Goal: Communication & Community: Participate in discussion

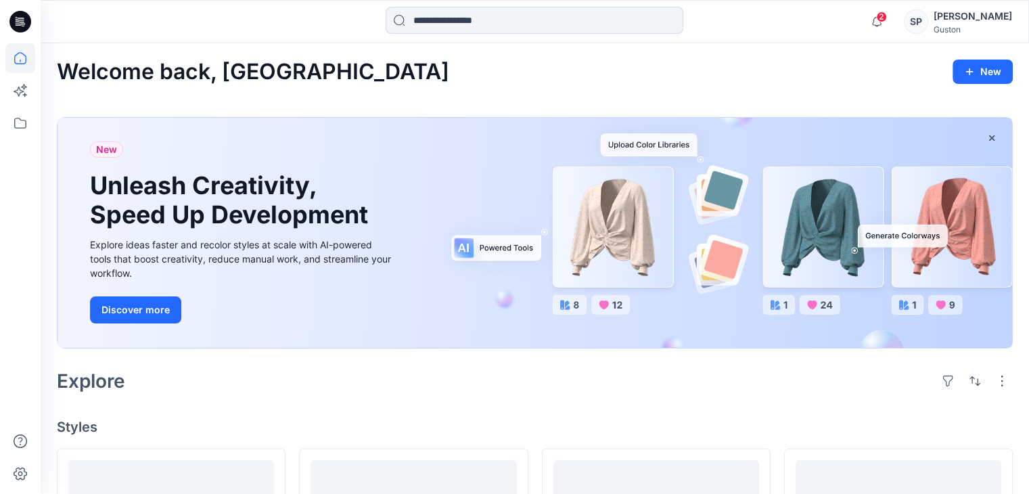
click at [969, 14] on div "[PERSON_NAME]" at bounding box center [972, 16] width 78 height 16
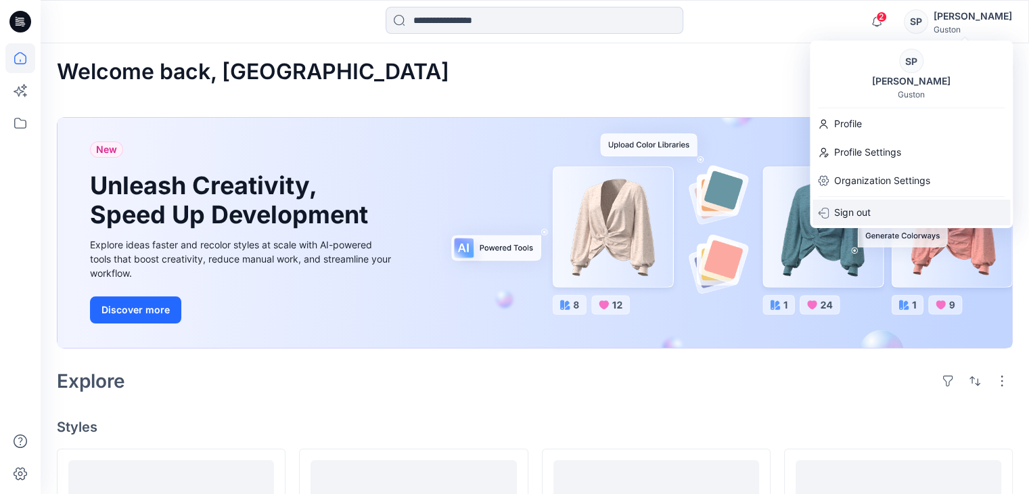
click at [885, 222] on div "Sign out" at bounding box center [910, 213] width 197 height 26
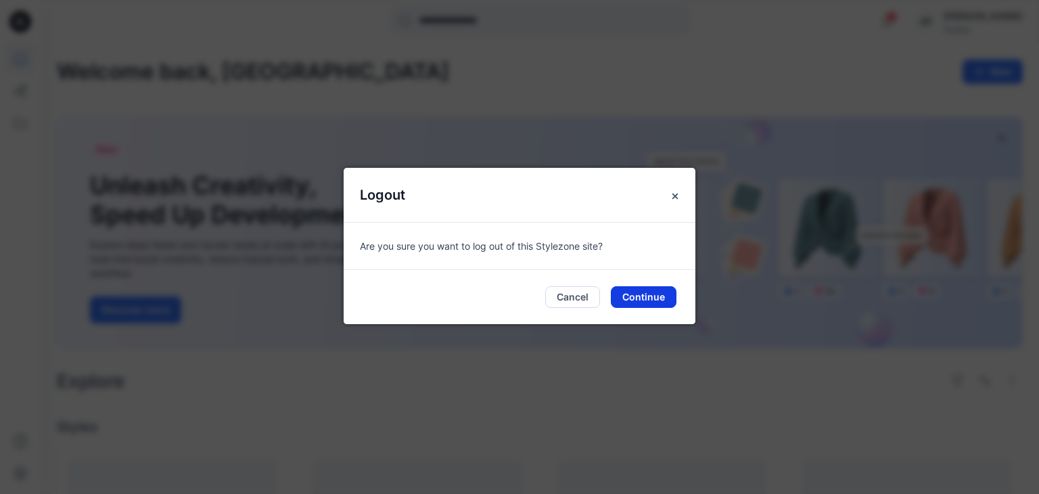
click at [621, 288] on button "Continue" at bounding box center [644, 297] width 66 height 22
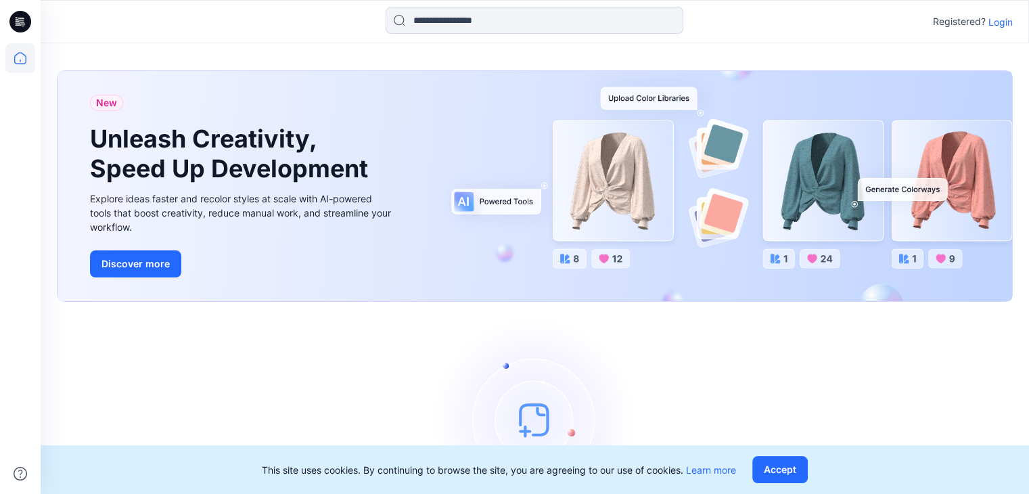
click at [995, 24] on p "Login" at bounding box center [1000, 22] width 24 height 14
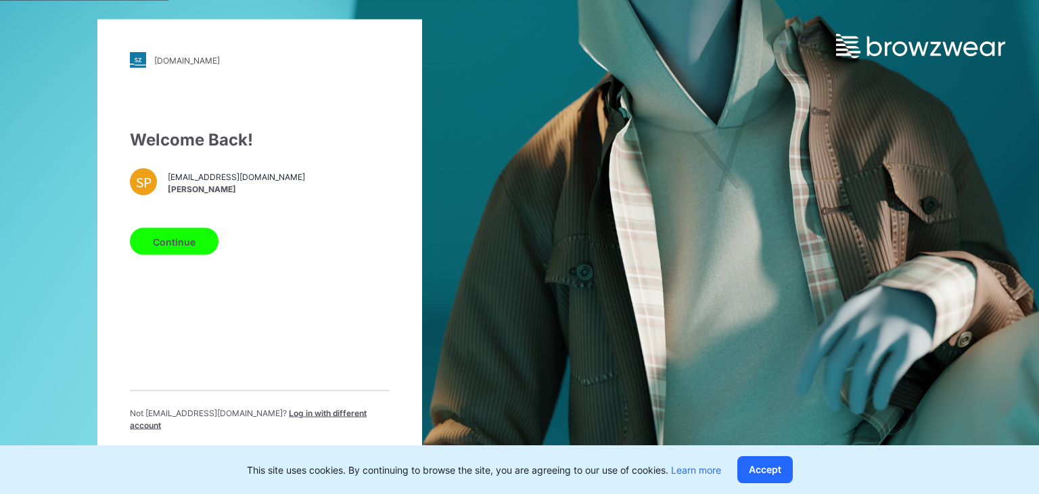
click at [0, 0] on html "guston.stylezone.com Loading... Welcome Back! SP sanjula.perera@gustonltd.com S…" at bounding box center [519, 247] width 1039 height 494
click at [329, 417] on span "Log in with different account" at bounding box center [248, 419] width 237 height 22
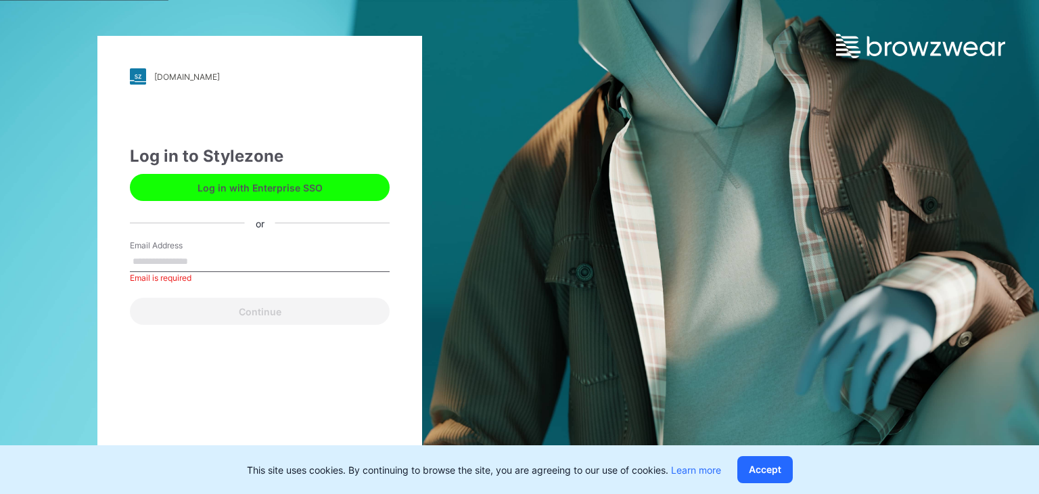
drag, startPoint x: 329, startPoint y: 417, endPoint x: 386, endPoint y: 53, distance: 368.9
click at [347, 401] on div "guston.stylezone.com Loading... Log in to Stylezone Log in with Enterprise SSO …" at bounding box center [259, 247] width 325 height 422
drag, startPoint x: 386, startPoint y: 53, endPoint x: 310, endPoint y: 7, distance: 88.6
click at [377, 53] on div "guston.stylezone.com Loading... Log in to Stylezone Log in with Enterprise SSO …" at bounding box center [259, 247] width 325 height 422
click at [216, 257] on input "Email Address" at bounding box center [260, 262] width 260 height 20
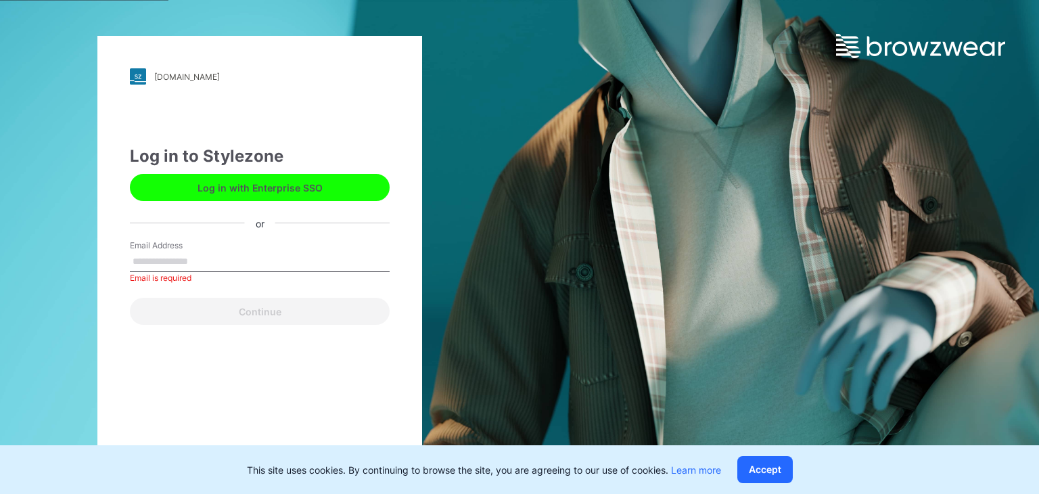
click at [245, 262] on input "Email Address" at bounding box center [260, 262] width 260 height 20
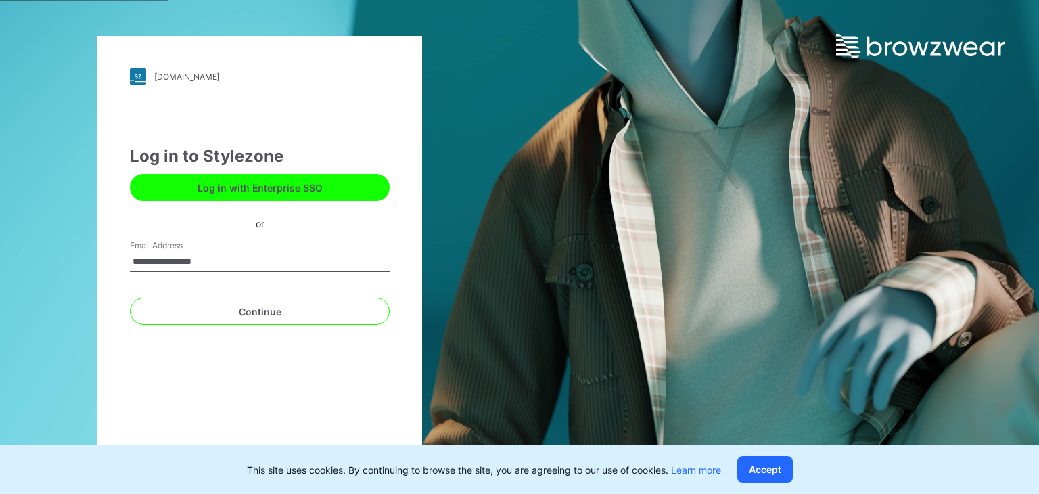
type input "**********"
click at [130, 298] on button "Continue" at bounding box center [260, 311] width 260 height 27
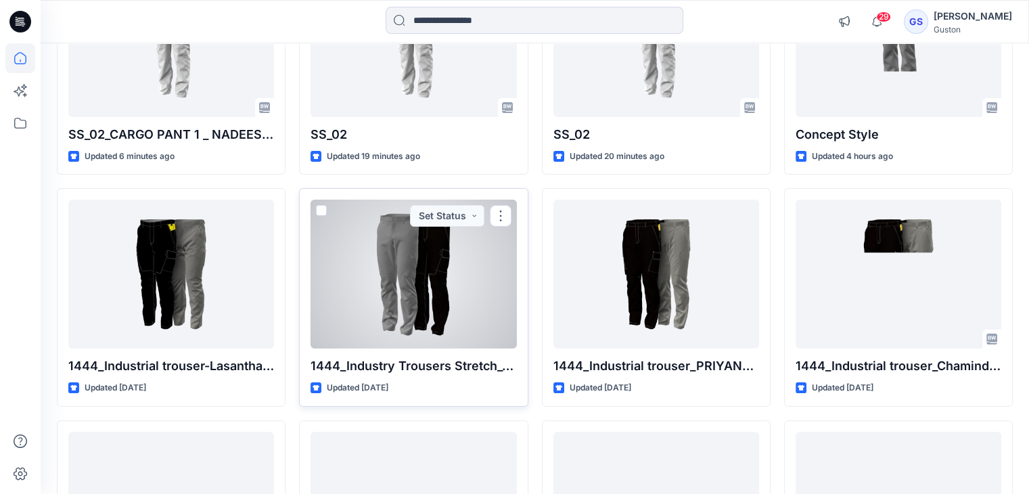
scroll to position [68, 0]
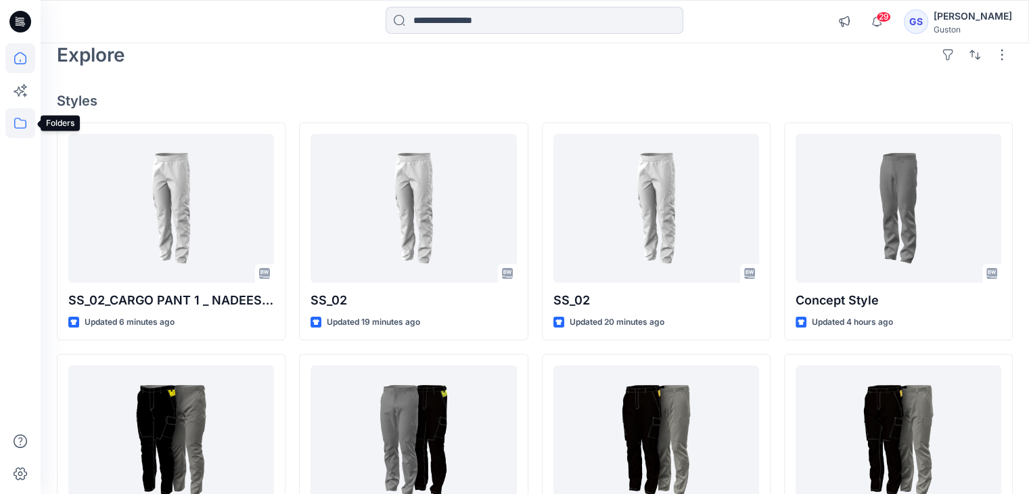
click at [20, 122] on icon at bounding box center [20, 123] width 30 height 30
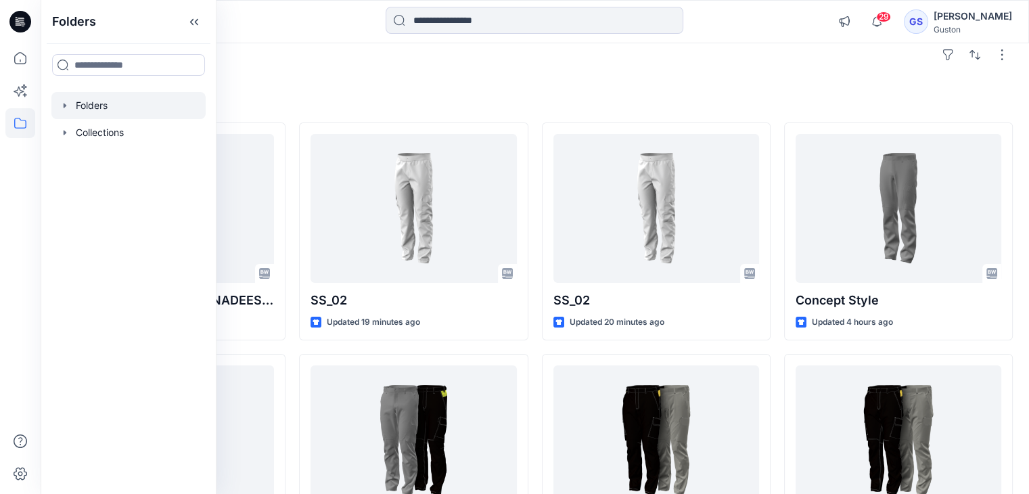
click at [87, 109] on div at bounding box center [128, 105] width 154 height 27
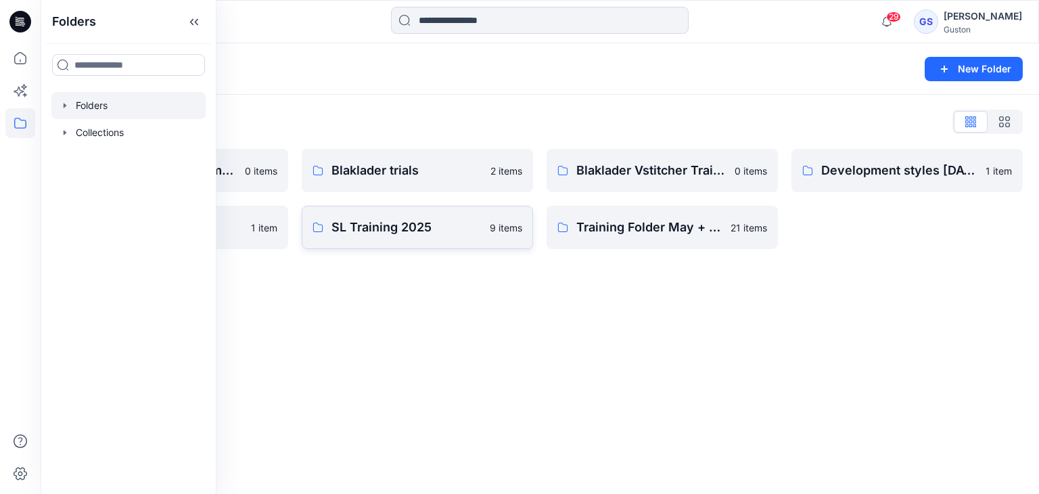
click at [388, 223] on p "SL Training 2025" at bounding box center [406, 227] width 150 height 19
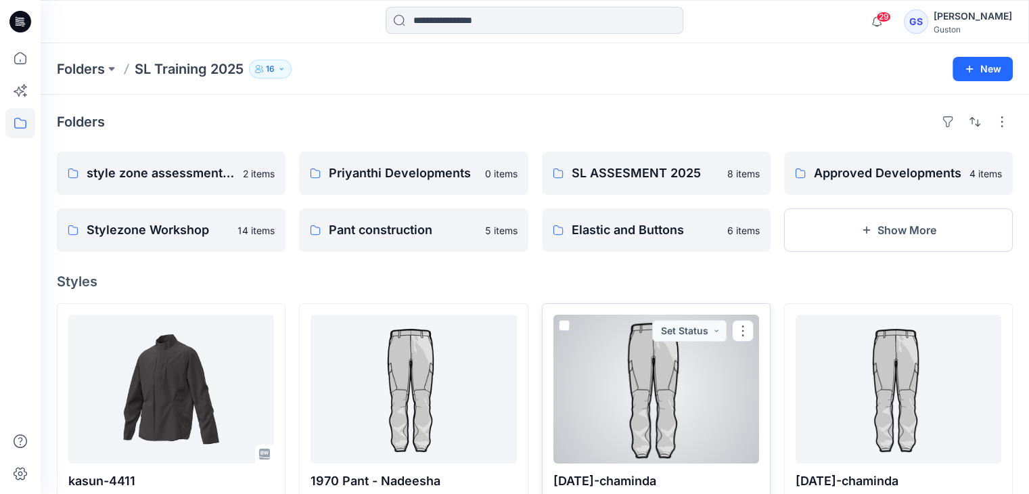
scroll to position [68, 0]
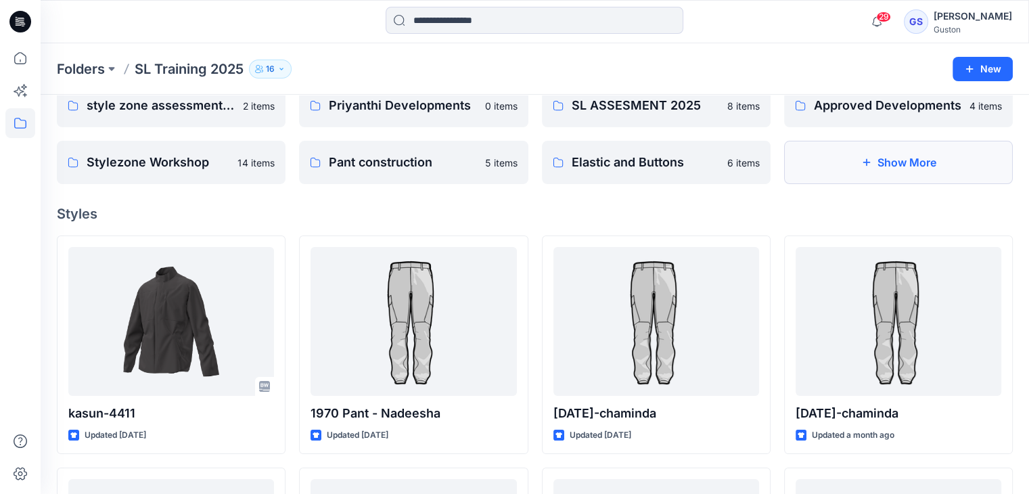
click at [878, 170] on button "Show More" at bounding box center [898, 162] width 229 height 43
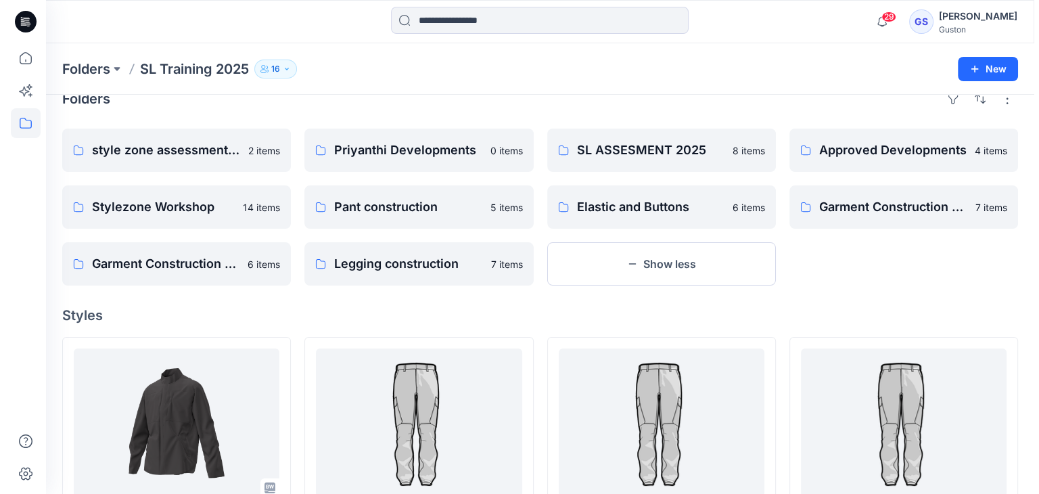
scroll to position [0, 0]
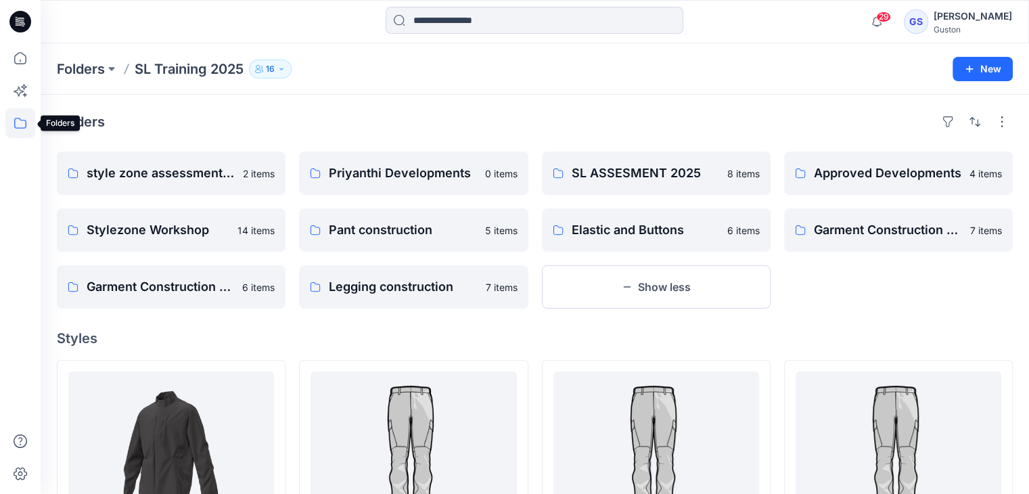
click at [18, 117] on icon at bounding box center [20, 123] width 30 height 30
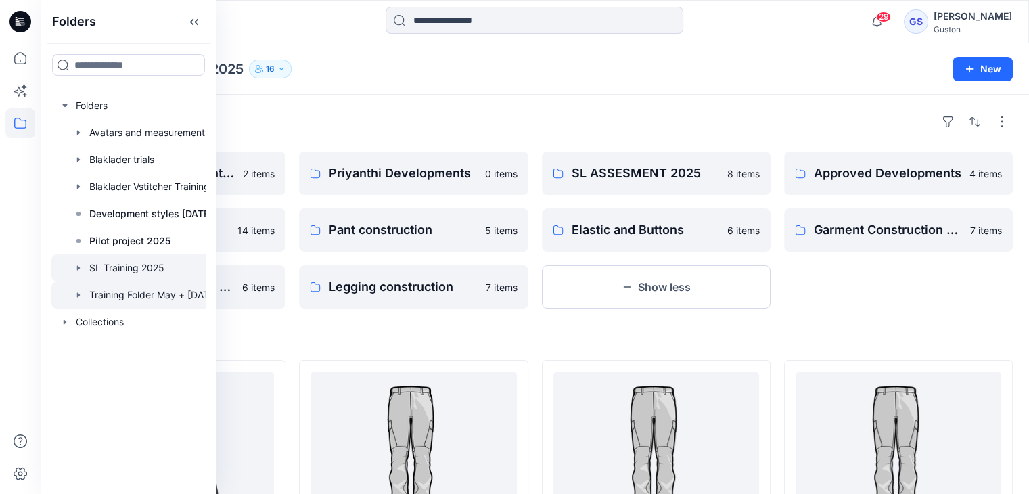
click at [122, 293] on div at bounding box center [141, 294] width 181 height 27
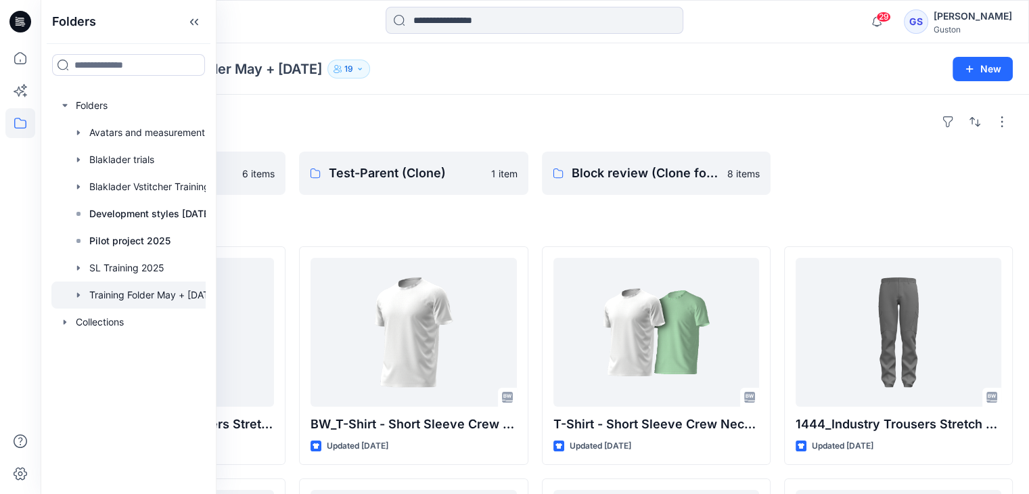
click at [439, 226] on h4 "Styles" at bounding box center [535, 224] width 956 height 16
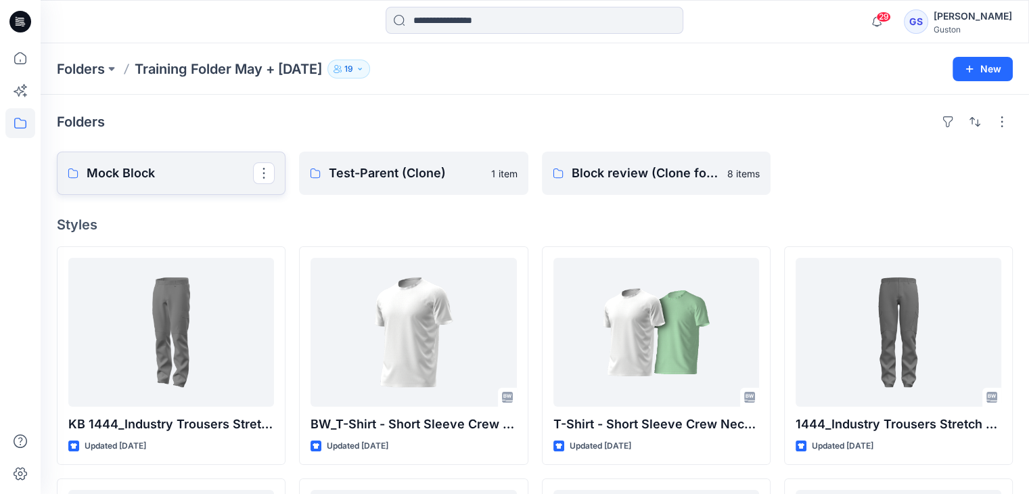
click at [173, 171] on p "Mock Block" at bounding box center [170, 173] width 166 height 19
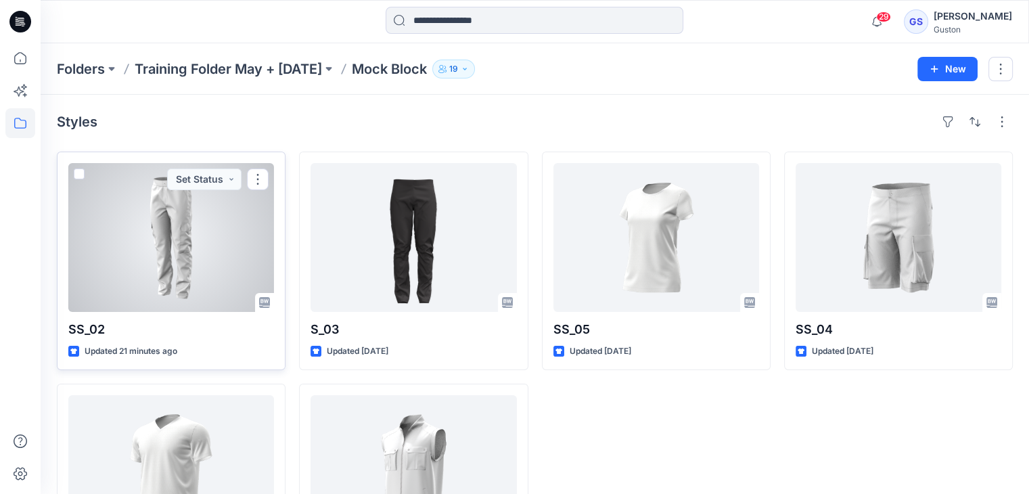
click at [185, 227] on div at bounding box center [171, 237] width 206 height 149
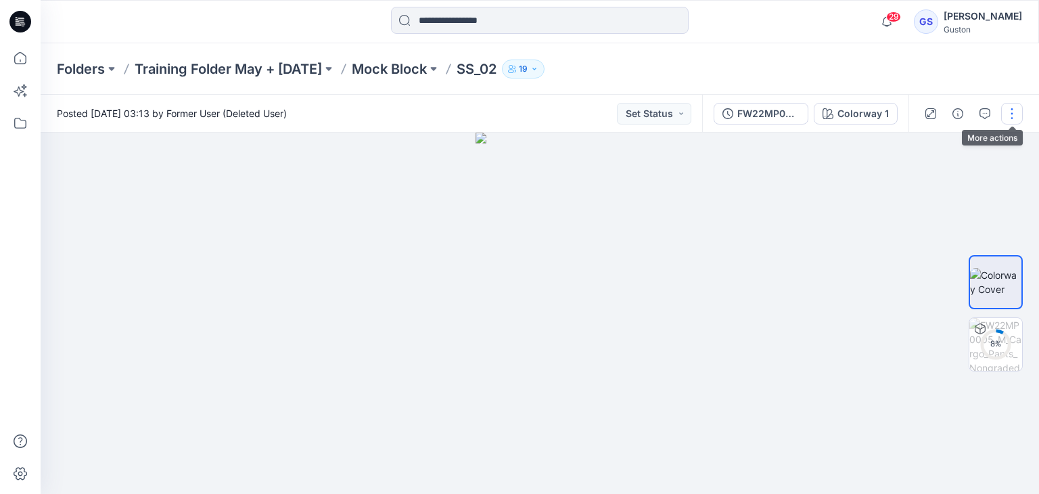
click at [1013, 120] on button "button" at bounding box center [1012, 114] width 22 height 22
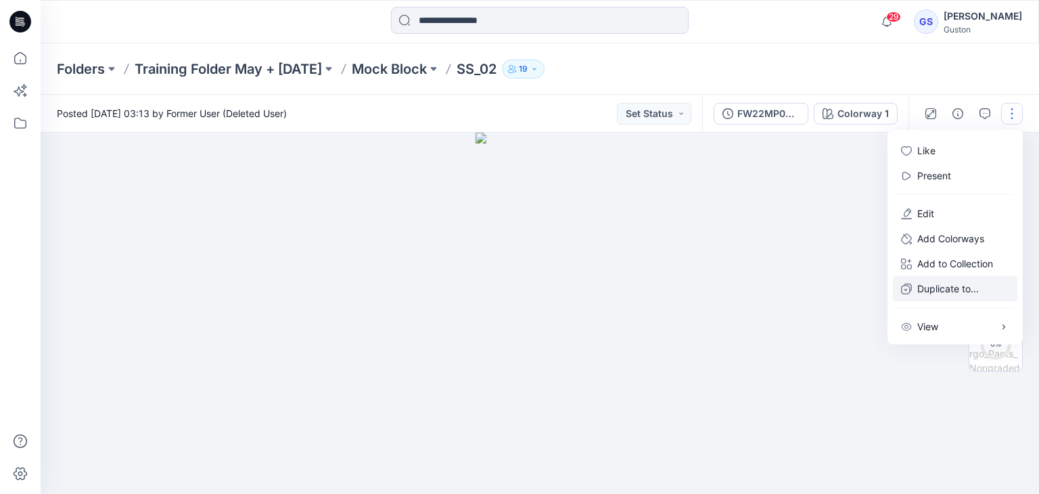
click at [945, 289] on p "Duplicate to..." at bounding box center [948, 288] width 62 height 14
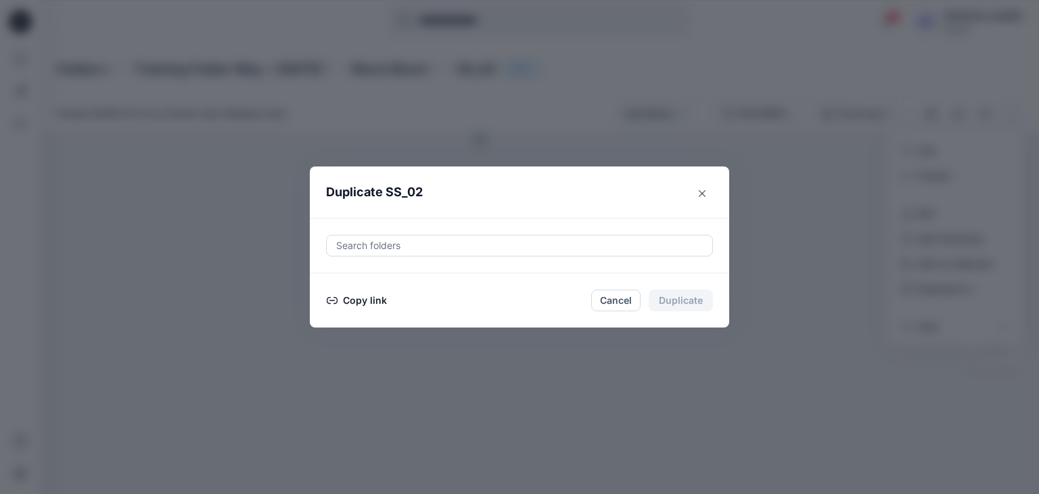
click at [455, 242] on div at bounding box center [519, 245] width 369 height 16
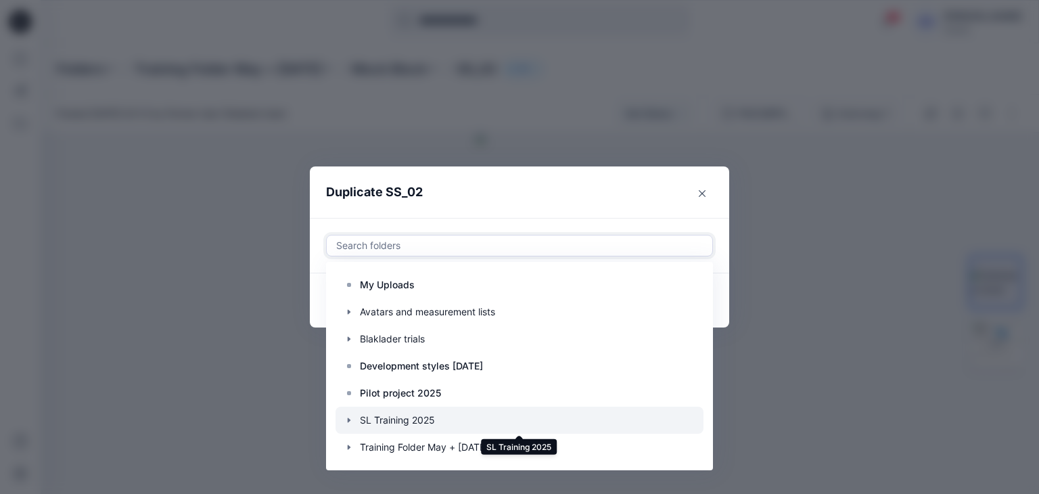
click at [419, 427] on div at bounding box center [519, 419] width 368 height 27
click at [351, 419] on icon "button" at bounding box center [349, 420] width 11 height 11
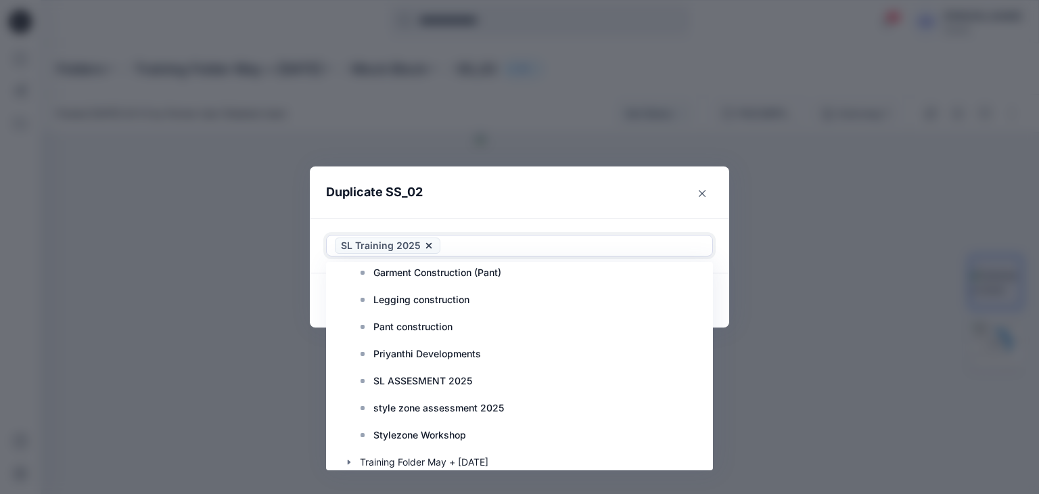
scroll to position [271, 0]
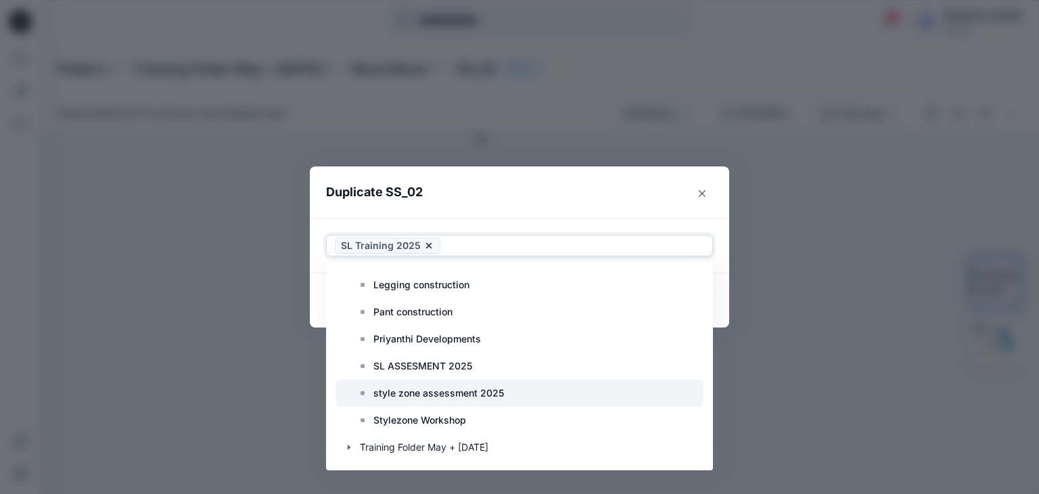
click at [460, 390] on p "style zone assessment 2025" at bounding box center [438, 393] width 131 height 16
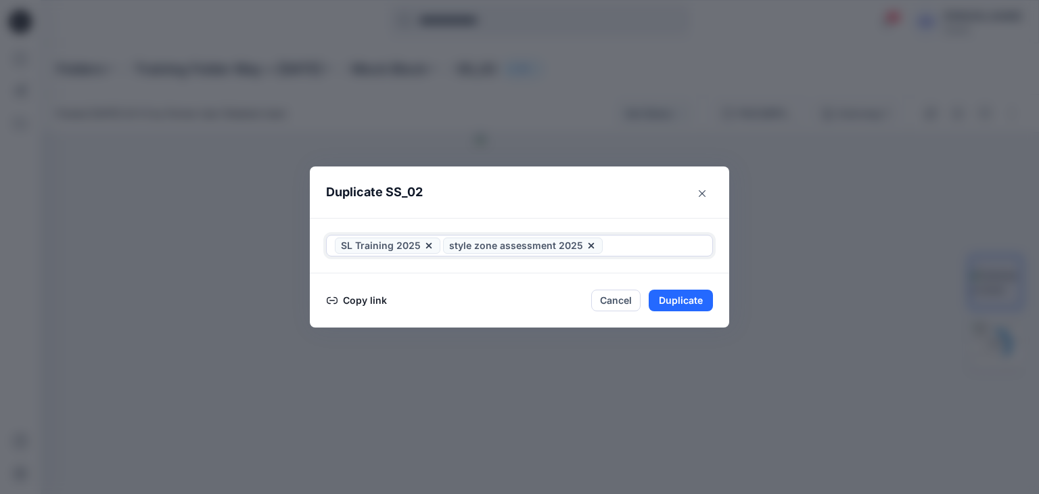
click at [633, 246] on div at bounding box center [654, 245] width 99 height 16
click at [674, 298] on button "Duplicate" at bounding box center [681, 300] width 64 height 22
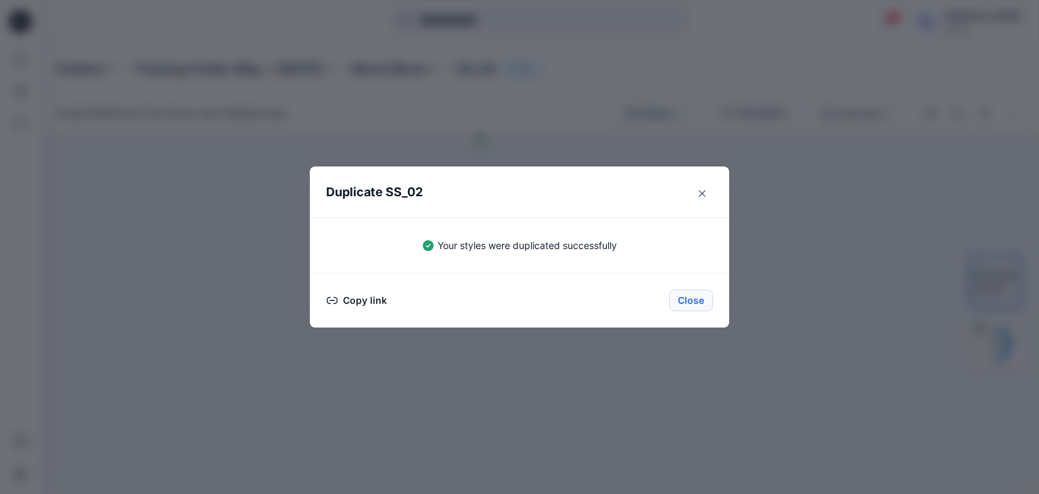
click at [682, 300] on button "Close" at bounding box center [691, 300] width 44 height 22
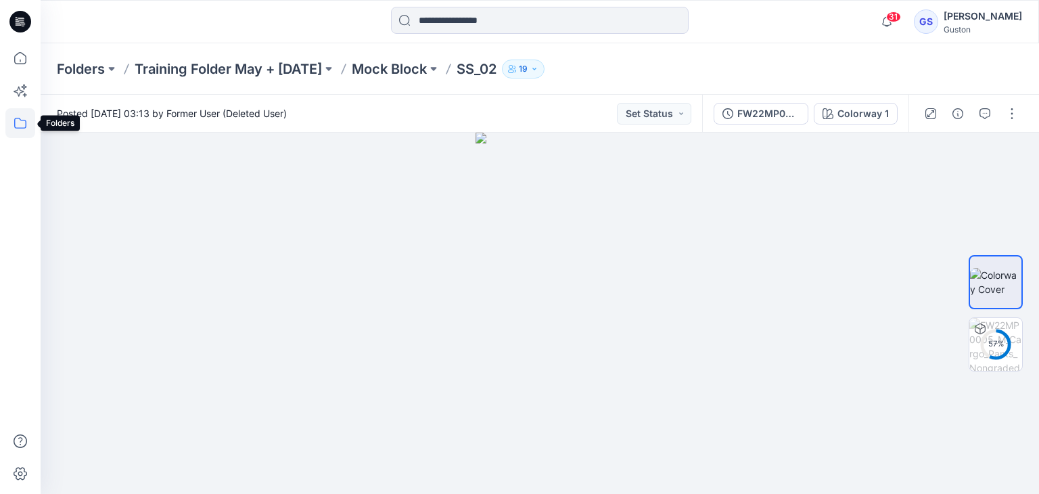
click at [24, 124] on icon at bounding box center [20, 123] width 30 height 30
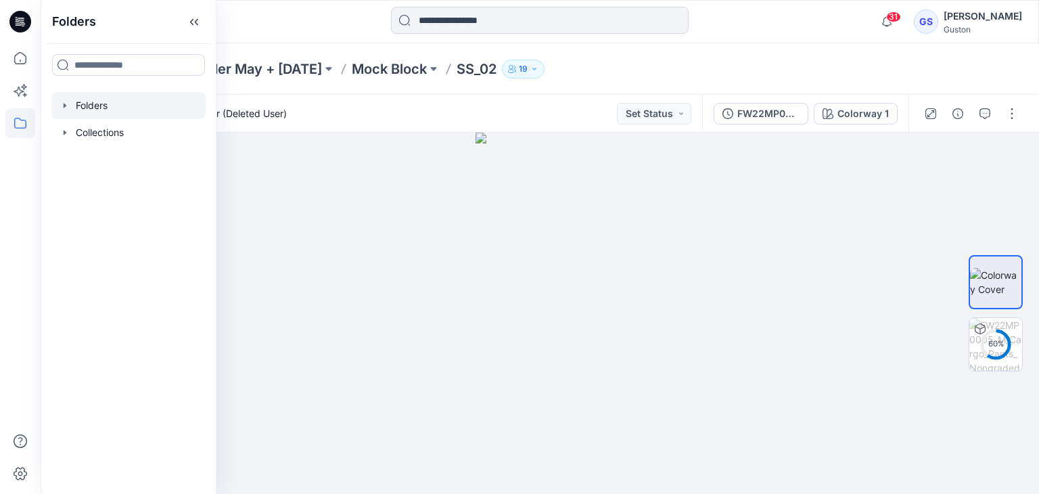
click at [91, 110] on div at bounding box center [128, 105] width 154 height 27
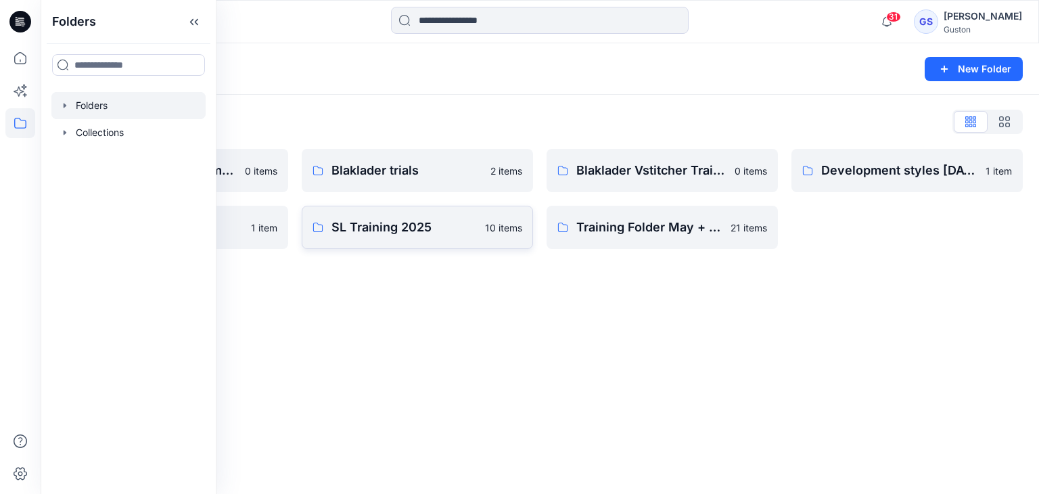
click at [352, 223] on p "SL Training 2025" at bounding box center [403, 227] width 145 height 19
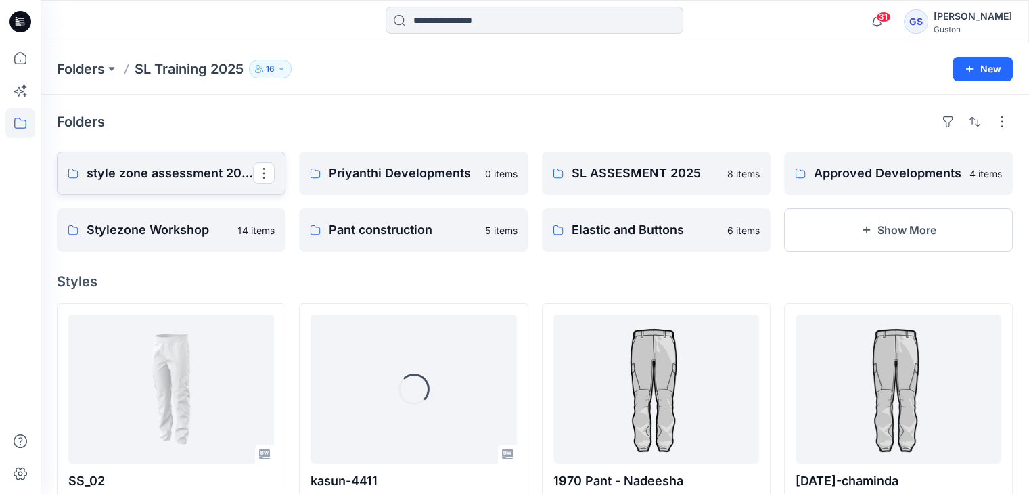
click at [184, 168] on p "style zone assessment 2025" at bounding box center [170, 173] width 166 height 19
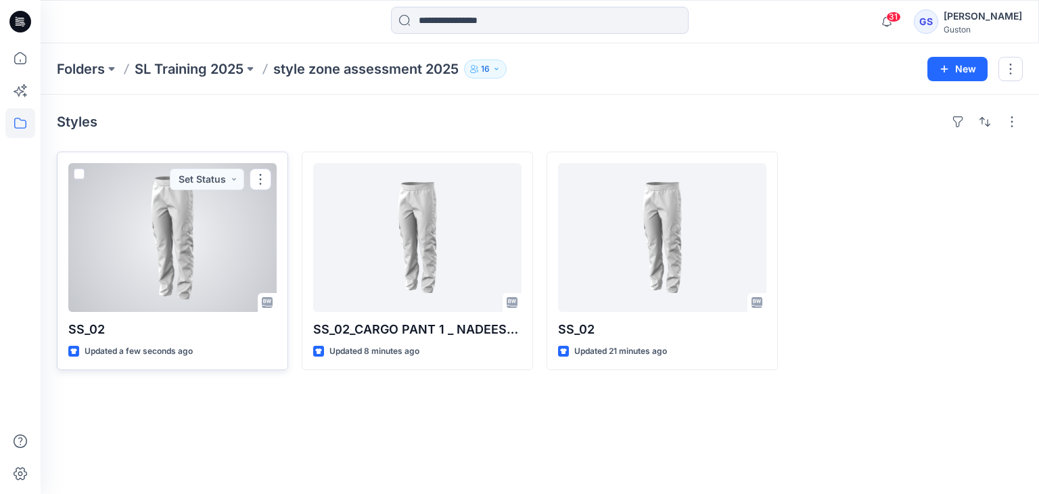
click at [189, 242] on div at bounding box center [172, 237] width 208 height 149
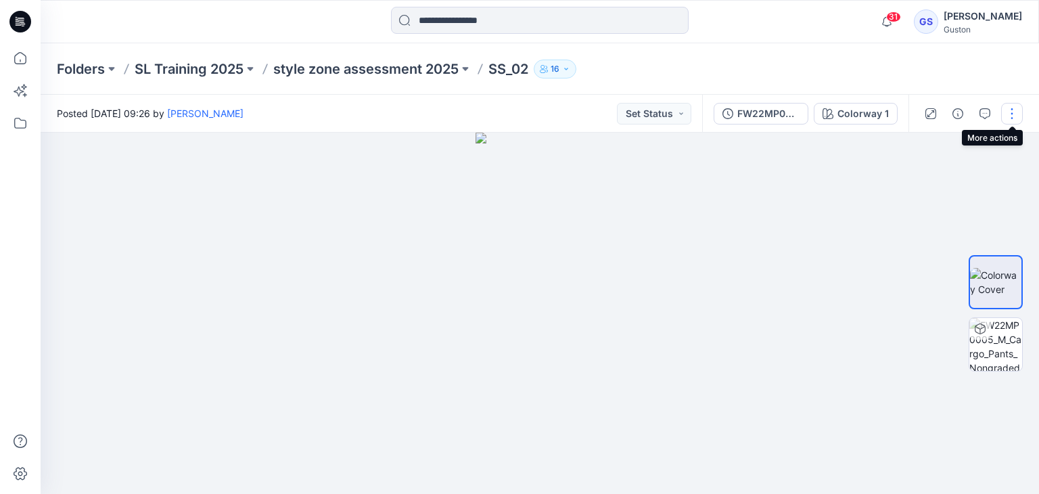
click at [1010, 112] on button "button" at bounding box center [1012, 114] width 22 height 22
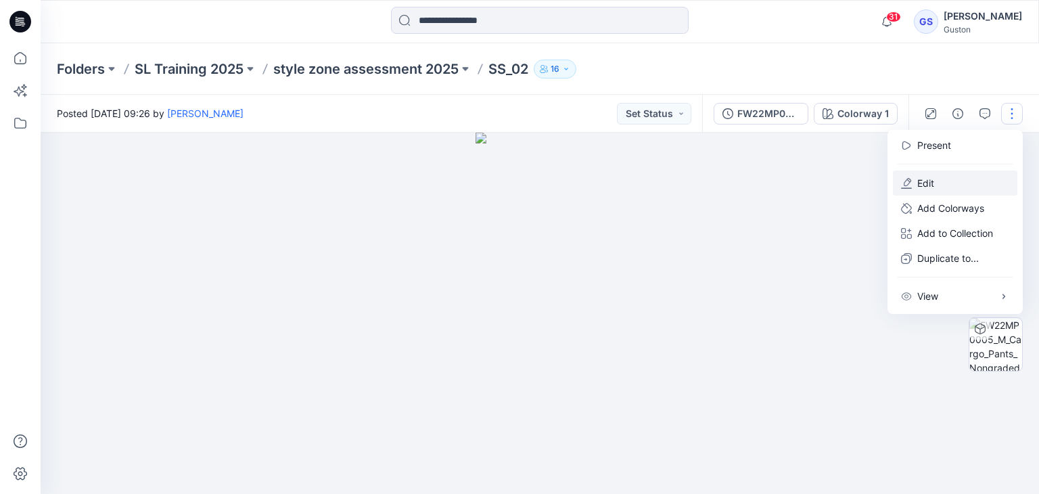
click at [929, 186] on p "Edit" at bounding box center [925, 183] width 17 height 14
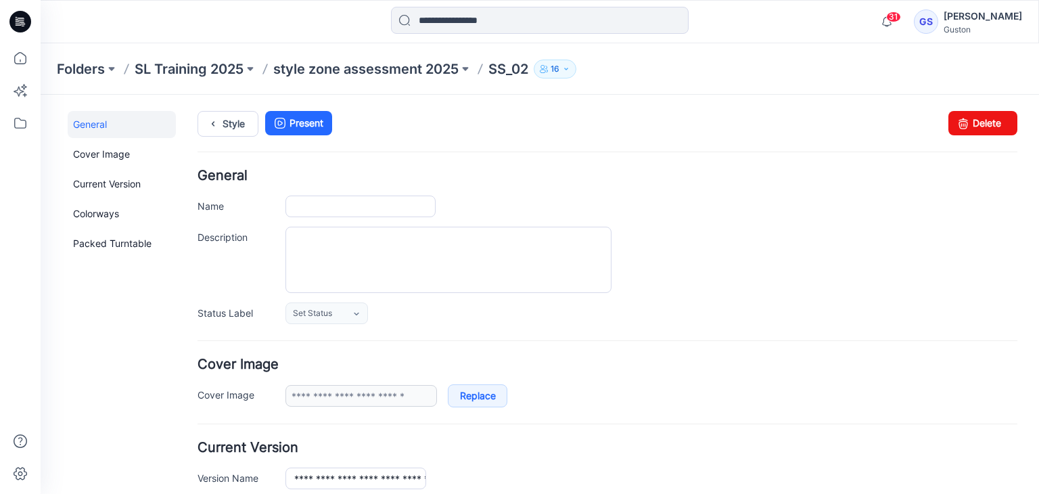
type input "*****"
type input "**********"
click at [329, 202] on input "*****" at bounding box center [360, 206] width 150 height 22
click at [320, 205] on input "******" at bounding box center [360, 206] width 150 height 22
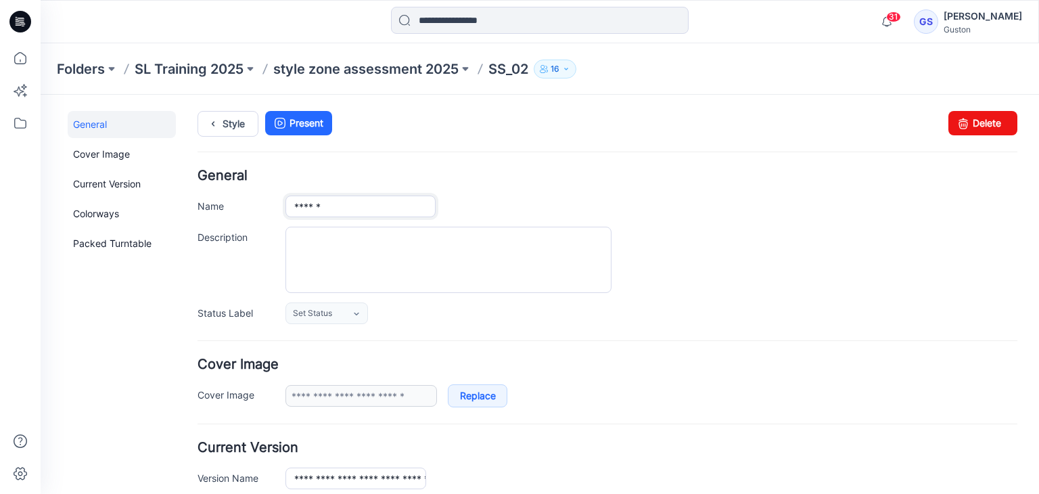
click at [348, 207] on input "******" at bounding box center [360, 206] width 150 height 22
type input "**********"
click at [223, 130] on link "Style" at bounding box center [227, 124] width 61 height 26
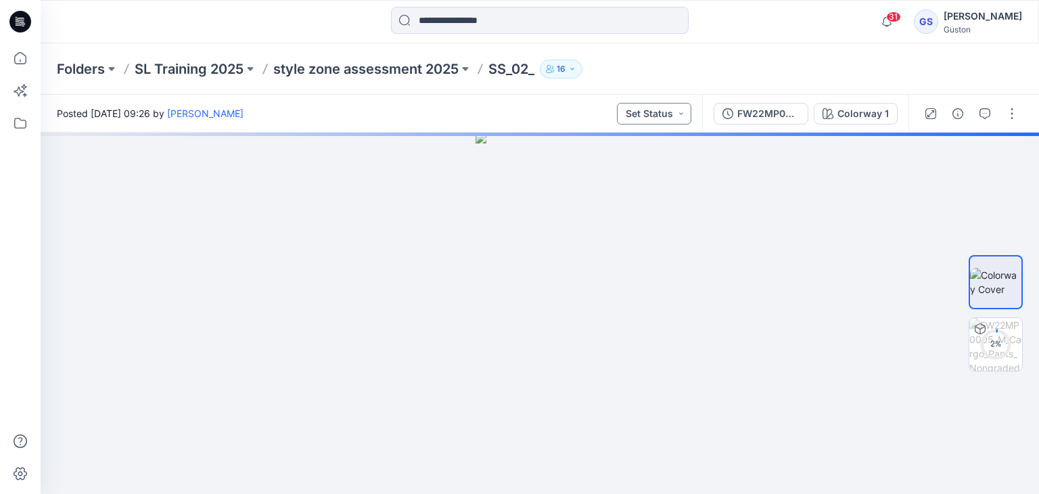
click at [671, 118] on button "Set Status" at bounding box center [654, 114] width 74 height 22
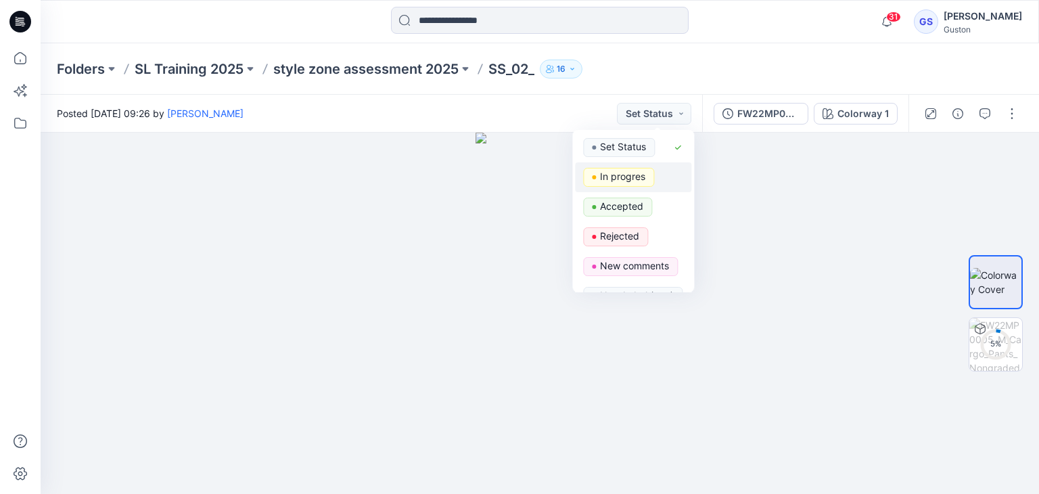
click at [620, 181] on p "In progres" at bounding box center [622, 177] width 45 height 18
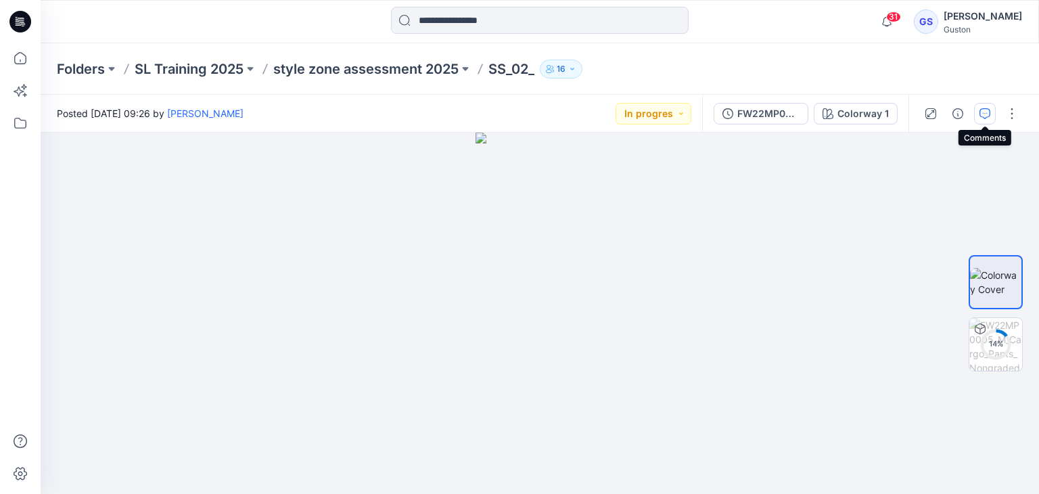
click at [990, 112] on icon "button" at bounding box center [984, 113] width 11 height 11
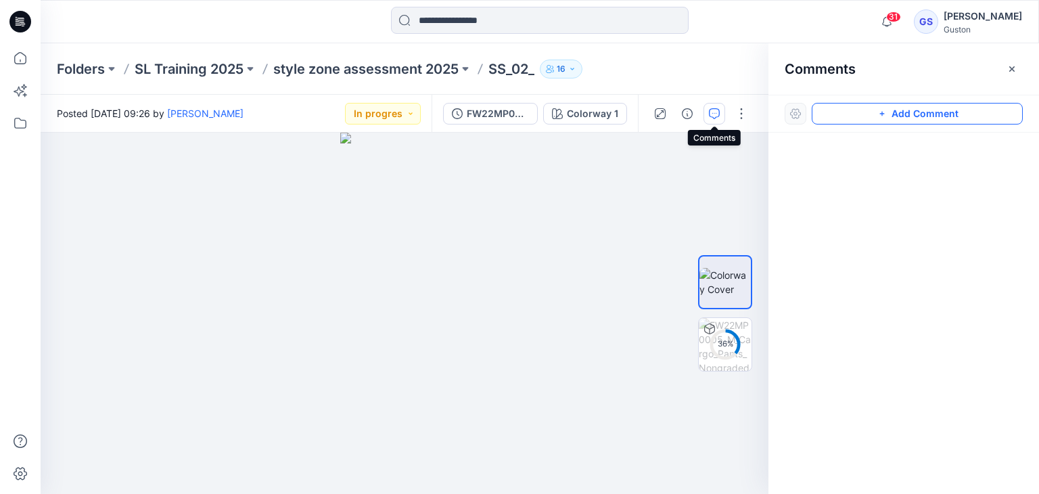
click at [868, 117] on button "Add Comment" at bounding box center [917, 114] width 211 height 22
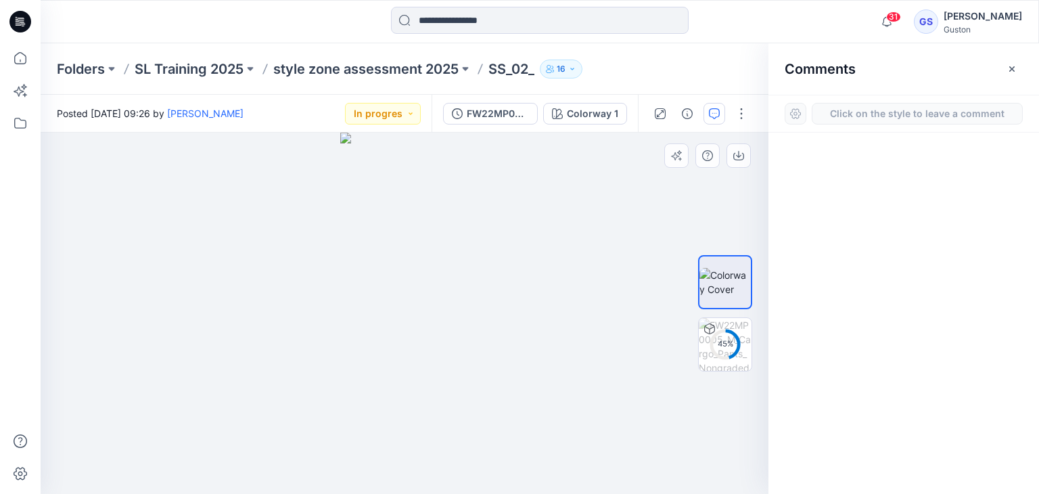
click at [457, 204] on div "1" at bounding box center [405, 313] width 728 height 361
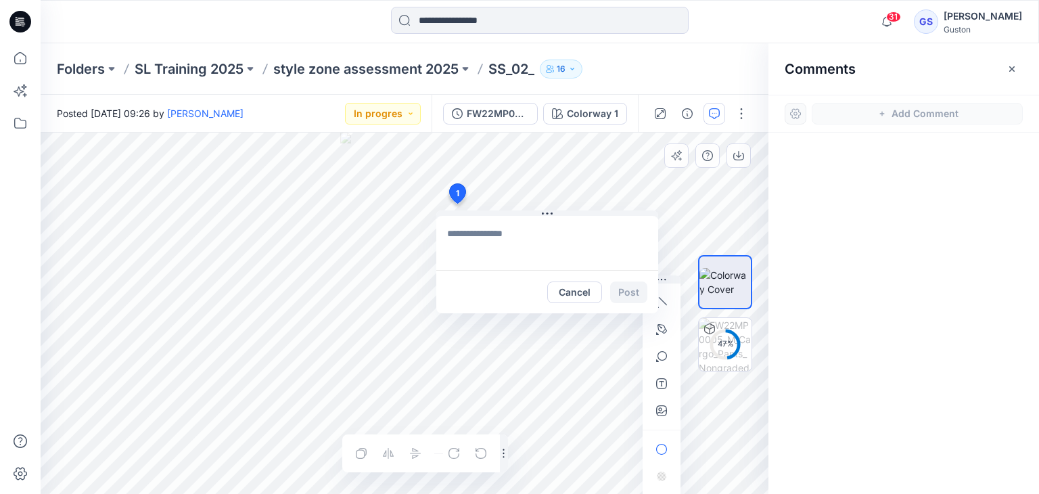
click at [500, 250] on textarea at bounding box center [547, 243] width 222 height 54
type textarea "**********"
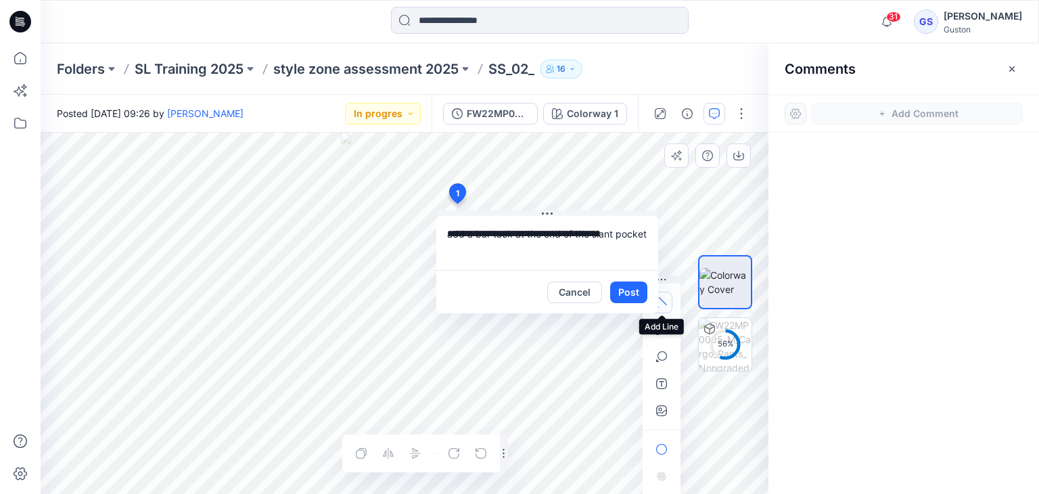
click at [661, 305] on icon "button" at bounding box center [661, 302] width 11 height 11
click at [589, 303] on icon "button" at bounding box center [588, 299] width 11 height 11
click at [457, 204] on icon at bounding box center [457, 196] width 22 height 26
click at [456, 200] on div "**********" at bounding box center [405, 313] width 728 height 361
click at [455, 198] on icon at bounding box center [458, 194] width 16 height 20
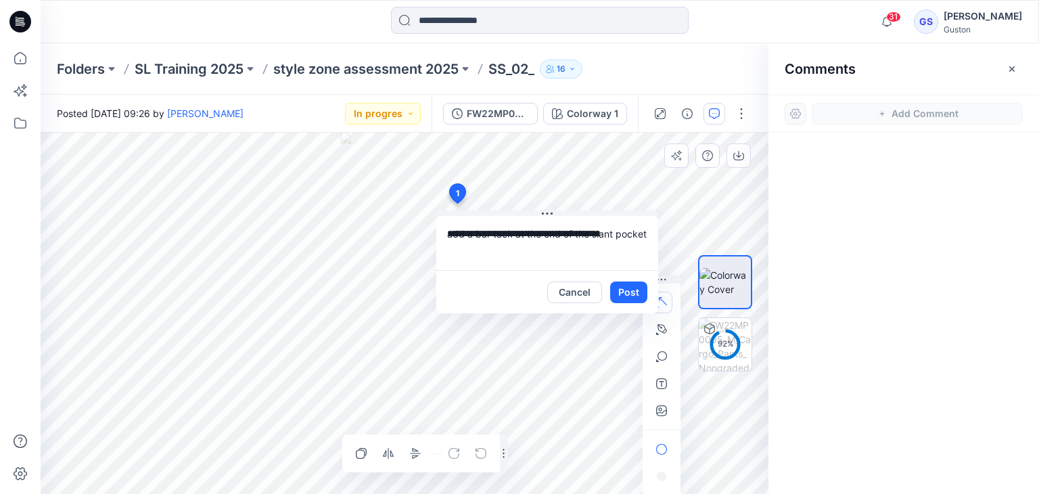
click at [463, 206] on icon at bounding box center [457, 196] width 22 height 26
click at [457, 206] on icon at bounding box center [457, 196] width 22 height 26
click at [460, 202] on icon at bounding box center [457, 196] width 22 height 26
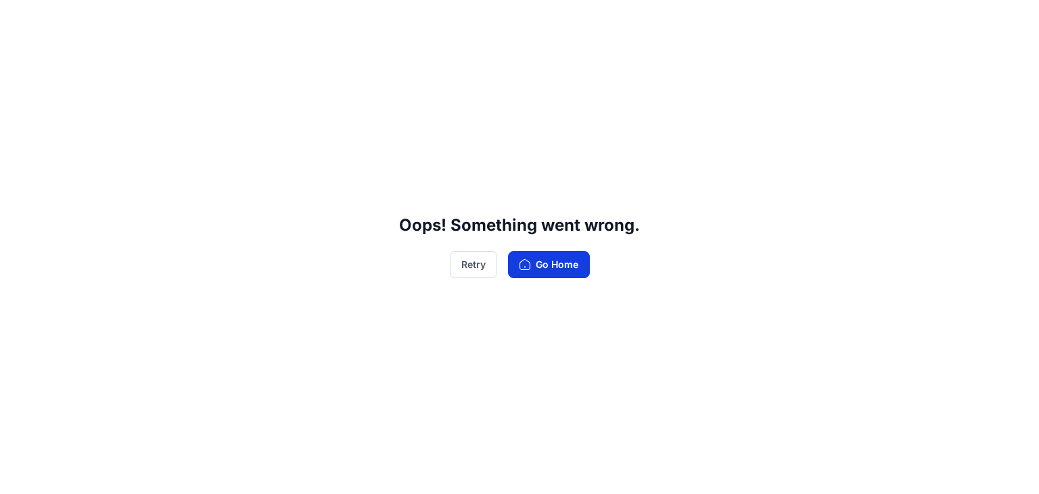
click at [543, 261] on button "Go Home" at bounding box center [549, 264] width 82 height 27
click at [555, 260] on button "Go Home" at bounding box center [549, 264] width 82 height 27
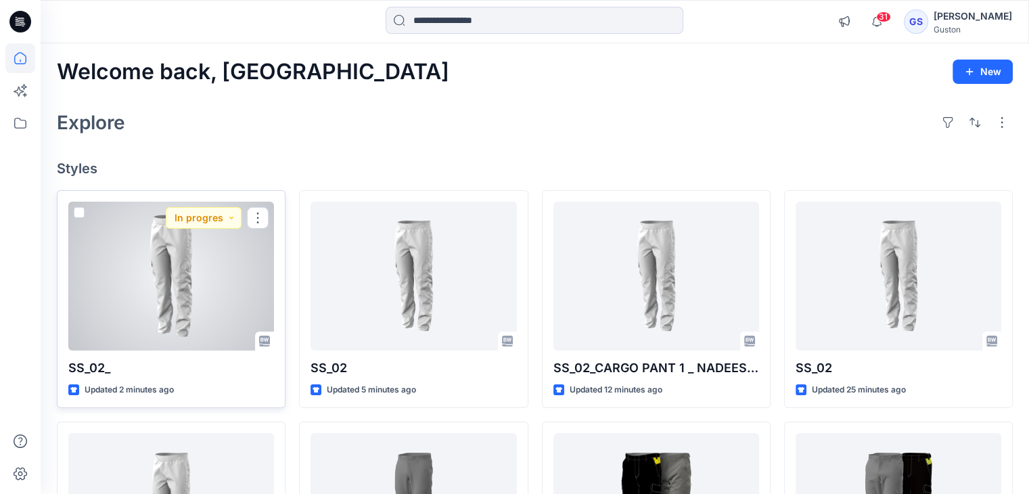
click at [186, 274] on div at bounding box center [171, 276] width 206 height 149
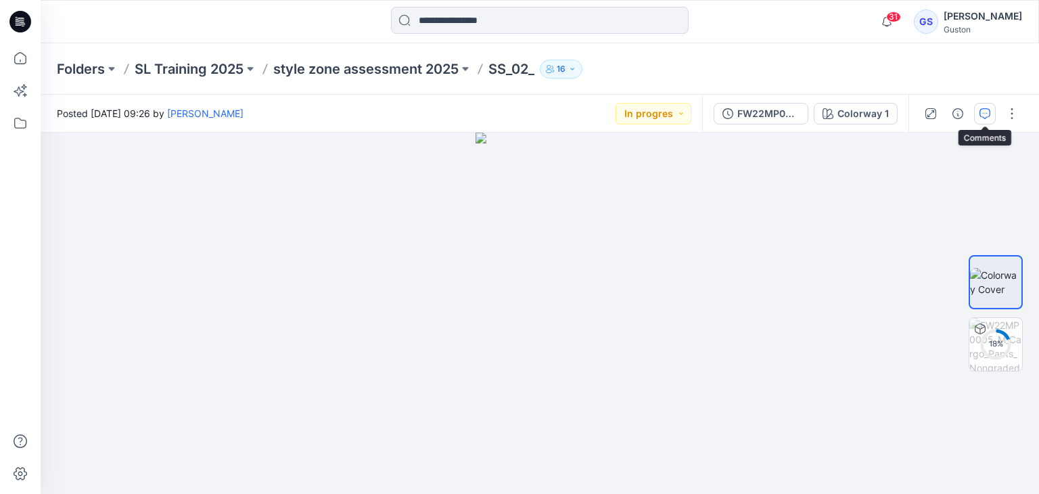
click at [985, 110] on icon "button" at bounding box center [984, 113] width 11 height 11
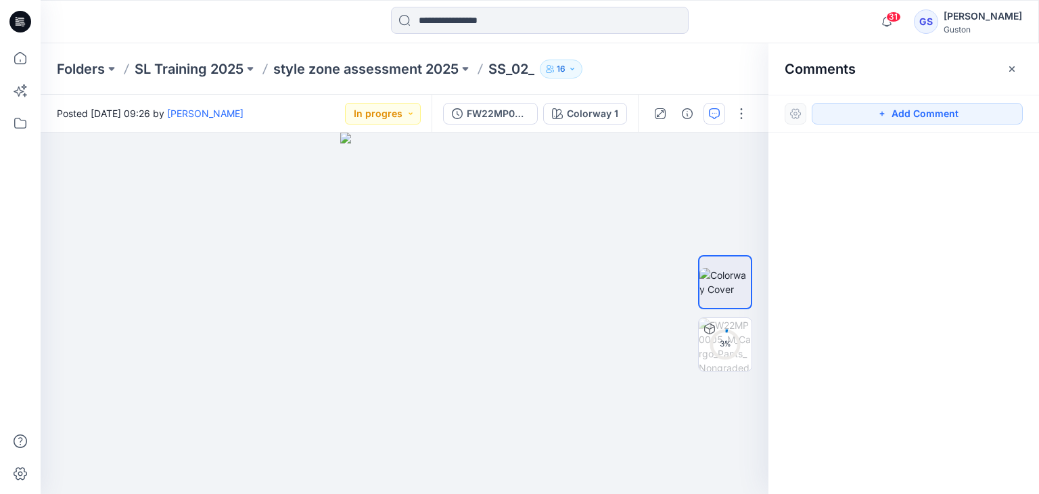
click at [628, 83] on div "Folders SL Training 2025 style zone assessment 2025 SS_02_ 16" at bounding box center [540, 68] width 998 height 51
click at [521, 71] on p "SS_02_" at bounding box center [511, 69] width 46 height 19
click at [1012, 67] on icon "button" at bounding box center [1011, 68] width 5 height 5
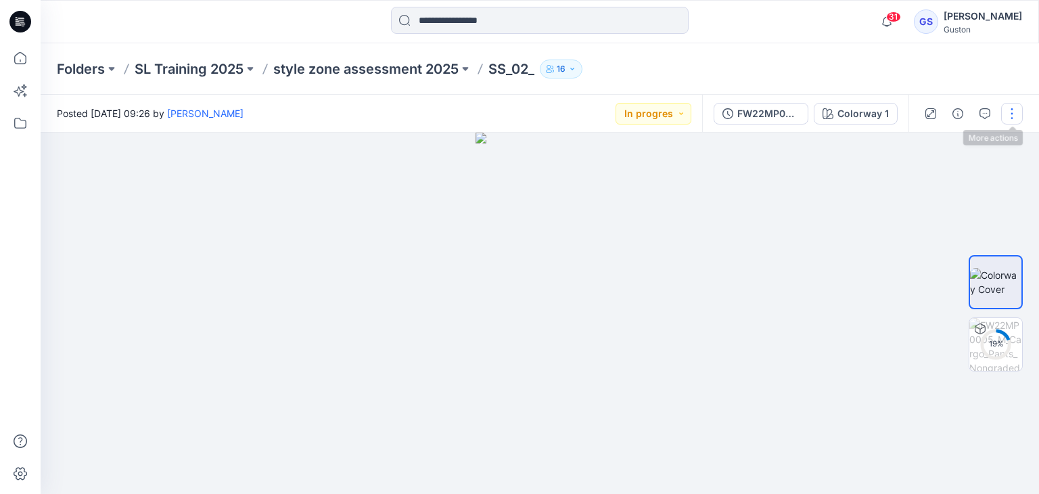
click at [1009, 112] on button "button" at bounding box center [1012, 114] width 22 height 22
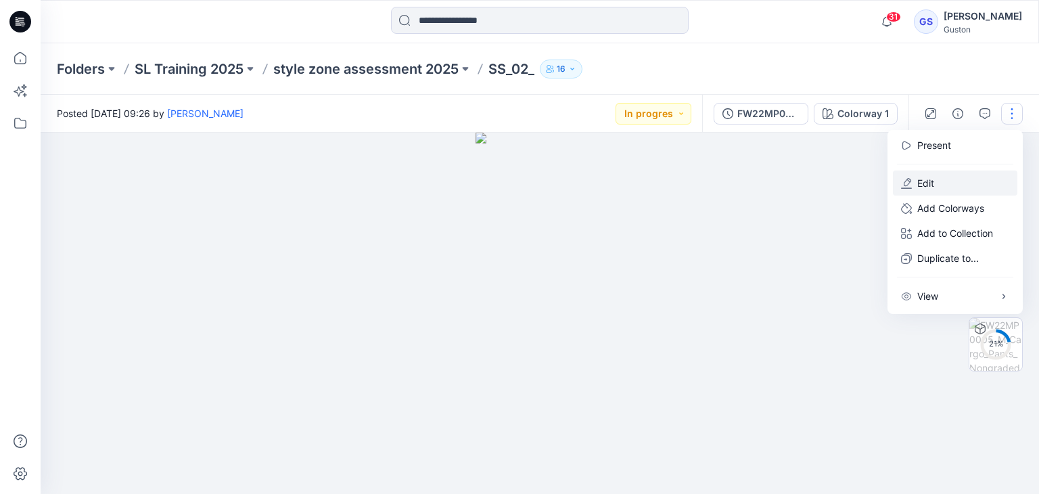
click at [944, 184] on button "Edit" at bounding box center [955, 182] width 124 height 25
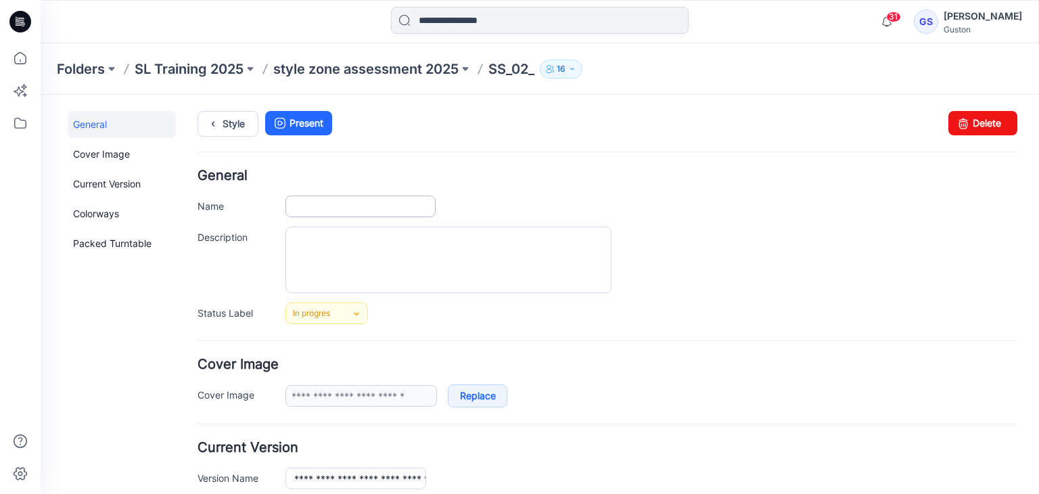
type input "******"
type input "**********"
click at [339, 208] on input "******" at bounding box center [360, 206] width 150 height 22
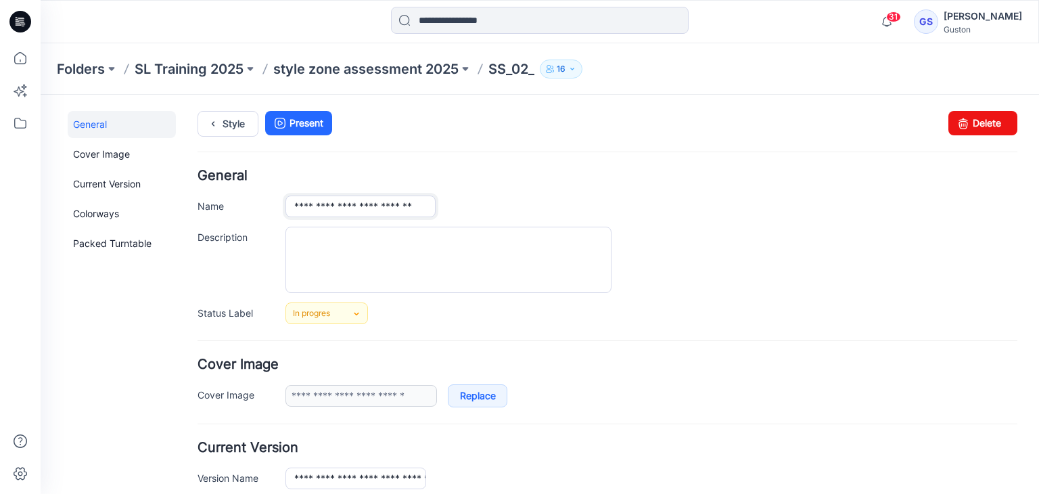
type input "**********"
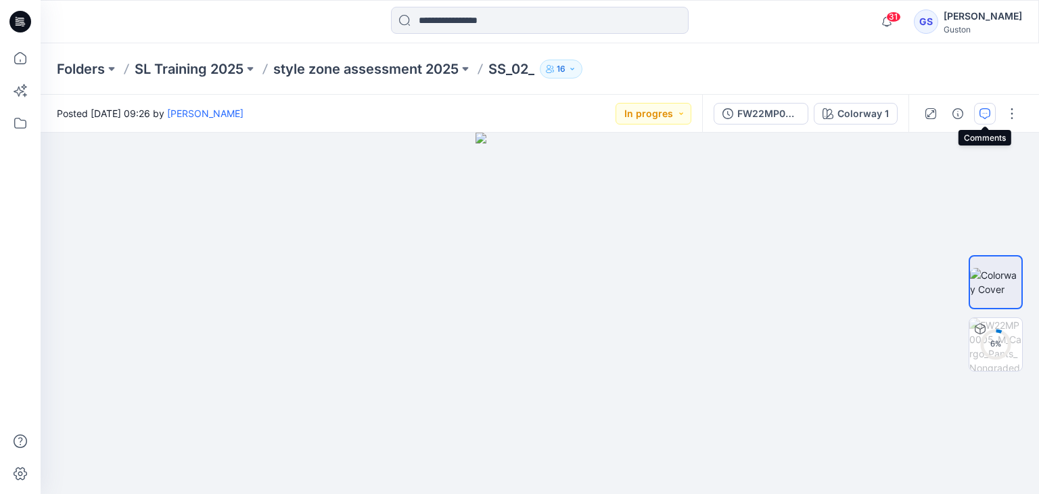
click at [985, 109] on icon "button" at bounding box center [984, 113] width 11 height 11
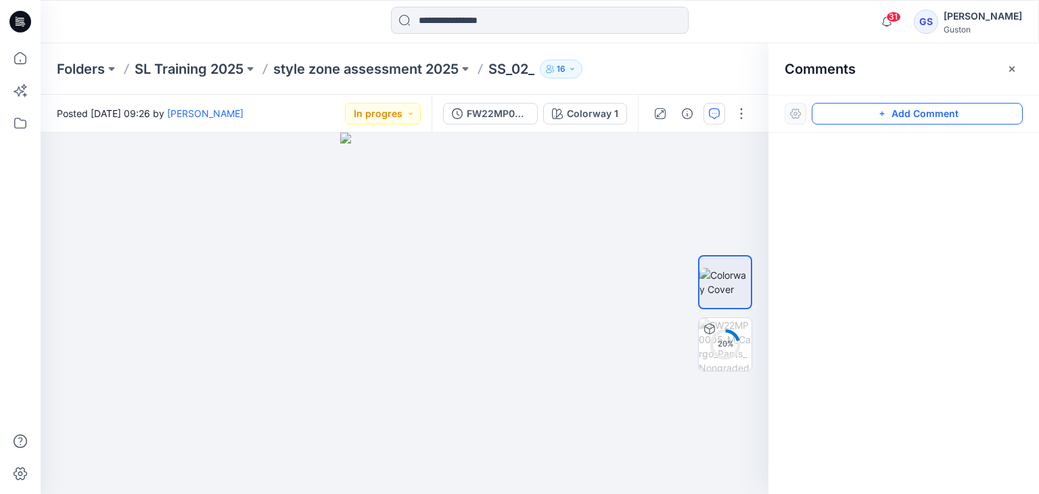
click at [925, 116] on button "Add Comment" at bounding box center [917, 114] width 211 height 22
click at [456, 202] on div "1" at bounding box center [405, 313] width 728 height 361
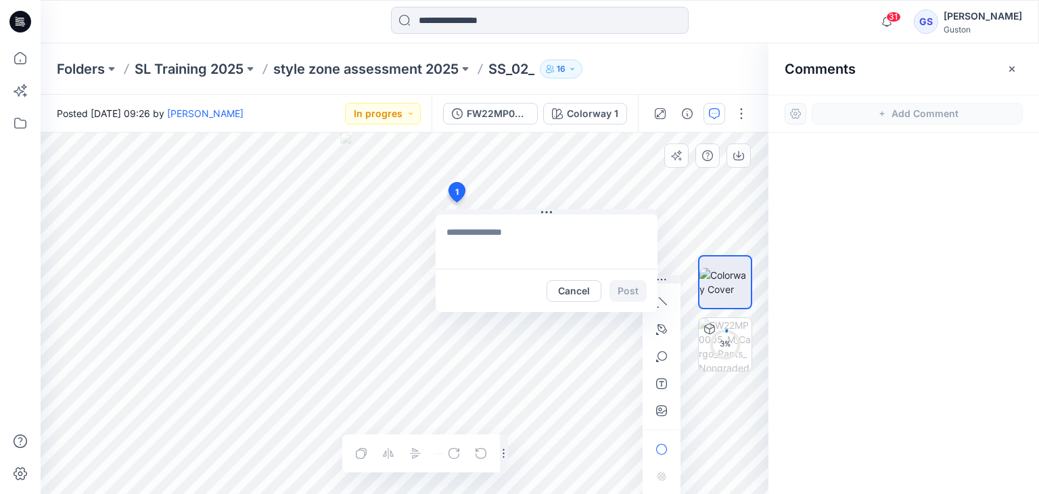
click at [530, 241] on textarea at bounding box center [547, 241] width 222 height 54
type textarea "**********"
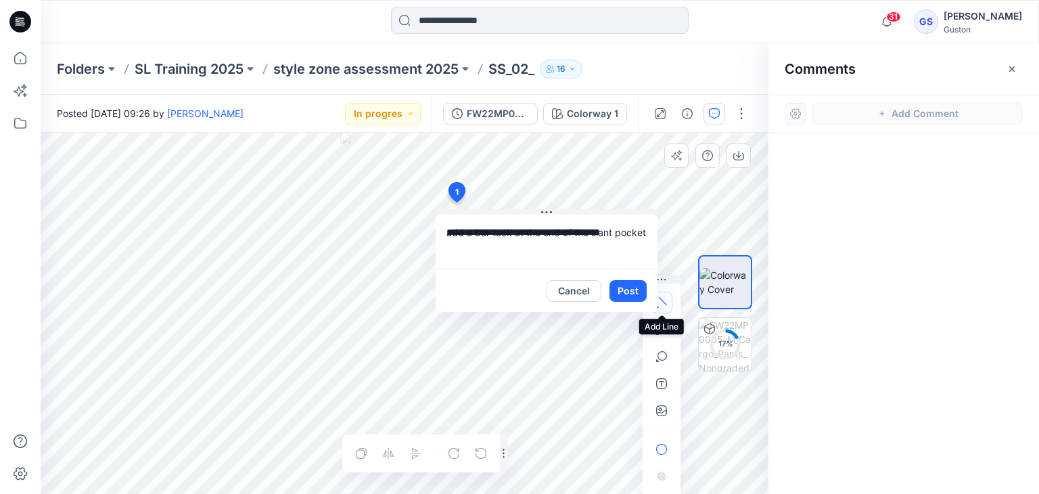
click at [666, 298] on icon "button" at bounding box center [661, 302] width 11 height 11
click at [591, 297] on icon "button" at bounding box center [588, 299] width 11 height 11
click at [457, 209] on div "**********" at bounding box center [405, 313] width 728 height 361
click at [457, 205] on icon at bounding box center [457, 195] width 22 height 26
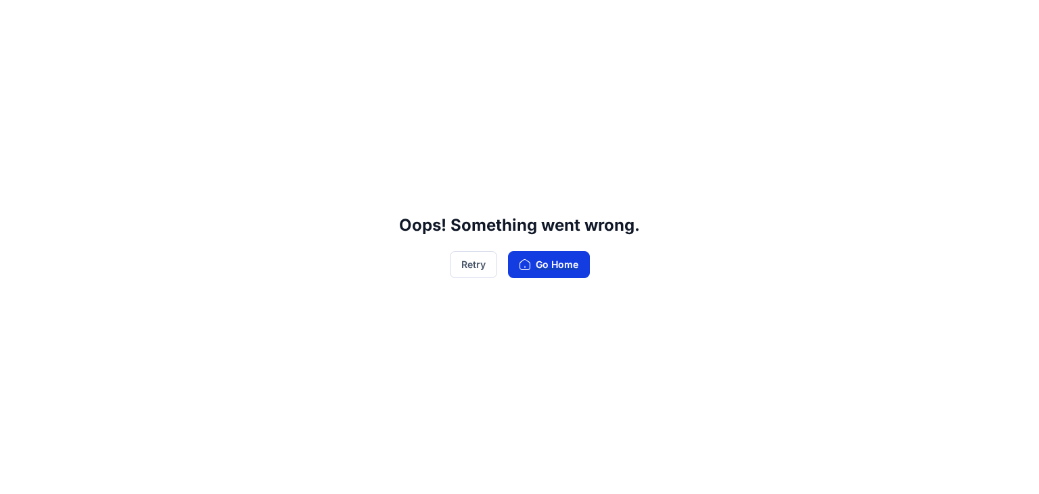
click at [553, 271] on button "Go Home" at bounding box center [549, 264] width 82 height 27
click at [463, 263] on button "Retry" at bounding box center [473, 264] width 47 height 27
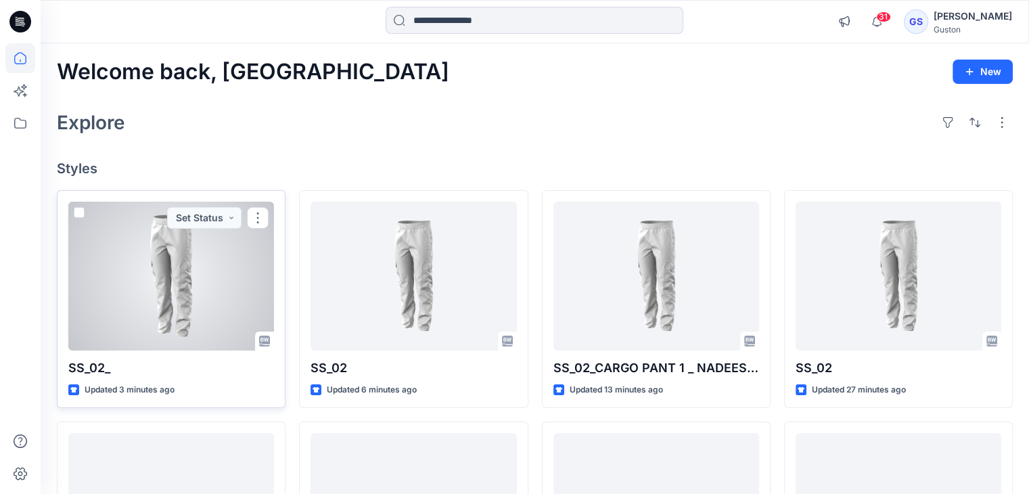
click at [227, 282] on div at bounding box center [171, 276] width 206 height 149
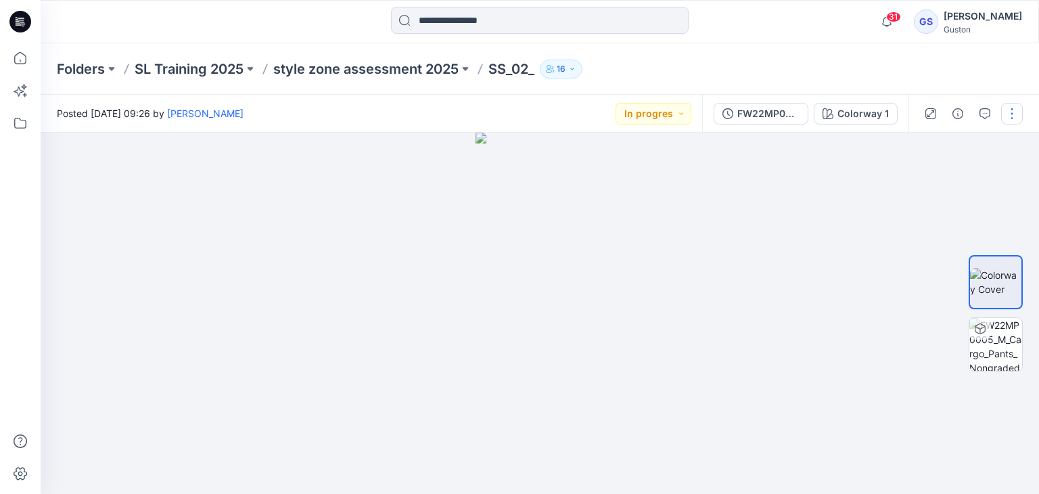
click at [1010, 117] on button "button" at bounding box center [1012, 114] width 22 height 22
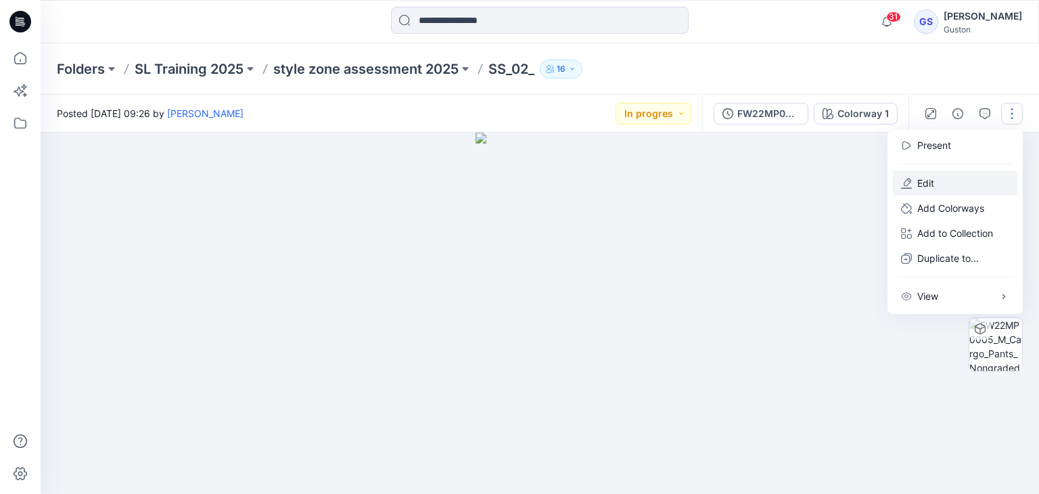
click at [933, 182] on p "Edit" at bounding box center [925, 183] width 17 height 14
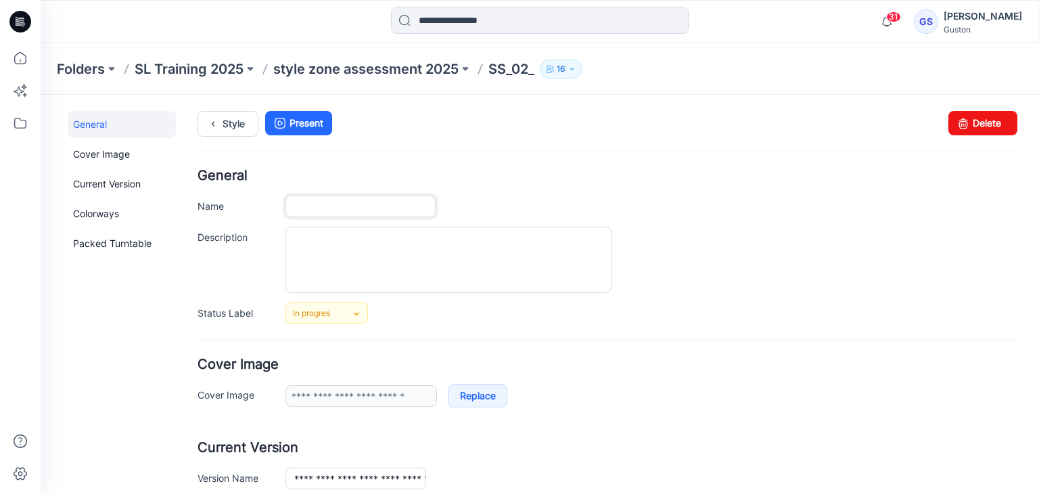
click at [315, 200] on input "Name" at bounding box center [360, 206] width 150 height 22
type input "******"
type input "**********"
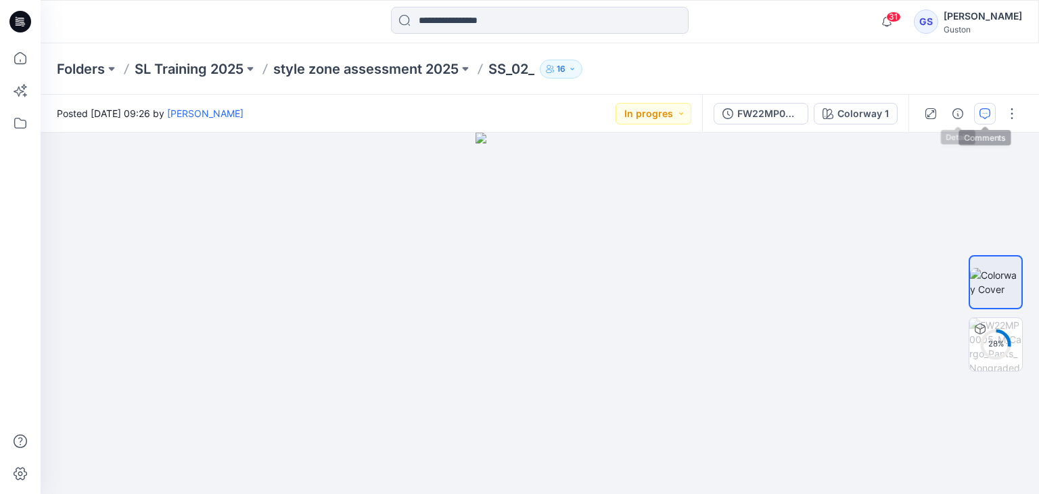
click at [977, 112] on button "button" at bounding box center [985, 114] width 22 height 22
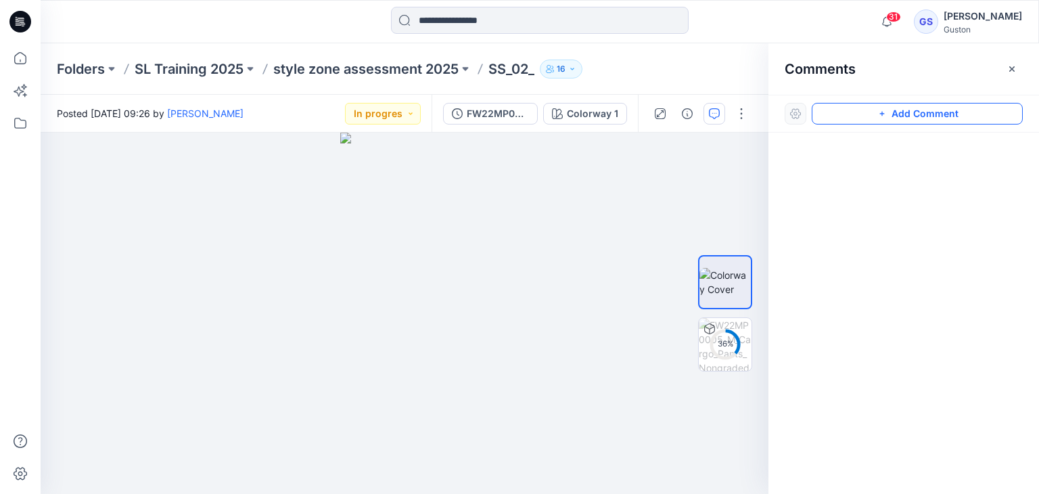
click at [891, 111] on button "Add Comment" at bounding box center [917, 114] width 211 height 22
click at [455, 202] on div "1" at bounding box center [405, 313] width 728 height 361
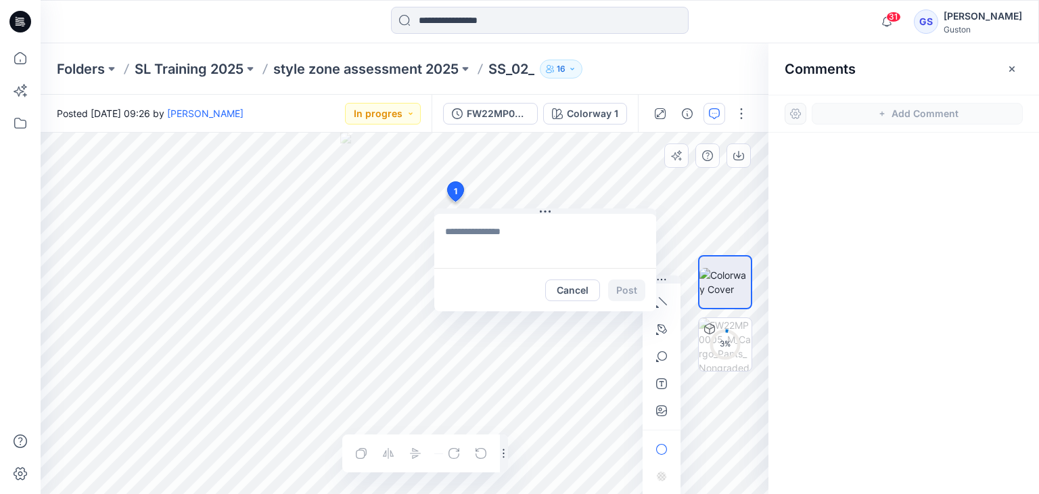
click at [514, 239] on textarea at bounding box center [545, 241] width 222 height 54
type textarea "**********"
click at [634, 292] on button "Post" at bounding box center [626, 290] width 37 height 22
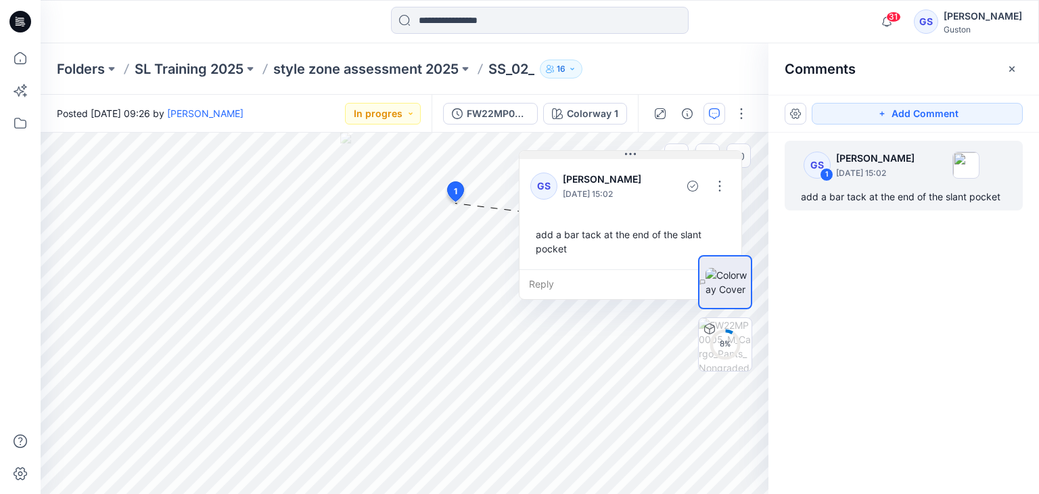
drag, startPoint x: 544, startPoint y: 214, endPoint x: 628, endPoint y: 156, distance: 102.6
click at [628, 156] on icon at bounding box center [630, 154] width 11 height 11
click at [723, 186] on button "button" at bounding box center [720, 186] width 22 height 22
click at [708, 217] on div "12 %" at bounding box center [725, 313] width 54 height 195
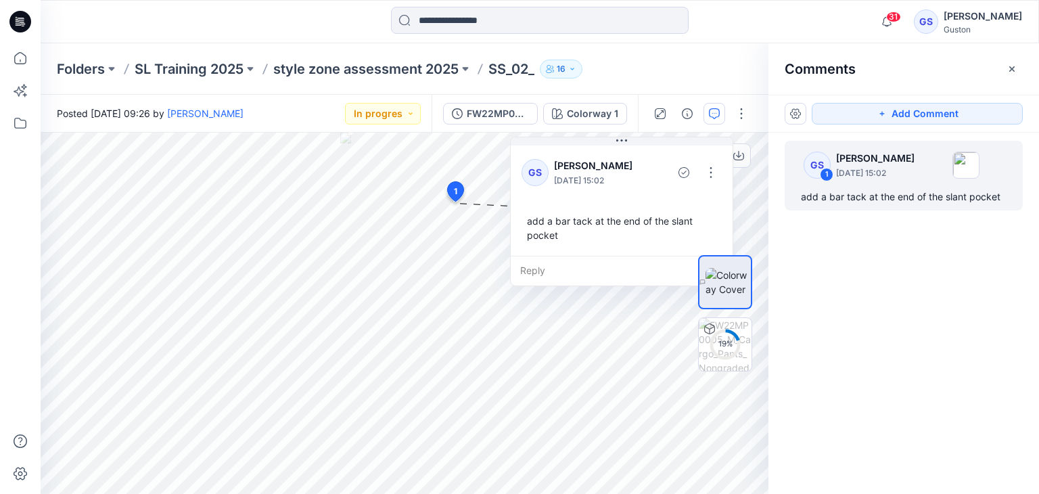
drag, startPoint x: 641, startPoint y: 158, endPoint x: 633, endPoint y: 144, distance: 16.4
click at [632, 144] on div "[PERSON_NAME] [DATE] 15:02 add a bar tack at the end of the slant pocket Reply" at bounding box center [621, 211] width 223 height 149
click at [713, 174] on button "button" at bounding box center [711, 172] width 22 height 22
click at [701, 204] on p "Edit comment" at bounding box center [714, 202] width 61 height 14
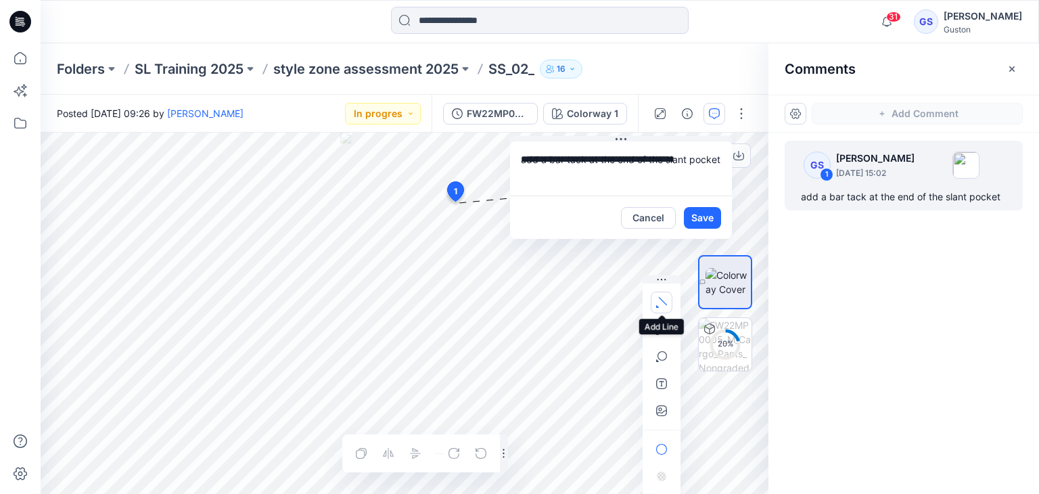
click at [664, 307] on icon "button" at bounding box center [661, 302] width 11 height 11
click at [457, 204] on div "**********" at bounding box center [405, 313] width 728 height 361
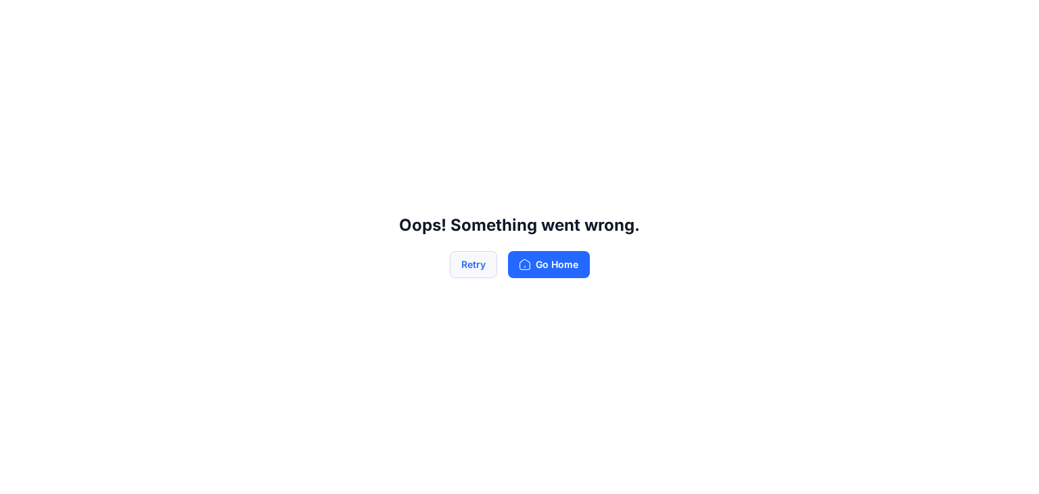
click at [472, 266] on button "Retry" at bounding box center [473, 264] width 47 height 27
click at [476, 269] on button "Retry" at bounding box center [473, 264] width 47 height 27
click at [484, 263] on button "Retry" at bounding box center [473, 264] width 47 height 27
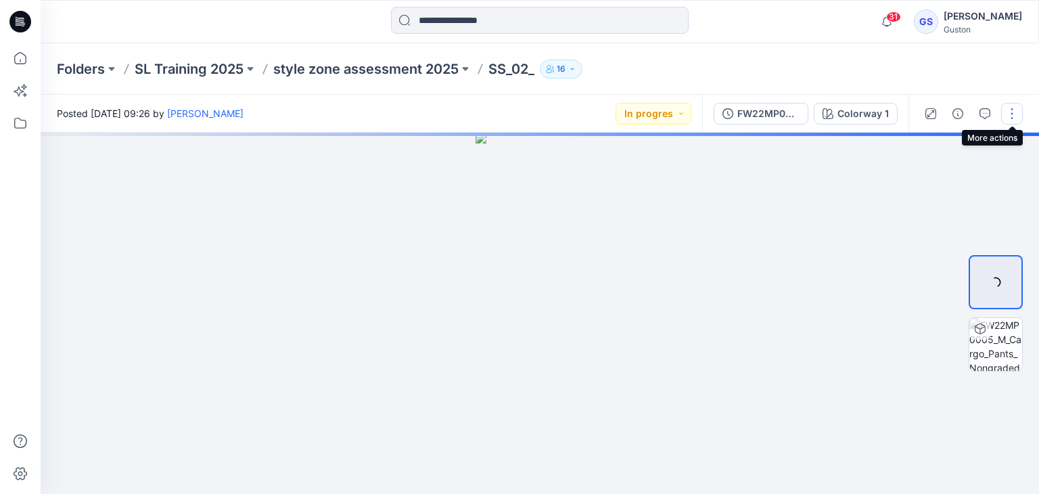
click at [1013, 112] on button "button" at bounding box center [1012, 114] width 22 height 22
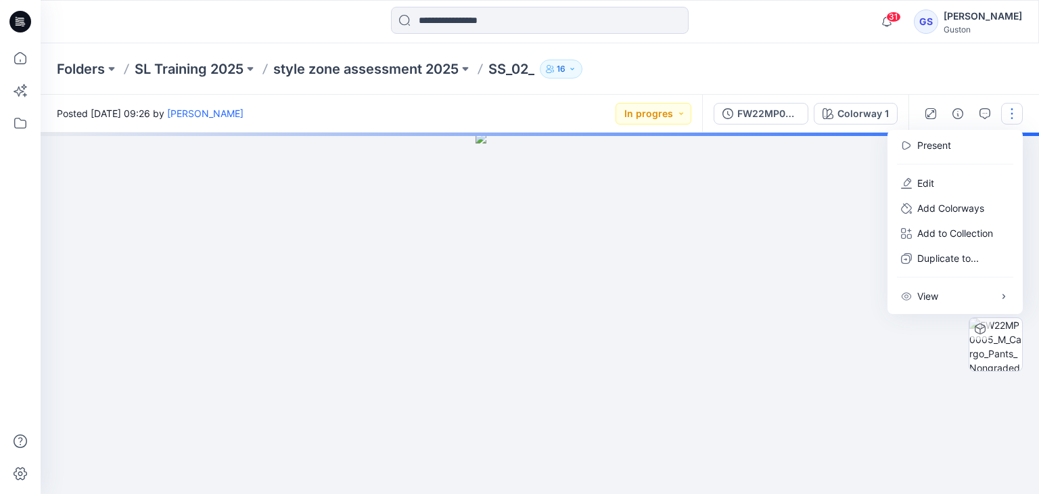
click at [641, 206] on div at bounding box center [540, 313] width 998 height 361
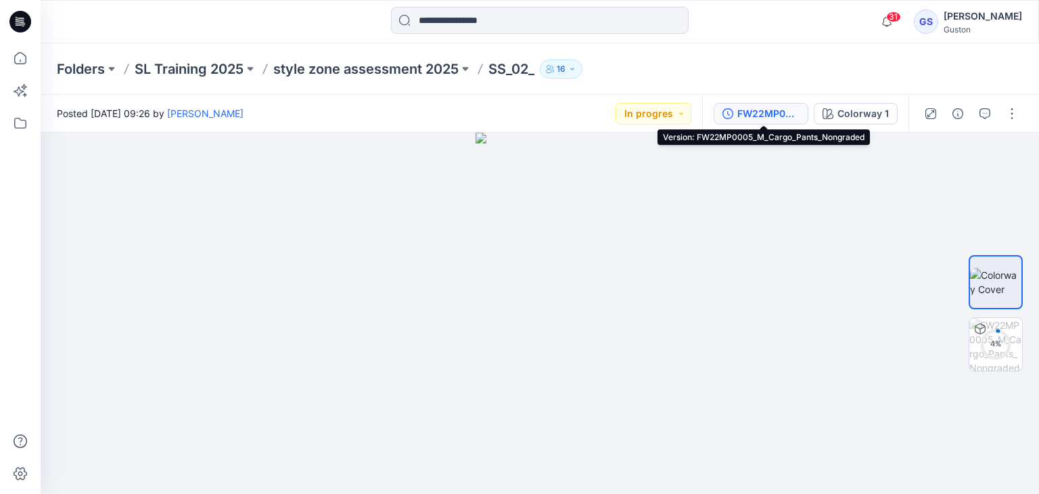
click at [787, 112] on div "FW22MP0005_M_Cargo_Pants_Nongraded" at bounding box center [768, 113] width 62 height 15
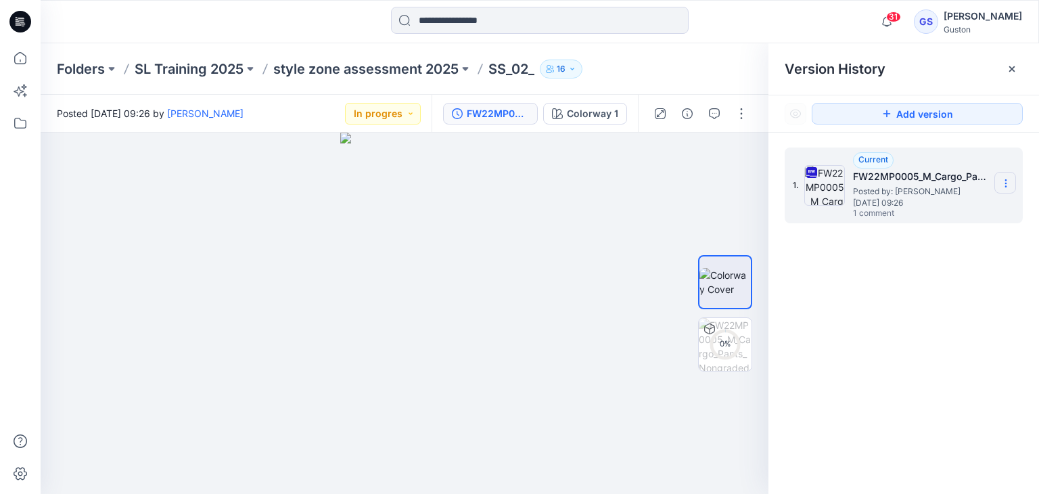
click at [1000, 184] on section at bounding box center [1005, 183] width 22 height 22
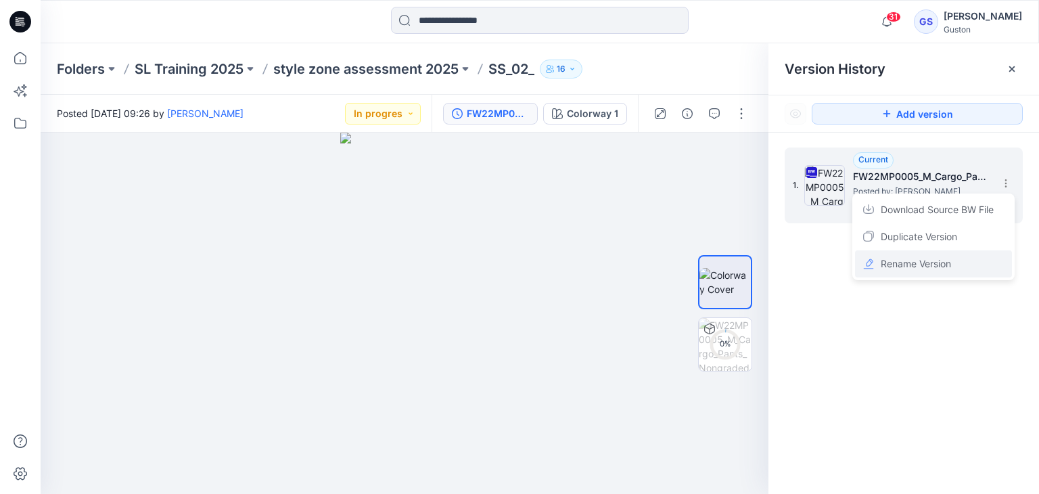
click at [929, 271] on span "Rename Version" at bounding box center [916, 264] width 70 height 16
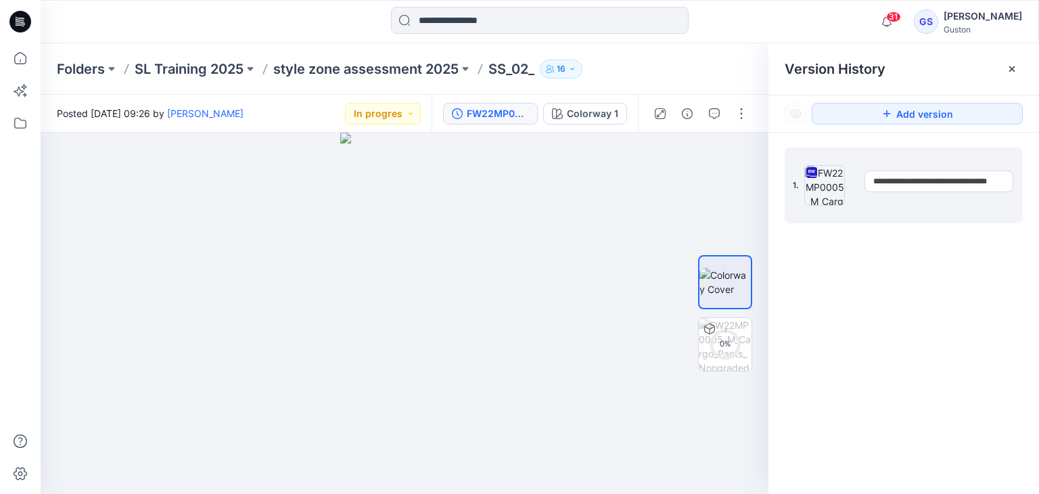
scroll to position [0, 32]
click at [873, 298] on div "**********" at bounding box center [903, 323] width 271 height 381
click at [733, 117] on button "button" at bounding box center [741, 114] width 22 height 22
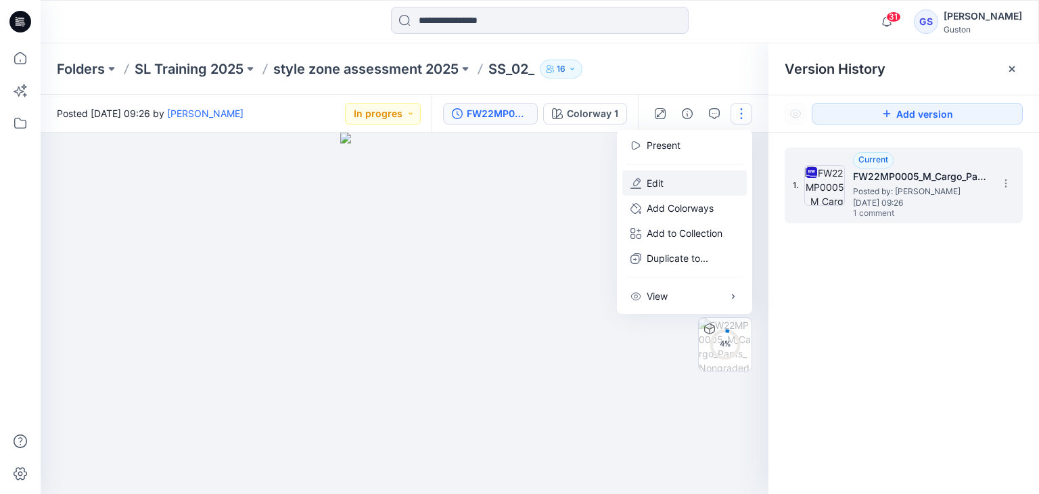
click at [670, 183] on button "Edit" at bounding box center [684, 182] width 124 height 25
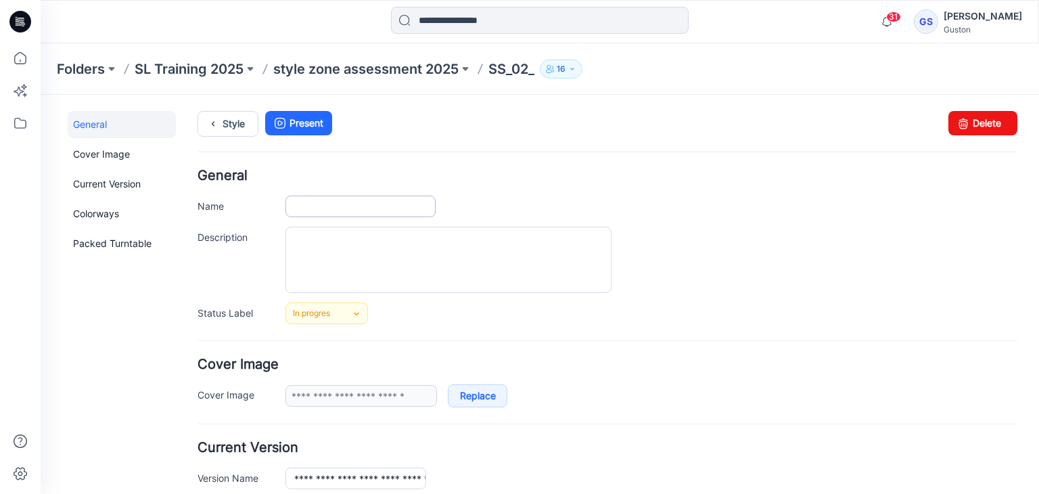
type input "******"
type input "**********"
click at [308, 208] on input "******" at bounding box center [360, 206] width 150 height 22
type input "**********"
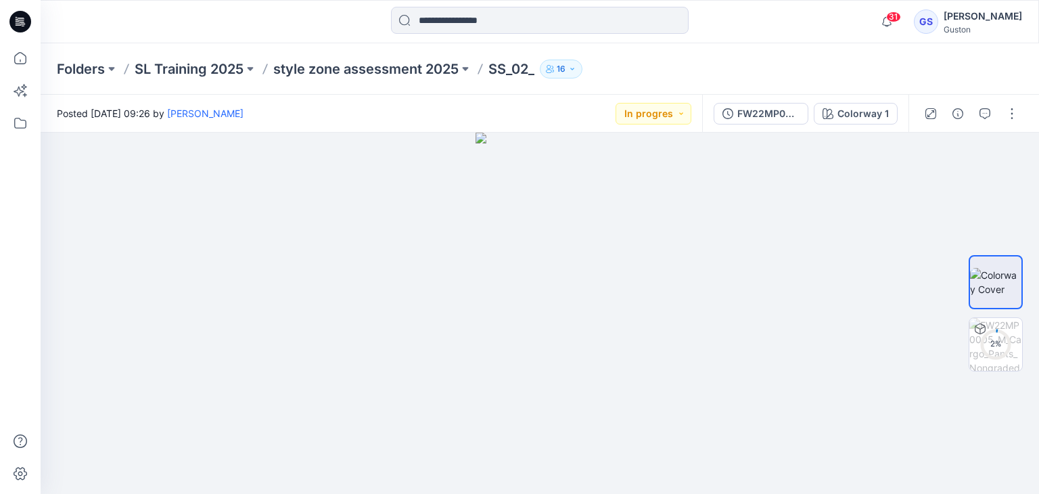
drag, startPoint x: 378, startPoint y: 1, endPoint x: 779, endPoint y: 35, distance: 402.6
click at [779, 35] on div at bounding box center [539, 22] width 499 height 30
click at [1006, 114] on button "button" at bounding box center [1012, 114] width 22 height 22
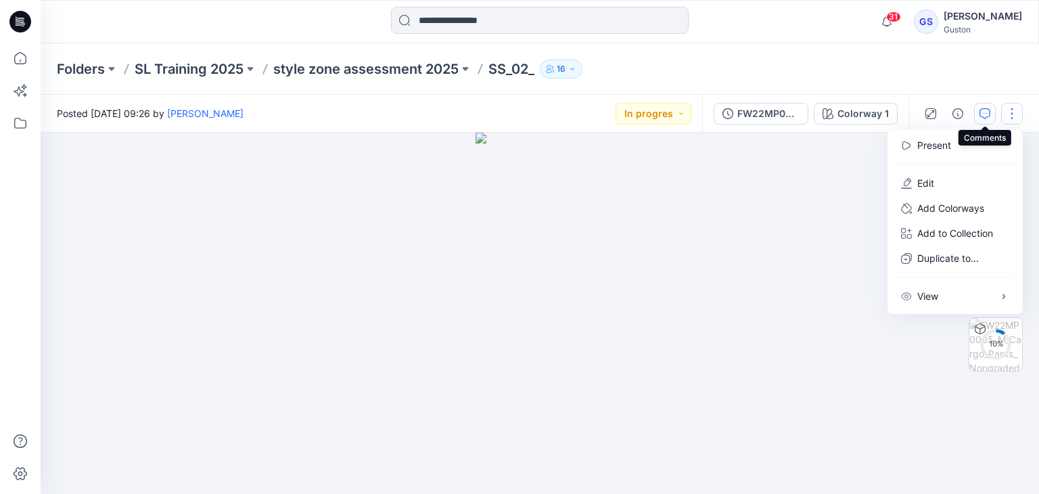
click at [981, 116] on icon "button" at bounding box center [984, 113] width 11 height 11
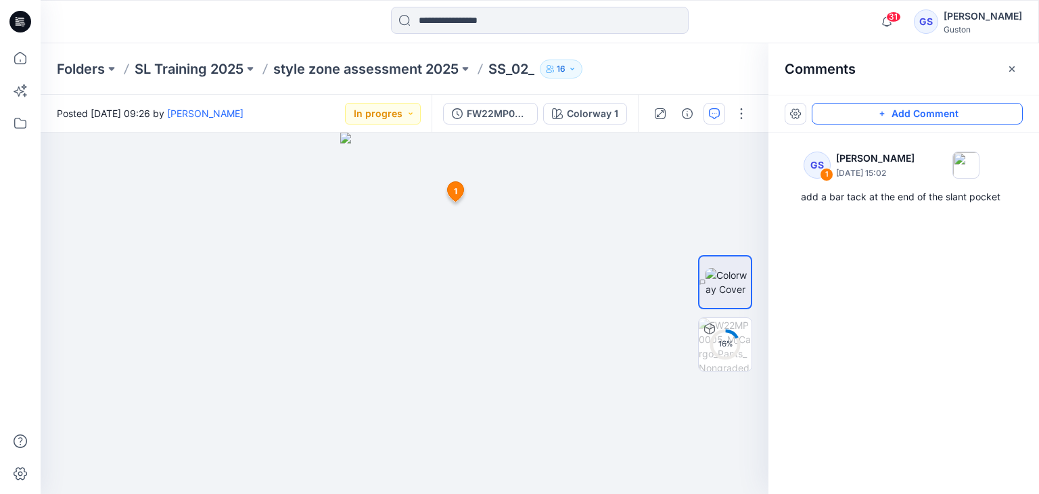
click at [910, 111] on button "Add Comment" at bounding box center [917, 114] width 211 height 22
click at [531, 71] on p "SS_02_" at bounding box center [511, 69] width 46 height 19
click at [745, 114] on button "button" at bounding box center [741, 114] width 22 height 22
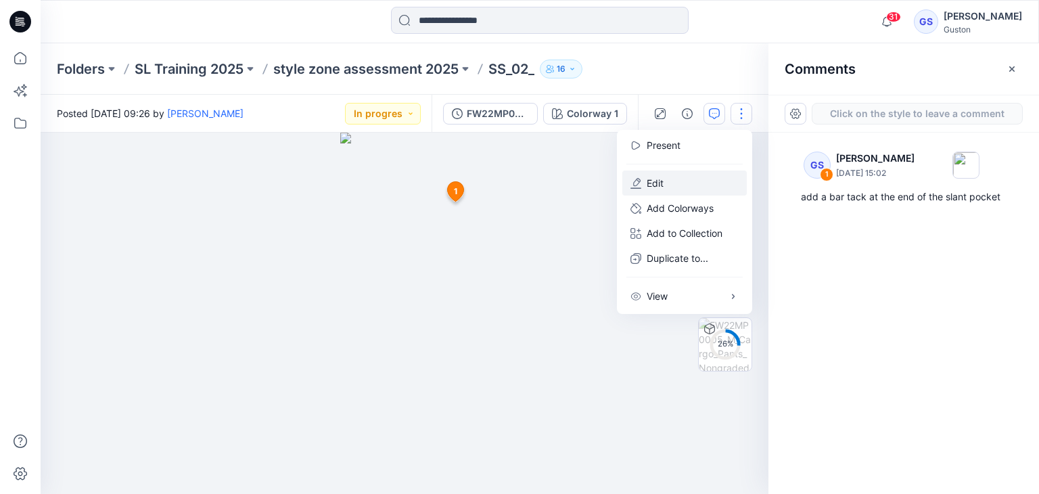
click at [662, 185] on p "Edit" at bounding box center [655, 183] width 17 height 14
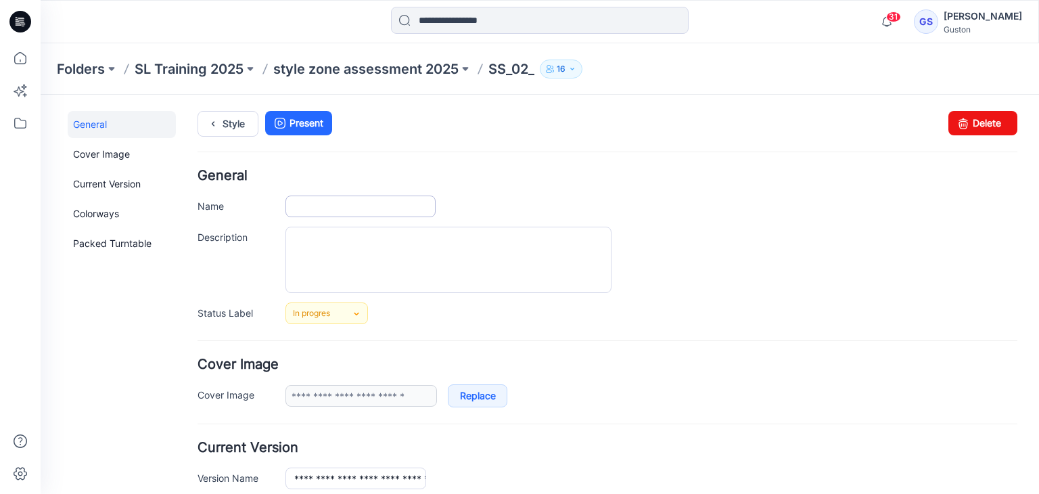
type input "******"
type input "**********"
click at [358, 205] on input "******" at bounding box center [360, 206] width 150 height 22
type input "**********"
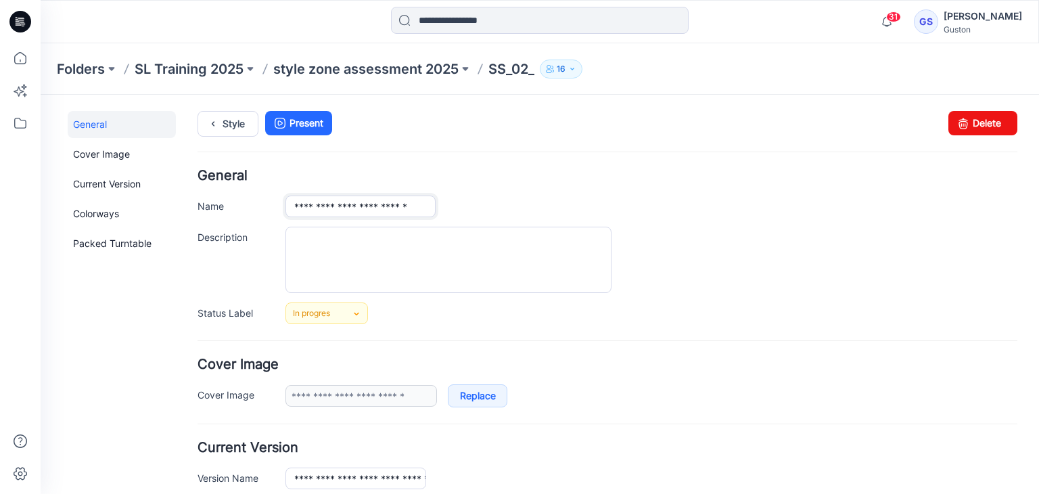
click at [398, 206] on input "**********" at bounding box center [360, 206] width 150 height 22
click at [375, 204] on input "**********" at bounding box center [360, 206] width 150 height 22
click at [359, 205] on input "**********" at bounding box center [360, 206] width 150 height 22
click at [333, 208] on input "**********" at bounding box center [360, 206] width 150 height 22
click at [306, 209] on input "**********" at bounding box center [360, 206] width 150 height 22
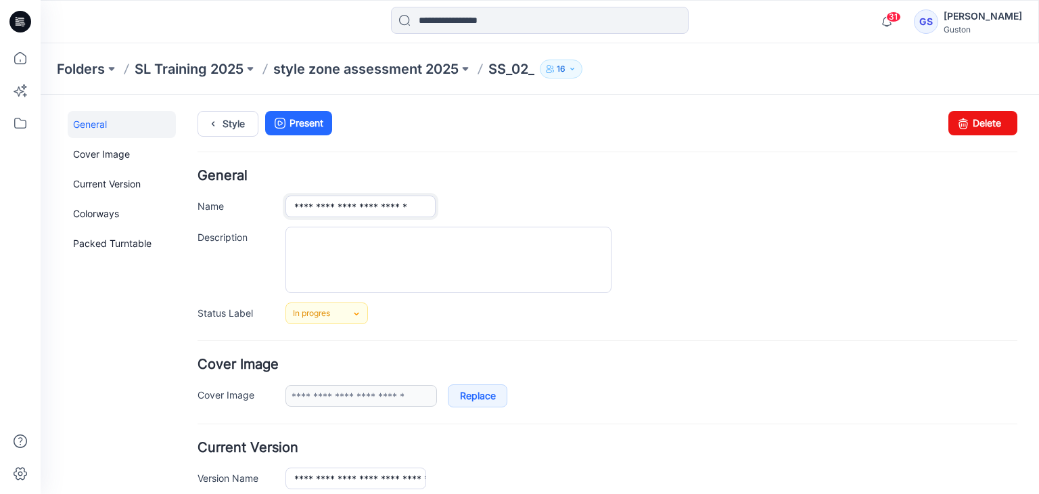
click at [296, 209] on input "**********" at bounding box center [360, 206] width 150 height 22
drag, startPoint x: 402, startPoint y: 206, endPoint x: 515, endPoint y: 209, distance: 113.0
click at [515, 209] on div "**********" at bounding box center [651, 206] width 732 height 22
click at [395, 175] on h4 "General" at bounding box center [607, 175] width 820 height 13
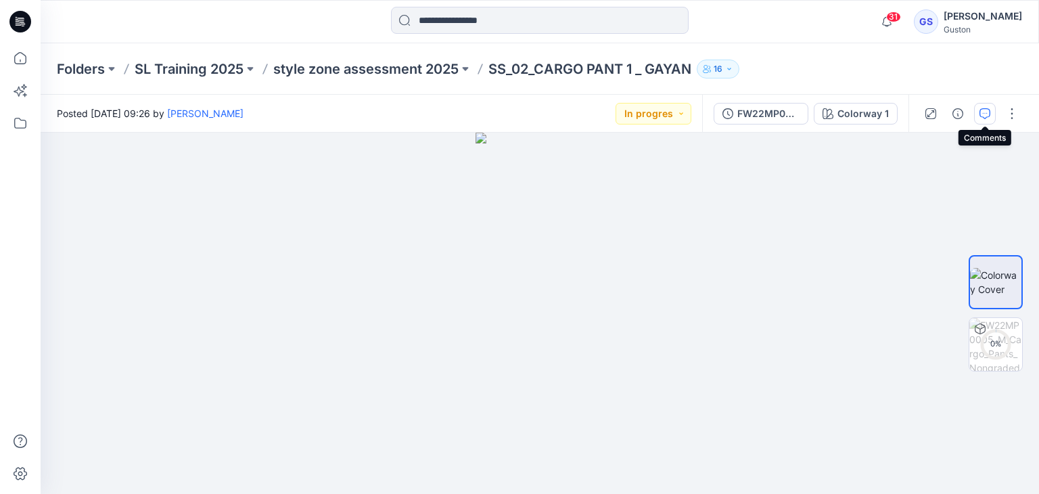
click at [983, 113] on icon "button" at bounding box center [984, 113] width 11 height 11
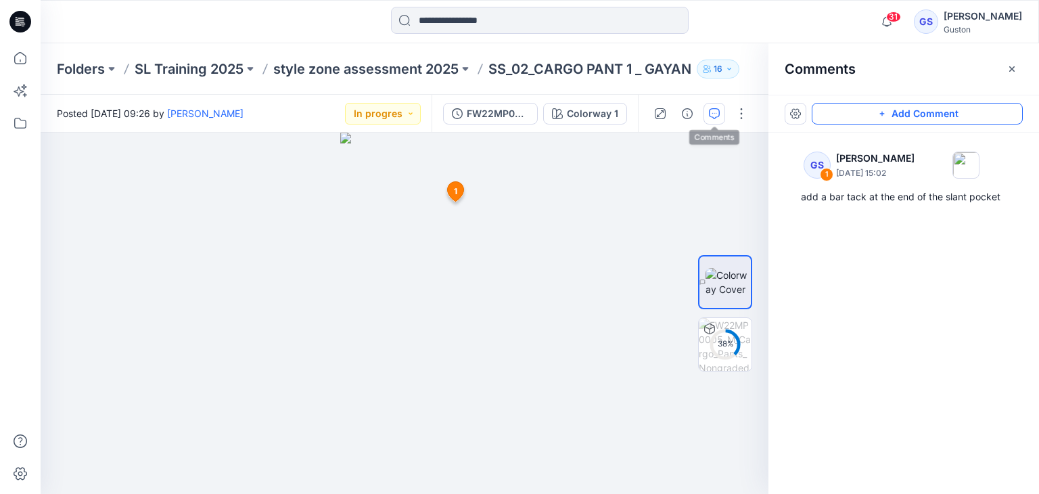
click at [907, 117] on button "Add Comment" at bounding box center [917, 114] width 211 height 22
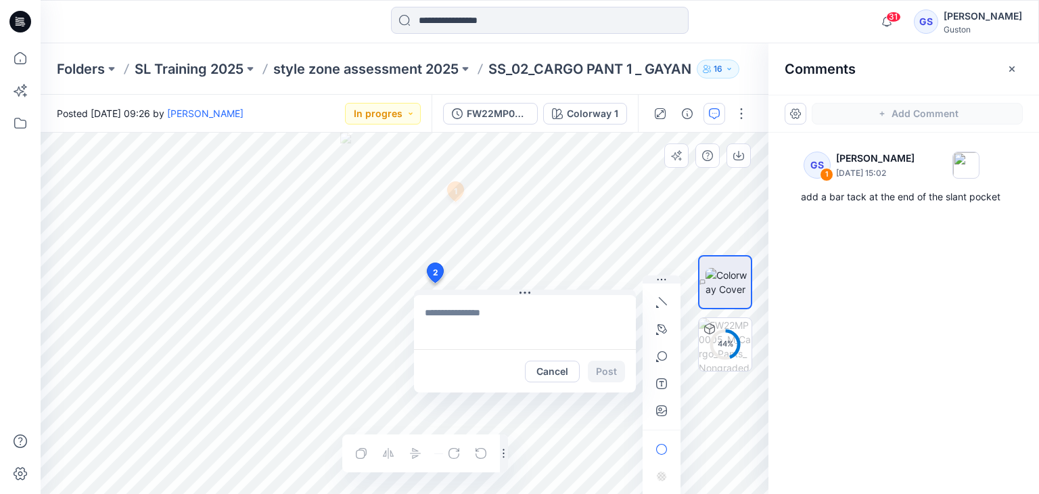
click at [434, 283] on div "2 Cancel Post 1 GS Gayan Sandaruwan August 21, 2025 15:02 add a bar tack at the…" at bounding box center [405, 313] width 728 height 361
click at [473, 325] on textarea at bounding box center [525, 322] width 222 height 54
type textarea "**********"
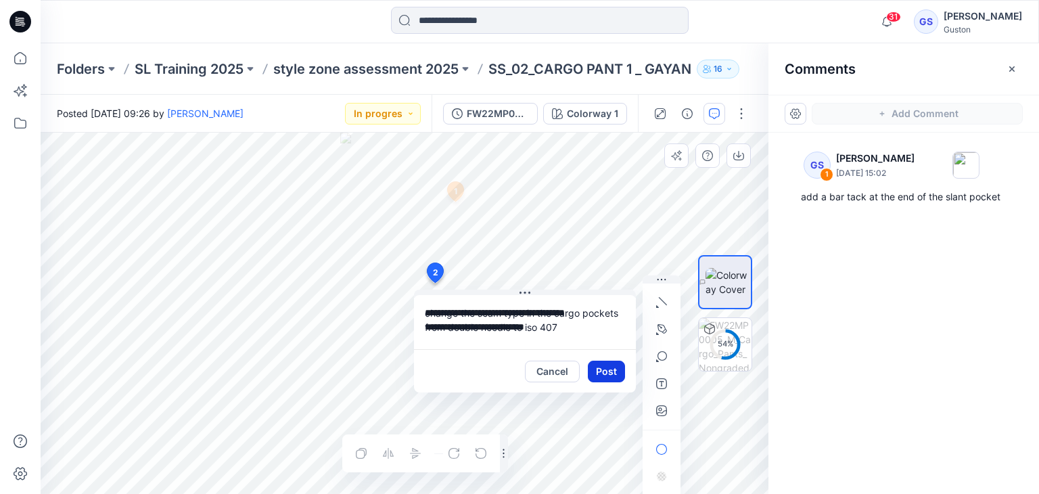
click at [614, 371] on button "Post" at bounding box center [606, 371] width 37 height 22
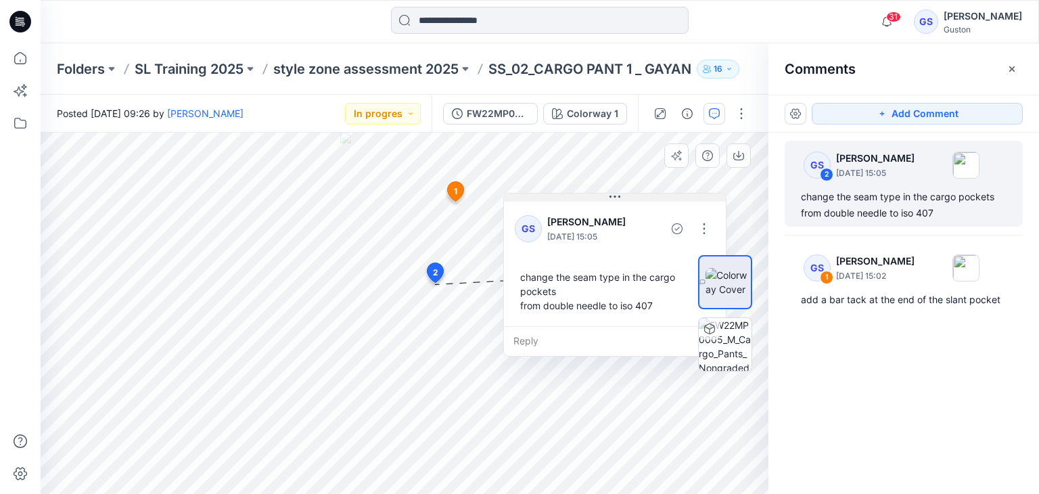
drag, startPoint x: 555, startPoint y: 294, endPoint x: 643, endPoint y: 197, distance: 131.2
click at [644, 197] on button at bounding box center [615, 197] width 222 height 8
click at [874, 116] on button "Add Comment" at bounding box center [917, 114] width 211 height 22
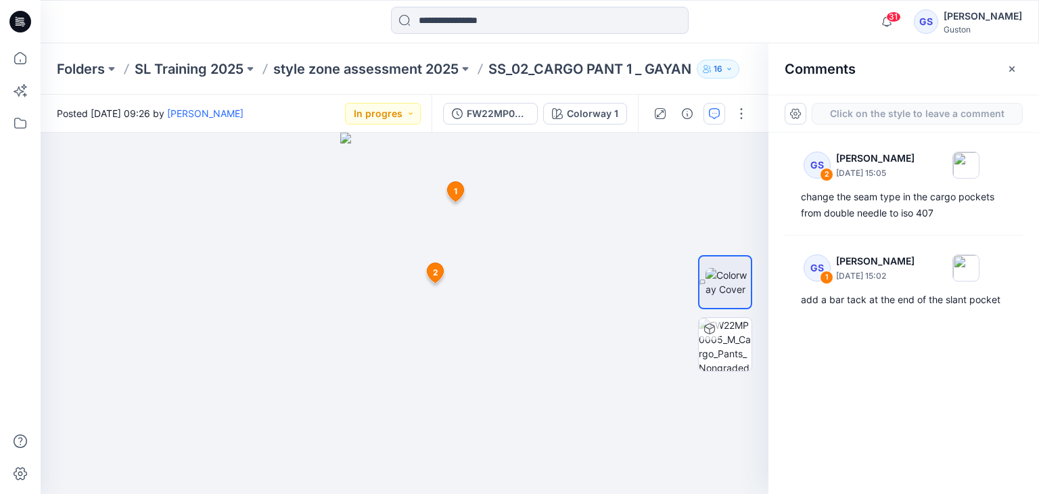
click at [460, 289] on div "3 1 GS Gayan Sandaruwan August 21, 2025 15:02 add a bar tack at the end of the …" at bounding box center [405, 313] width 728 height 361
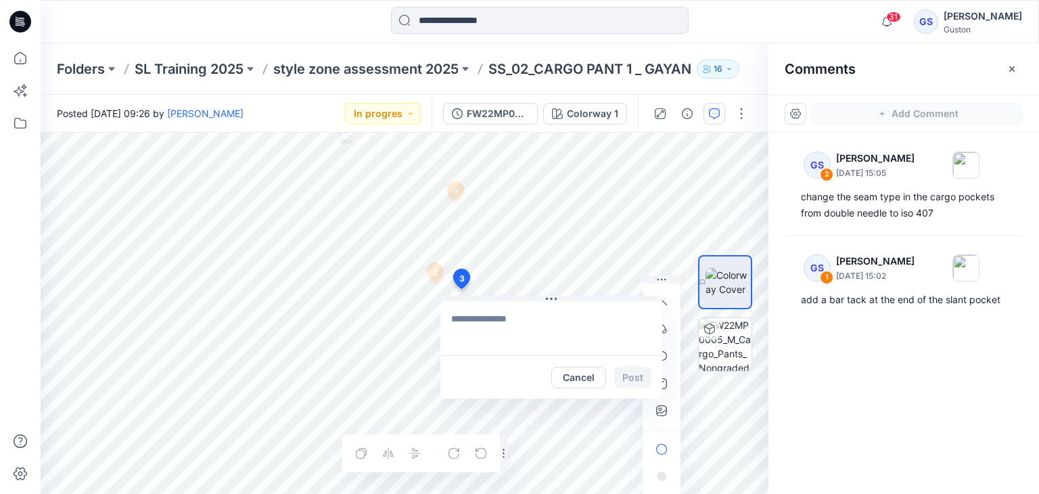
click at [465, 321] on textarea at bounding box center [551, 328] width 222 height 54
paste textarea "**********"
type textarea "**********"
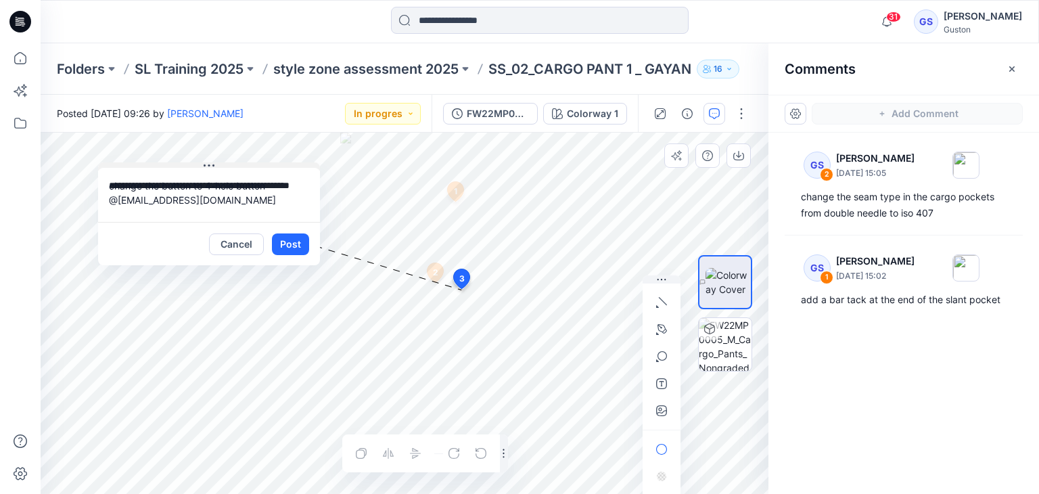
drag, startPoint x: 555, startPoint y: 298, endPoint x: 212, endPoint y: 165, distance: 367.3
click at [212, 165] on icon at bounding box center [213, 165] width 2 height 2
click at [664, 410] on icon "button" at bounding box center [661, 410] width 11 height 11
type input"] "**********"
drag, startPoint x: 668, startPoint y: 281, endPoint x: 64, endPoint y: 156, distance: 616.7
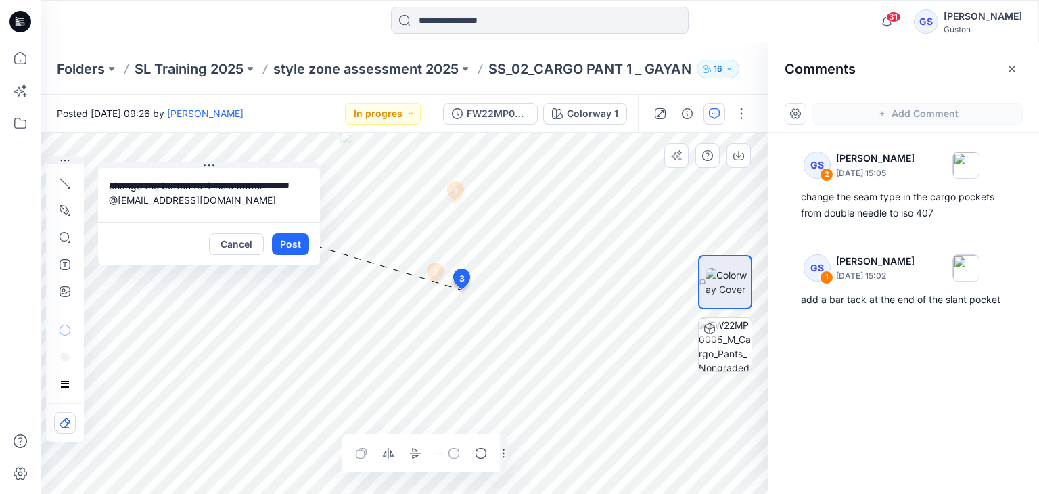
click at [64, 156] on button "button" at bounding box center [65, 160] width 38 height 8
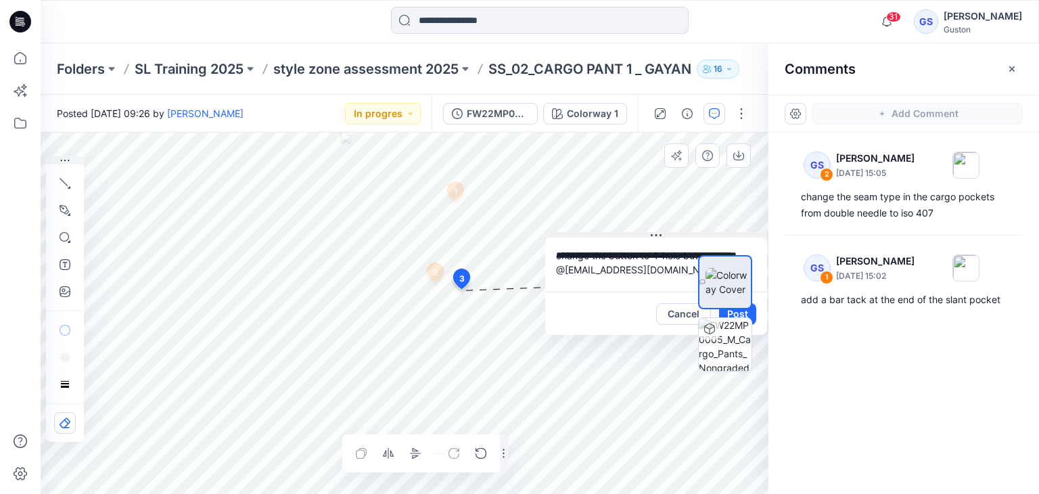
drag, startPoint x: 211, startPoint y: 165, endPoint x: 658, endPoint y: 235, distance: 452.5
click at [658, 235] on icon at bounding box center [656, 235] width 11 height 11
drag, startPoint x: 747, startPoint y: 312, endPoint x: 764, endPoint y: 320, distance: 19.4
drag, startPoint x: 764, startPoint y: 320, endPoint x: 610, endPoint y: 325, distance: 154.3
click at [610, 325] on div "Cancel Post" at bounding box center [656, 313] width 222 height 43
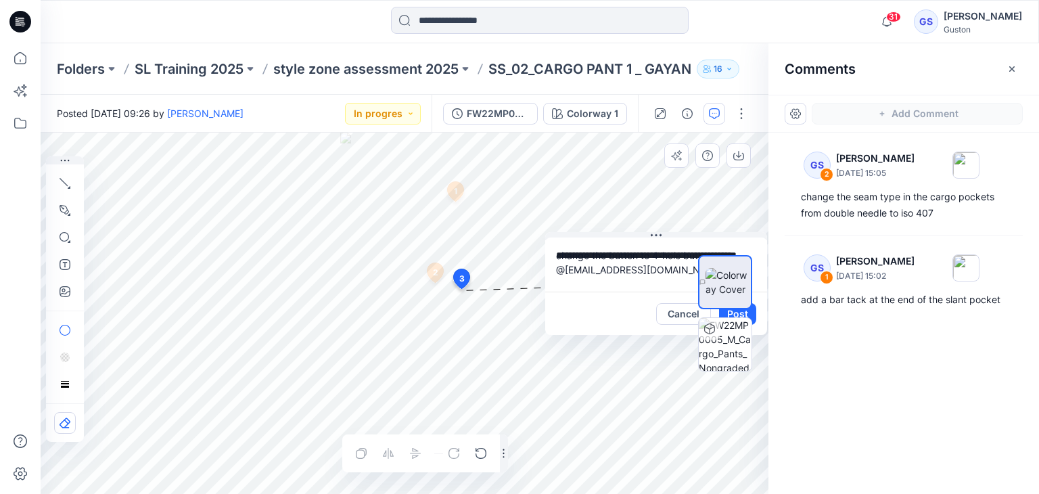
click at [747, 312] on div at bounding box center [725, 313] width 54 height 195
drag, startPoint x: 629, startPoint y: 306, endPoint x: 625, endPoint y: 298, distance: 9.1
click at [615, 306] on div "Cancel Post" at bounding box center [643, 313] width 222 height 43
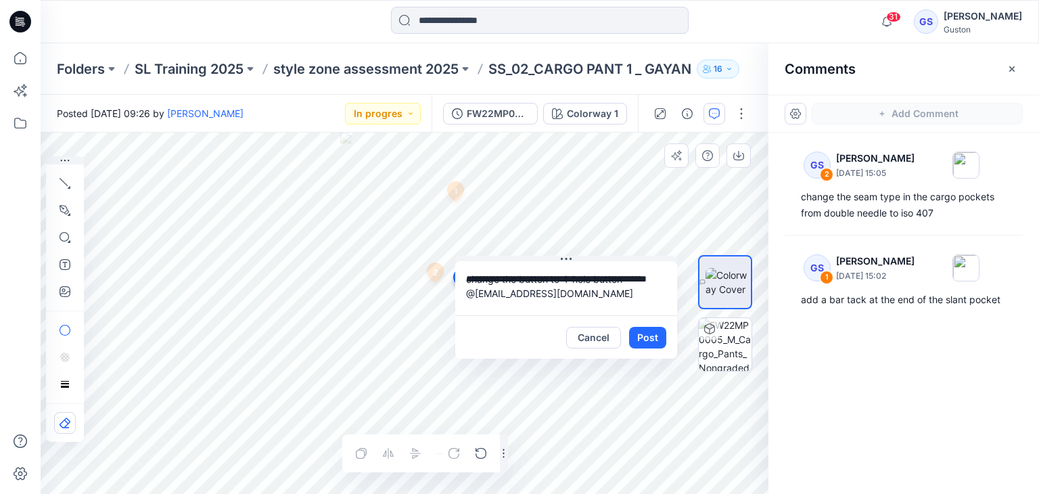
drag, startPoint x: 640, startPoint y: 236, endPoint x: 572, endPoint y: 270, distance: 76.2
click at [567, 255] on icon at bounding box center [566, 259] width 11 height 11
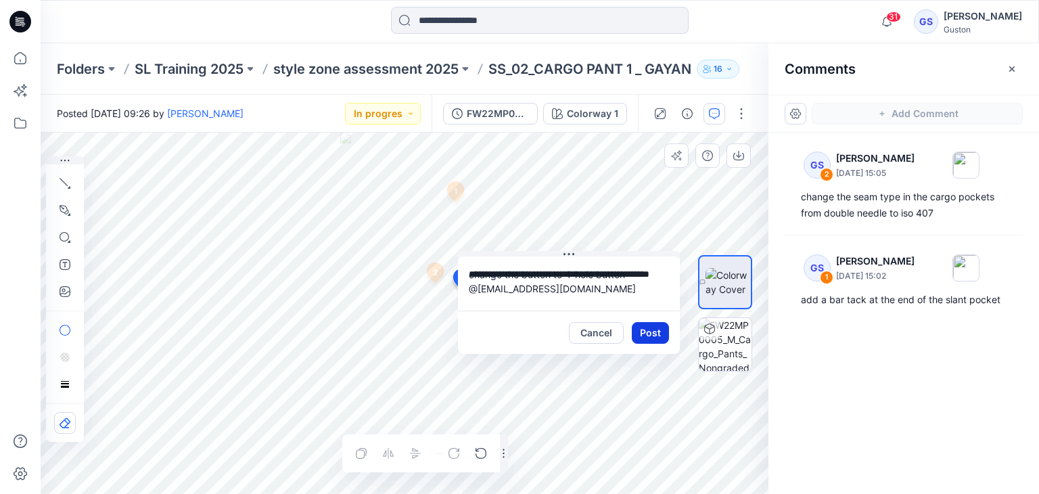
click at [657, 333] on button "Post" at bounding box center [650, 333] width 37 height 22
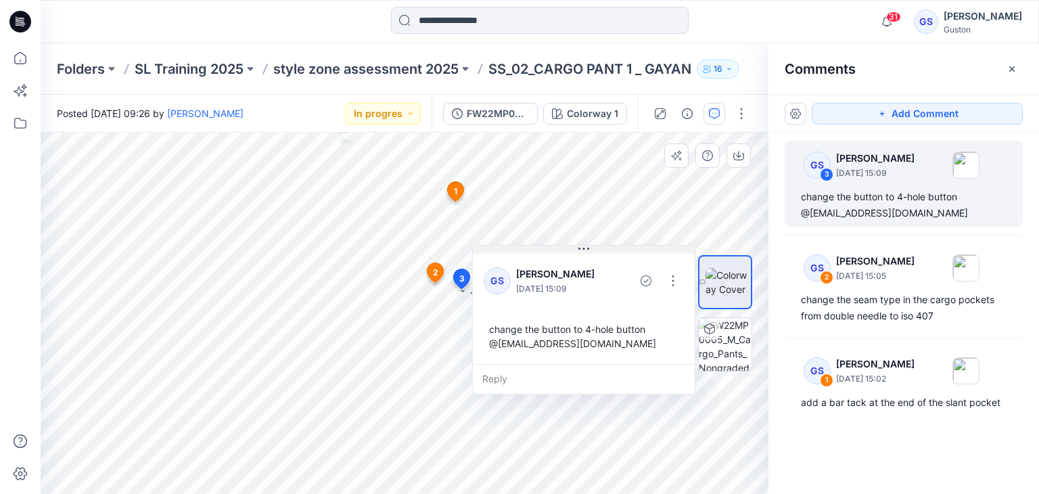
drag, startPoint x: 569, startPoint y: 255, endPoint x: 584, endPoint y: 248, distance: 16.3
click at [584, 248] on icon at bounding box center [584, 249] width 2 height 2
click at [679, 281] on button "button" at bounding box center [674, 280] width 22 height 22
click at [662, 314] on p "Edit comment" at bounding box center [677, 311] width 61 height 14
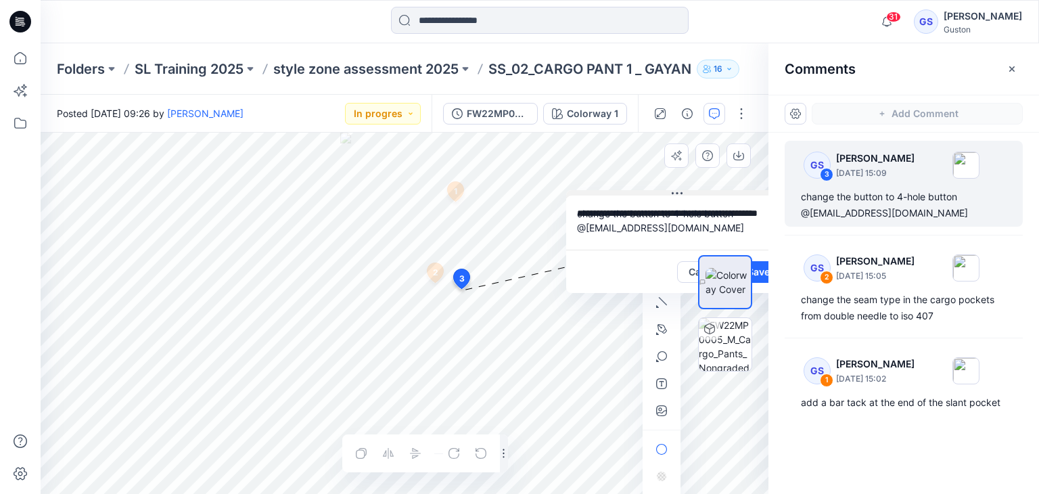
drag, startPoint x: 584, startPoint y: 248, endPoint x: 676, endPoint y: 194, distance: 106.7
click at [676, 194] on icon at bounding box center [677, 193] width 11 height 11
click at [761, 271] on div at bounding box center [725, 313] width 87 height 195
click at [728, 285] on img at bounding box center [727, 282] width 45 height 28
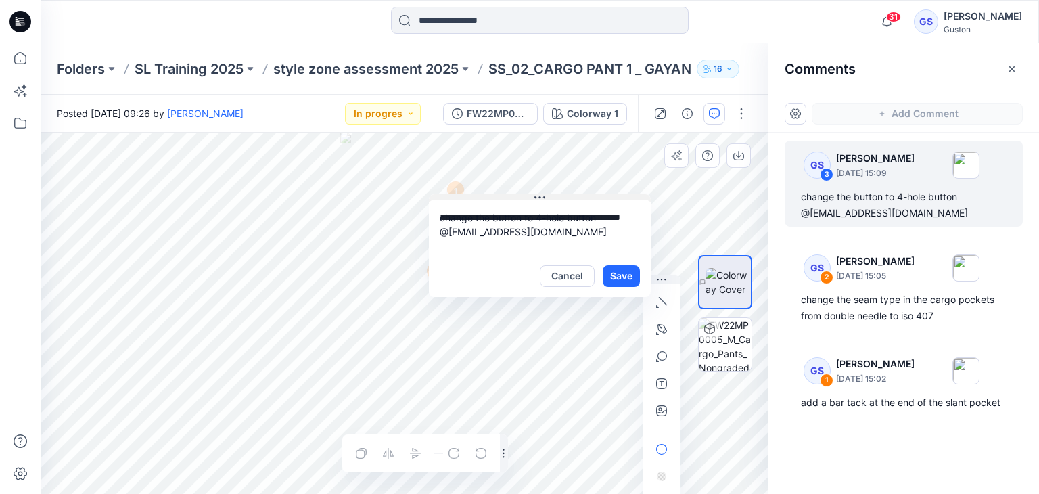
drag, startPoint x: 676, startPoint y: 194, endPoint x: 540, endPoint y: 198, distance: 136.0
click at [540, 198] on icon at bounding box center [539, 197] width 11 height 11
click at [623, 282] on button "Save" at bounding box center [621, 276] width 37 height 22
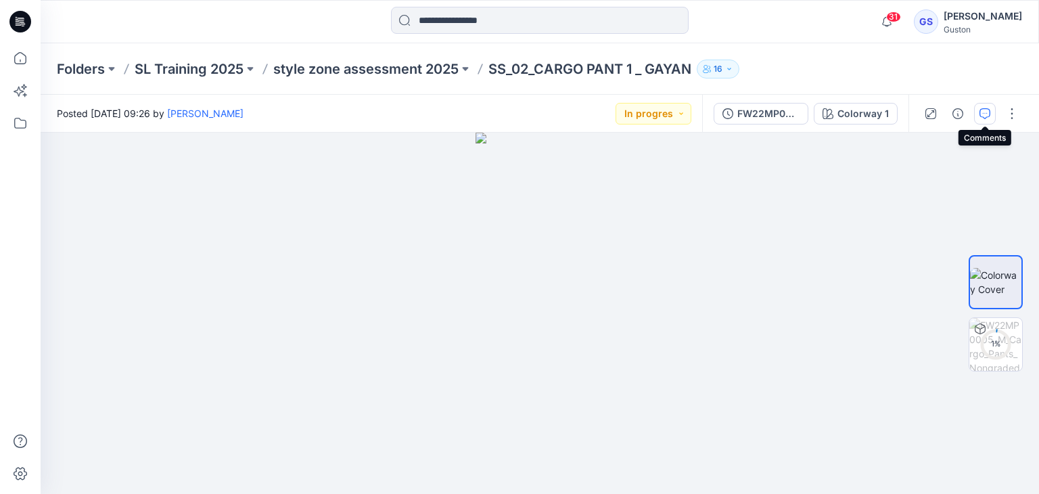
click at [982, 116] on icon "button" at bounding box center [984, 113] width 11 height 11
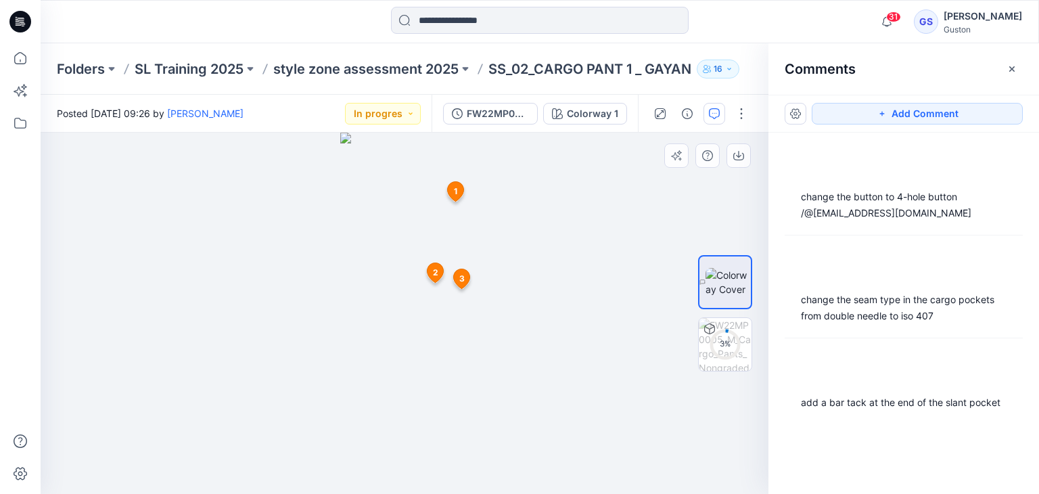
click at [459, 283] on span "3" at bounding box center [461, 279] width 5 height 12
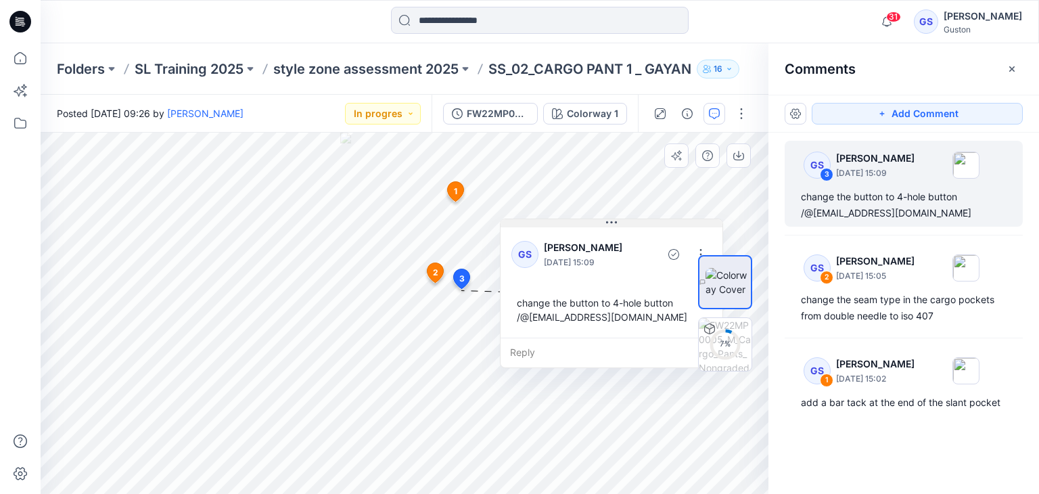
drag, startPoint x: 538, startPoint y: 200, endPoint x: 609, endPoint y: 224, distance: 75.1
click at [609, 224] on icon at bounding box center [611, 222] width 11 height 11
click at [437, 274] on span "2" at bounding box center [435, 272] width 5 height 12
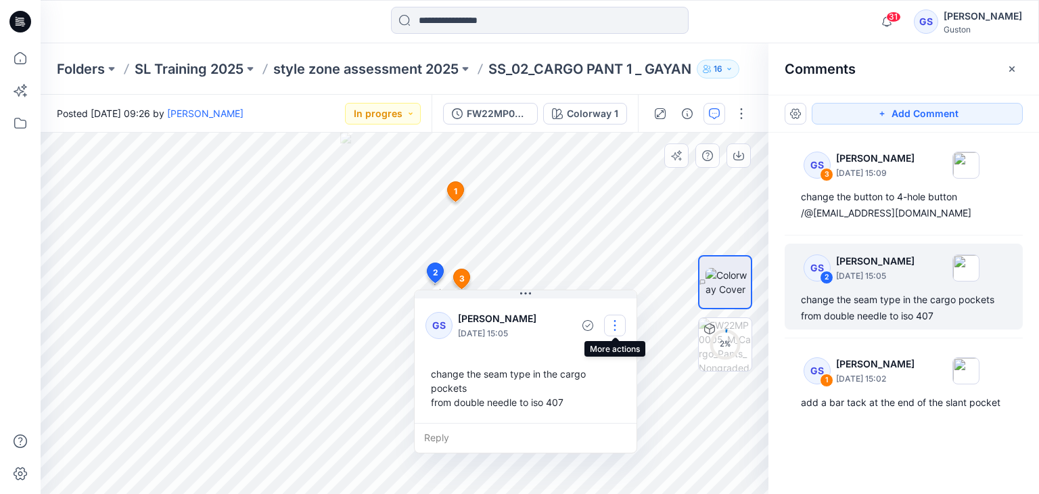
click at [612, 326] on button "button" at bounding box center [615, 326] width 22 height 22
click at [599, 359] on p "Edit comment" at bounding box center [618, 356] width 61 height 14
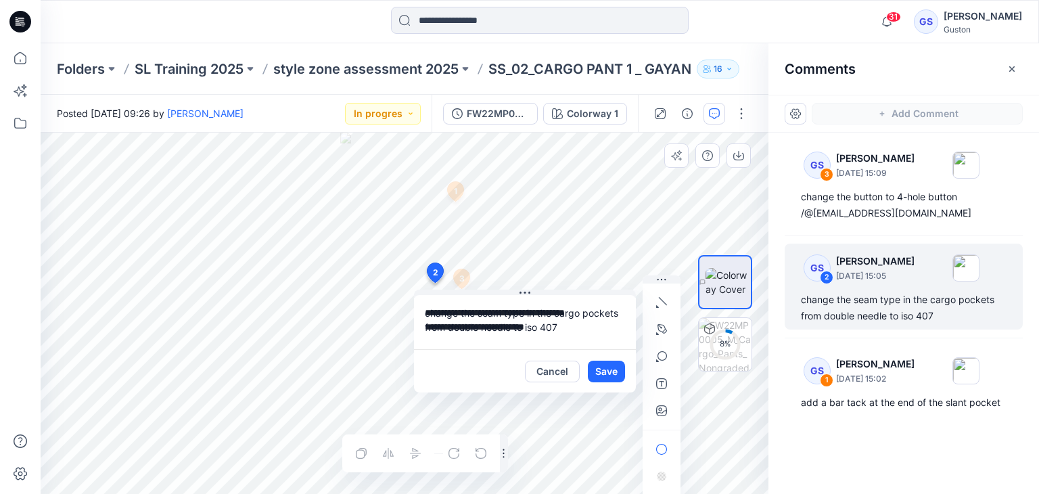
click at [527, 295] on textarea "**********" at bounding box center [525, 322] width 222 height 54
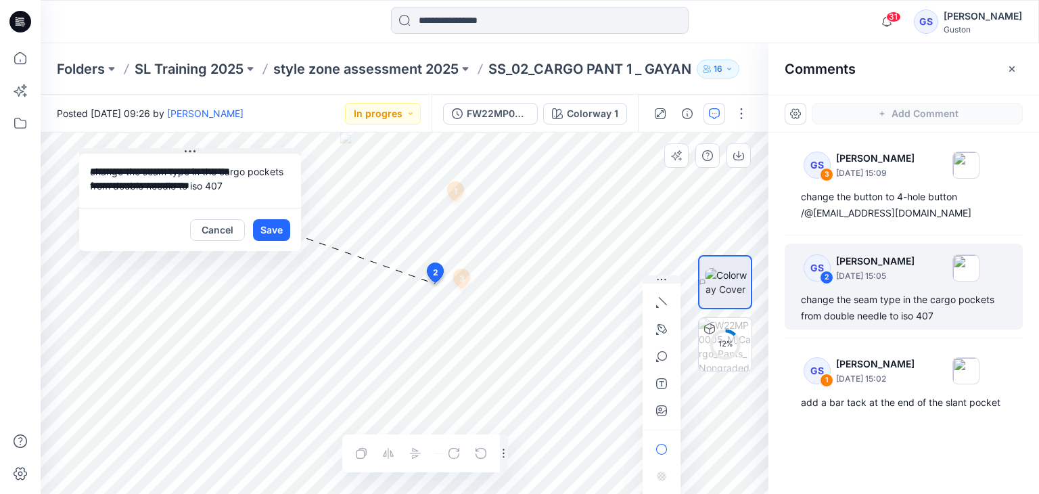
drag, startPoint x: 527, startPoint y: 291, endPoint x: 192, endPoint y: 149, distance: 363.4
click at [192, 149] on icon at bounding box center [190, 151] width 11 height 11
click at [666, 408] on icon "button" at bounding box center [661, 410] width 11 height 11
type input"] "**********"
click at [271, 229] on button "Save" at bounding box center [271, 230] width 37 height 22
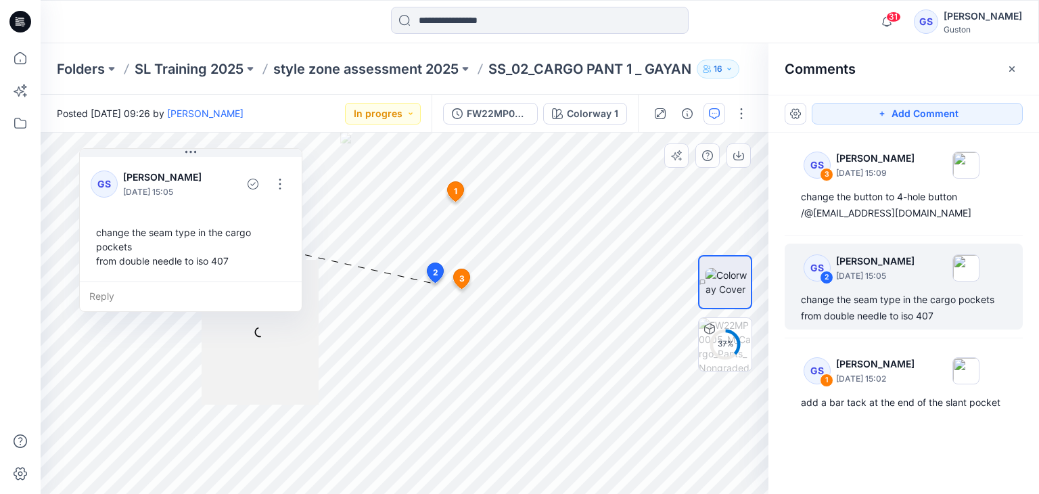
click at [463, 277] on span "3" at bounding box center [461, 279] width 5 height 12
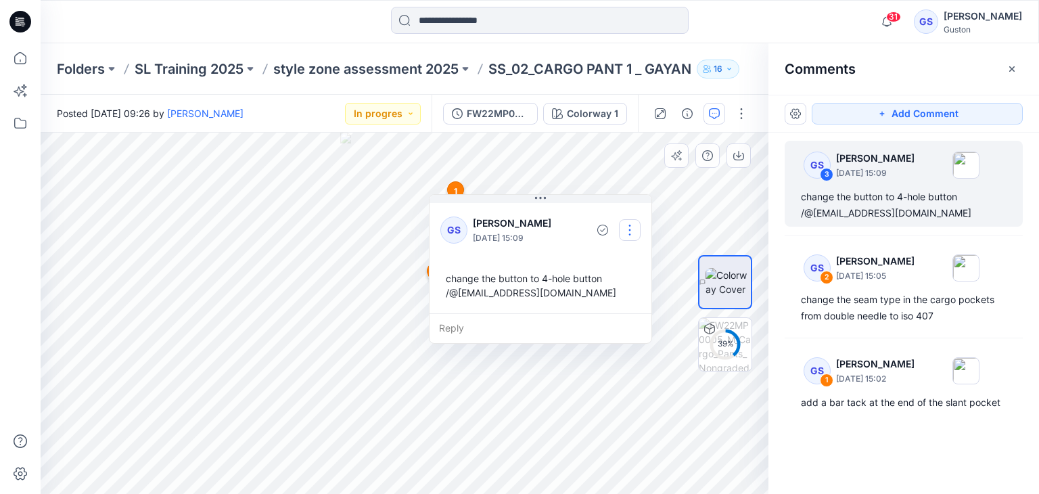
click at [636, 231] on button "button" at bounding box center [630, 230] width 22 height 22
click at [622, 264] on p "Edit comment" at bounding box center [633, 261] width 61 height 14
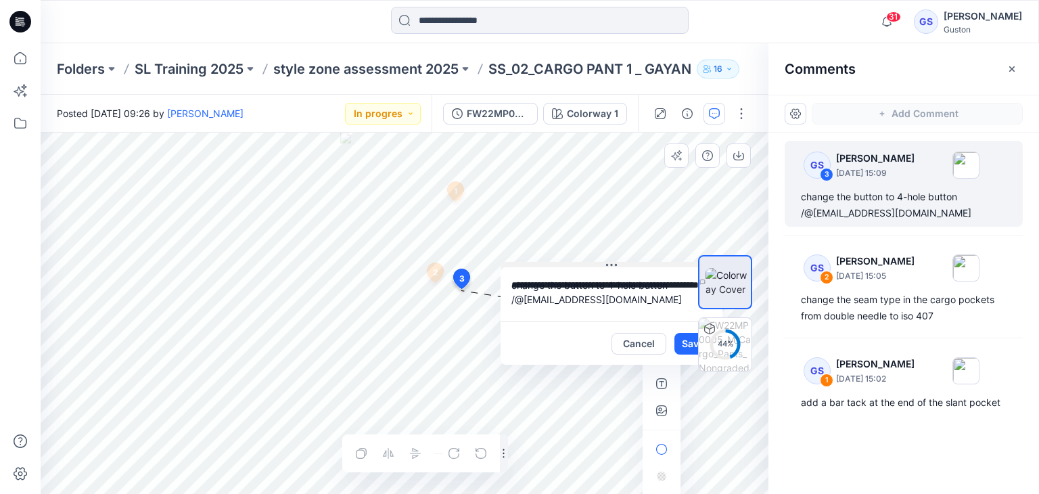
drag, startPoint x: 542, startPoint y: 195, endPoint x: 613, endPoint y: 263, distance: 98.6
click at [613, 263] on icon at bounding box center [611, 265] width 11 height 11
click at [685, 342] on div "45 %" at bounding box center [725, 313] width 87 height 195
click at [638, 310] on textarea "**********" at bounding box center [611, 294] width 222 height 54
type textarea "**********"
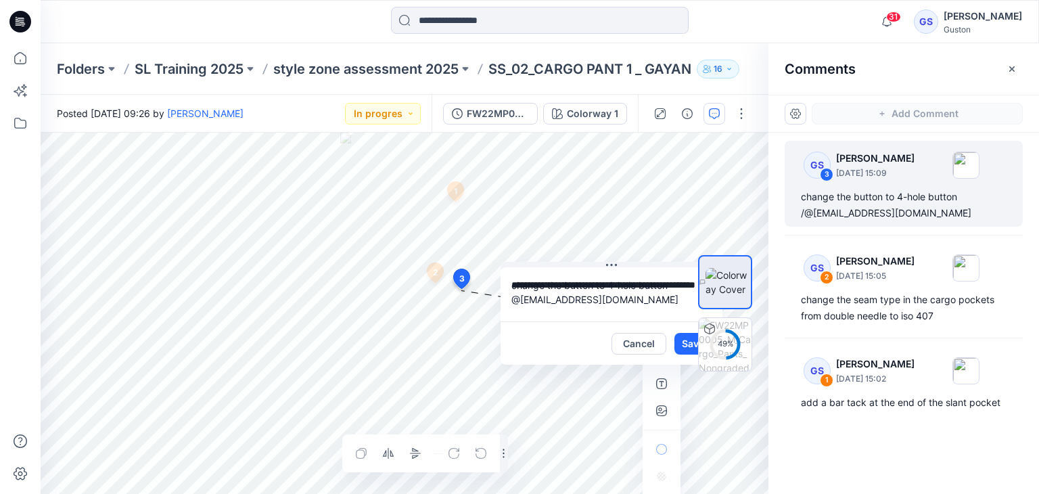
click at [682, 344] on div "49 %" at bounding box center [725, 313] width 87 height 195
click at [678, 342] on button "Save" at bounding box center [692, 344] width 37 height 22
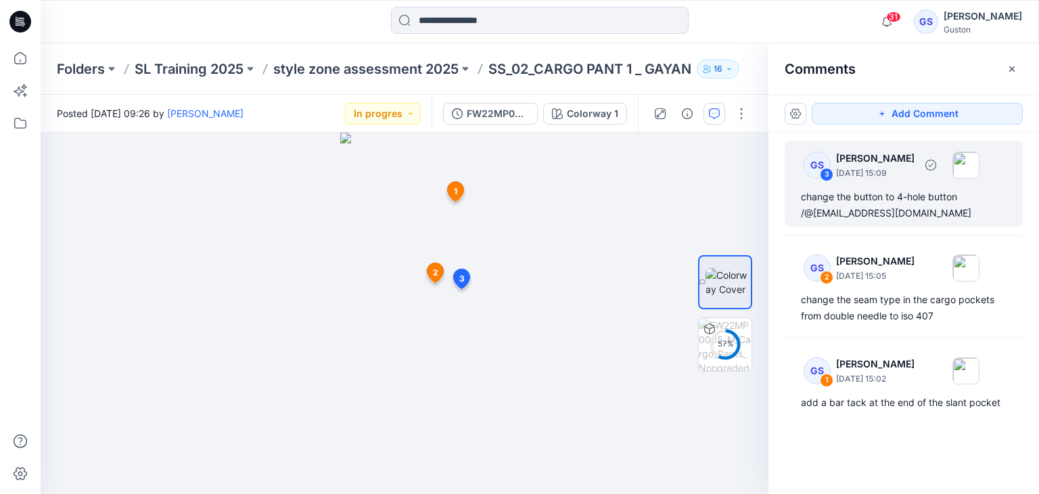
click at [865, 187] on div "GS 3 Gayan Sandaruwan August 21, 2025 15:09 change the button to 4-hole button …" at bounding box center [904, 184] width 238 height 86
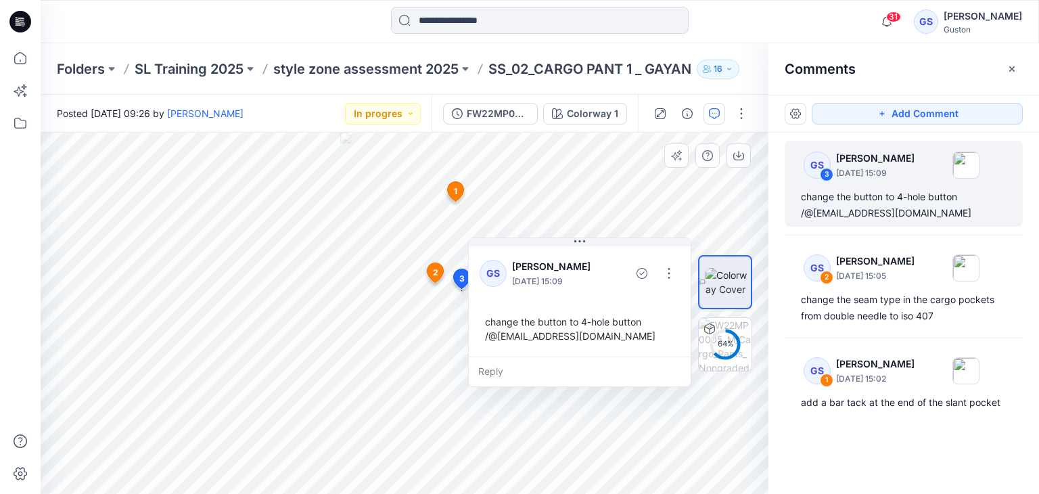
drag, startPoint x: 614, startPoint y: 266, endPoint x: 701, endPoint y: 279, distance: 87.6
click at [583, 241] on icon at bounding box center [579, 241] width 11 height 11
click at [676, 277] on button "button" at bounding box center [670, 273] width 22 height 22
click at [661, 306] on p "Edit comment" at bounding box center [673, 304] width 61 height 14
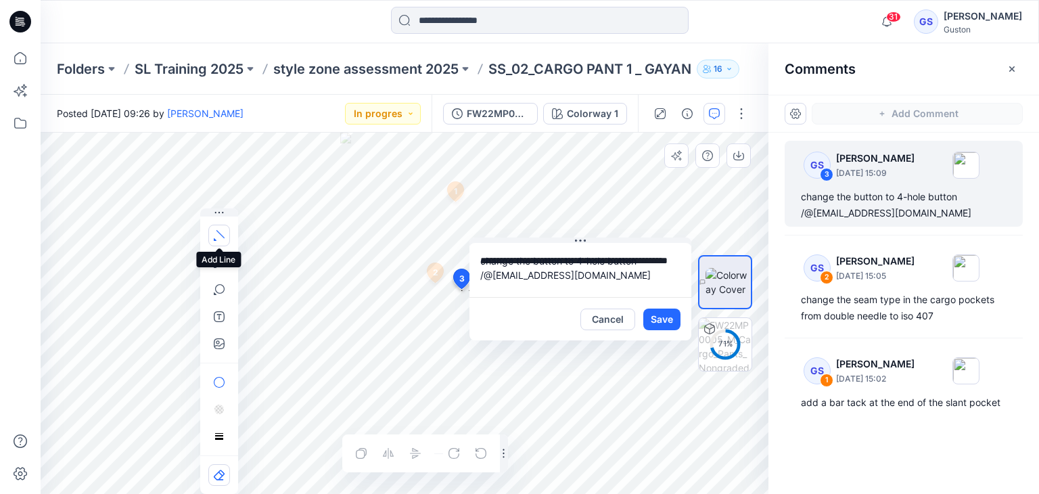
drag, startPoint x: 643, startPoint y: 350, endPoint x: 222, endPoint y: 236, distance: 436.6
click at [222, 236] on div at bounding box center [219, 350] width 38 height 285
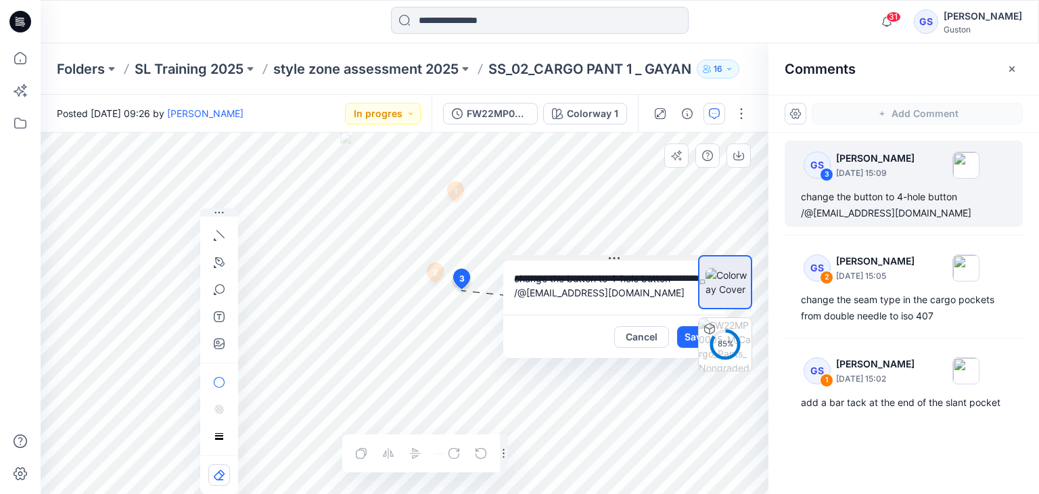
drag, startPoint x: 614, startPoint y: 266, endPoint x: 617, endPoint y: 257, distance: 9.2
click at [617, 258] on icon at bounding box center [614, 258] width 11 height 11
click at [885, 175] on p "[DATE] 15:09" at bounding box center [875, 173] width 78 height 14
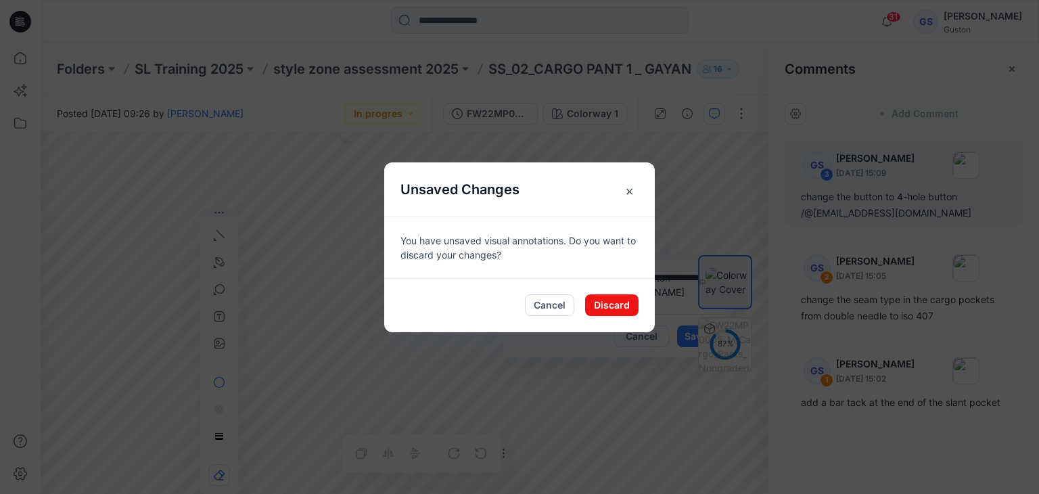
click at [627, 187] on span "×" at bounding box center [629, 191] width 24 height 24
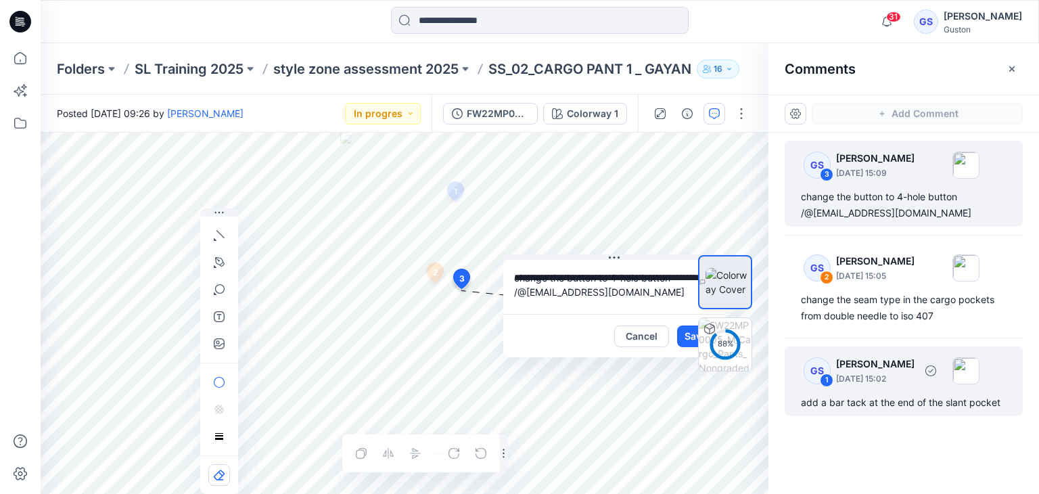
click at [933, 286] on div "GS 1 Gayan Sandaruwan August 21, 2025 15:02" at bounding box center [886, 267] width 187 height 37
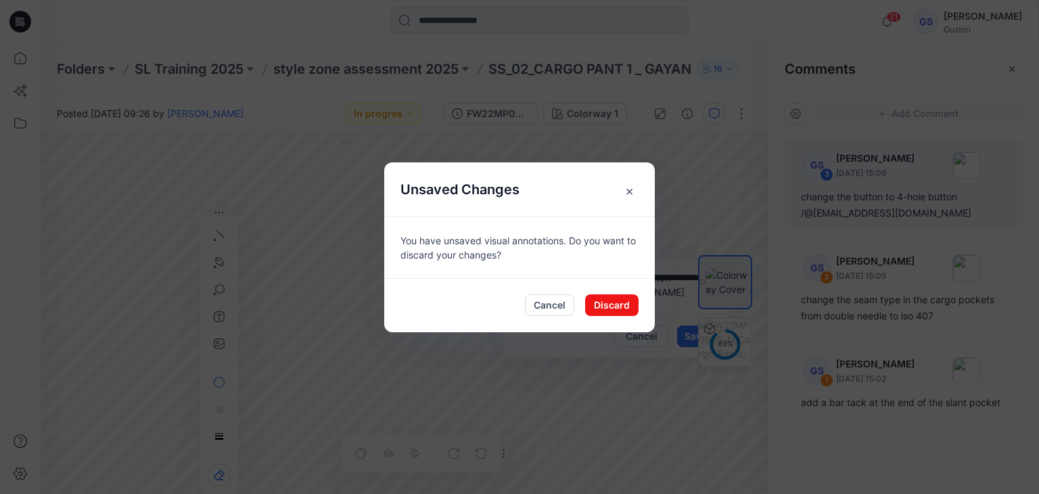
click at [629, 189] on span "×" at bounding box center [629, 191] width 24 height 24
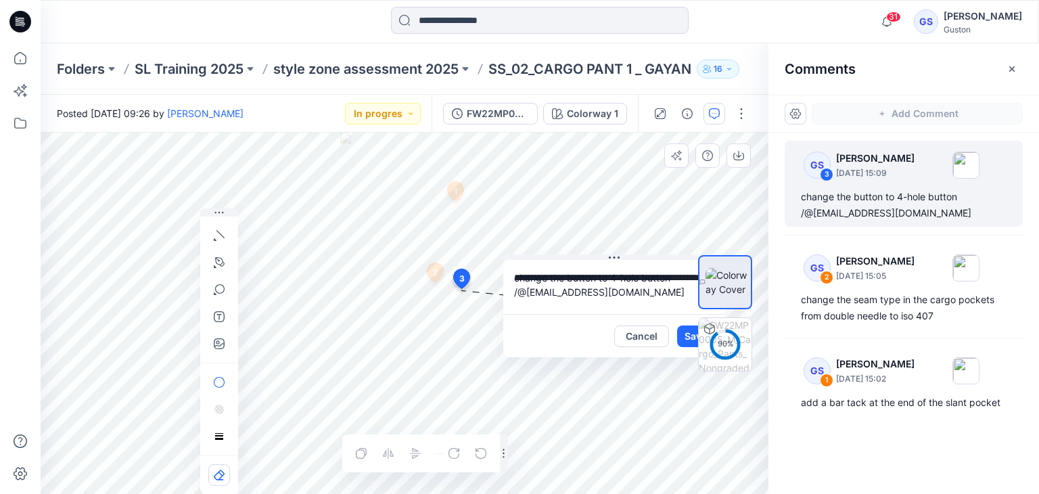
click at [684, 337] on div "90 %" at bounding box center [725, 313] width 87 height 195
click at [687, 330] on div "91 %" at bounding box center [725, 313] width 87 height 195
click at [679, 344] on button "Save" at bounding box center [695, 336] width 37 height 22
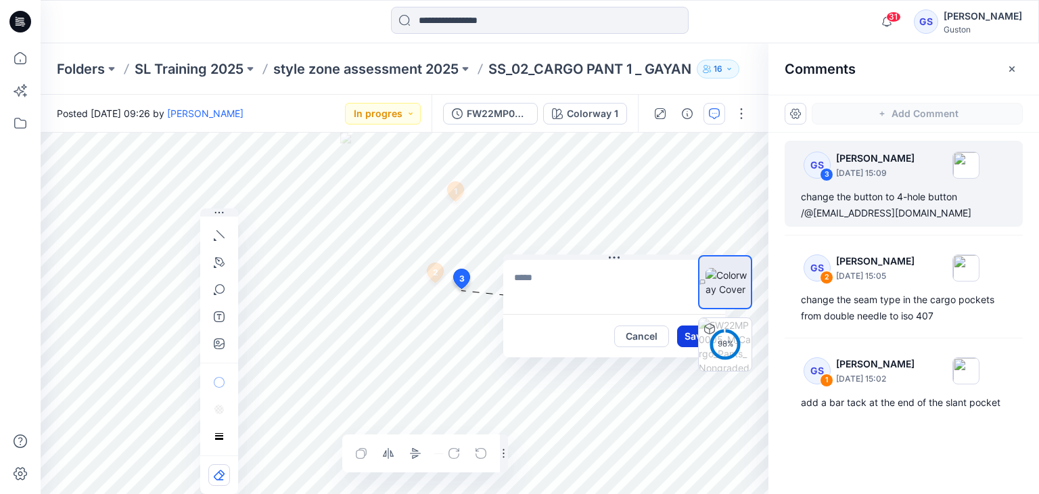
type textarea "**********"
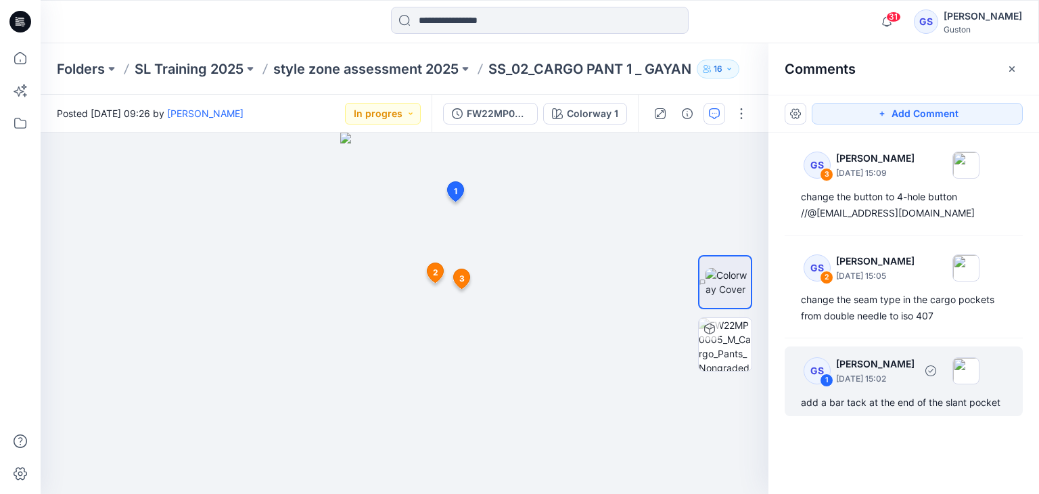
click at [864, 180] on p "[DATE] 15:02" at bounding box center [875, 173] width 78 height 14
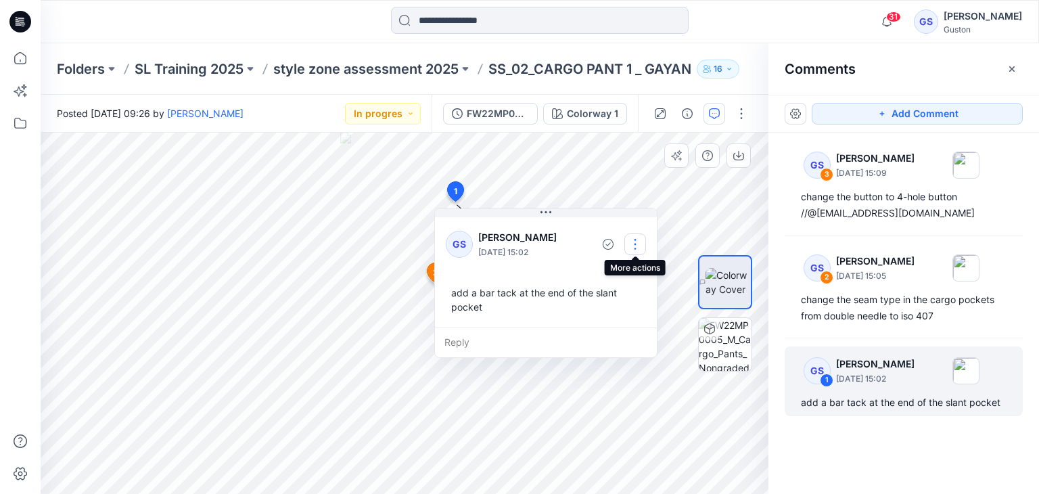
click at [637, 243] on button "button" at bounding box center [635, 244] width 22 height 22
click at [632, 279] on p "Edit comment" at bounding box center [638, 275] width 61 height 14
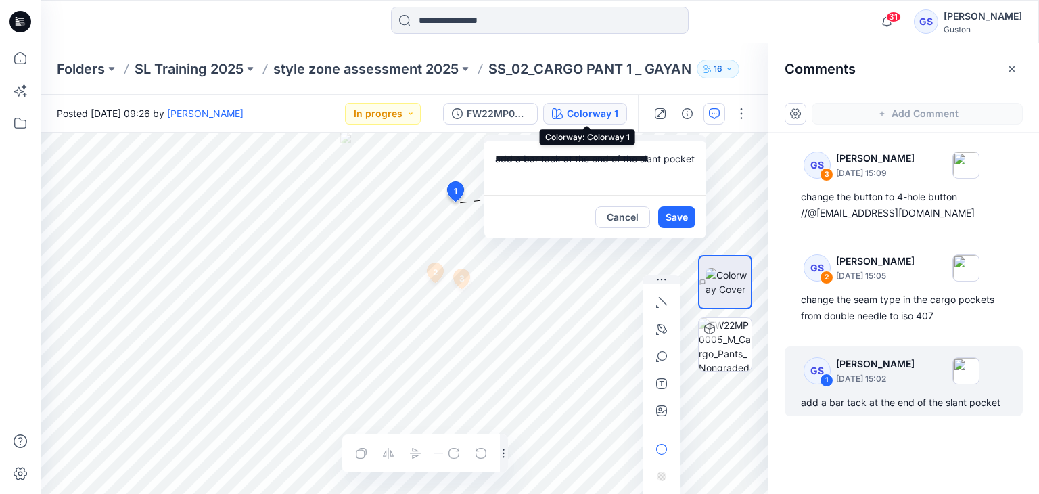
drag, startPoint x: 545, startPoint y: 210, endPoint x: 599, endPoint y: 122, distance: 102.9
click at [599, 122] on div "**********" at bounding box center [540, 294] width 998 height 399
click at [682, 218] on div at bounding box center [725, 313] width 87 height 195
click at [674, 216] on button "Save" at bounding box center [677, 217] width 37 height 22
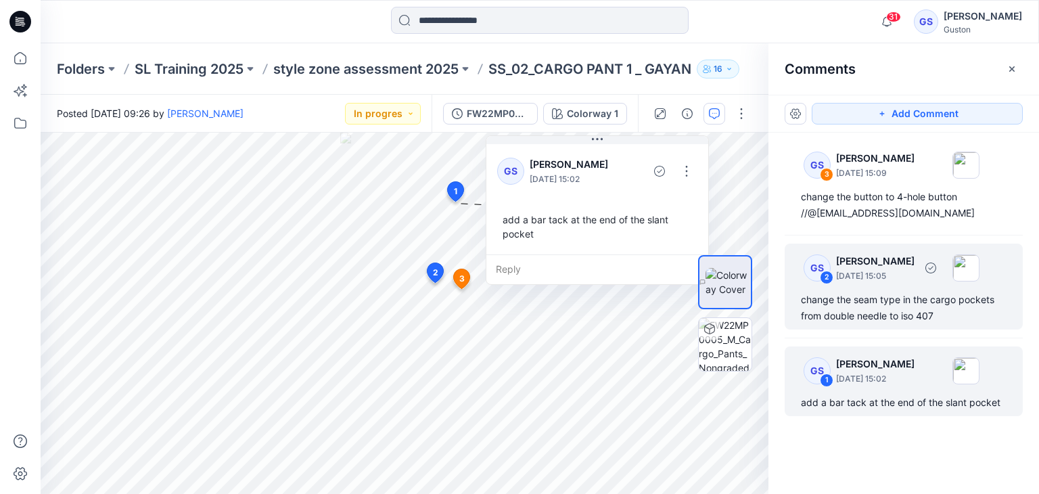
click at [894, 289] on div "GS 2 Gayan Sandaruwan August 21, 2025 15:05 change the seam type in the cargo p…" at bounding box center [904, 286] width 238 height 86
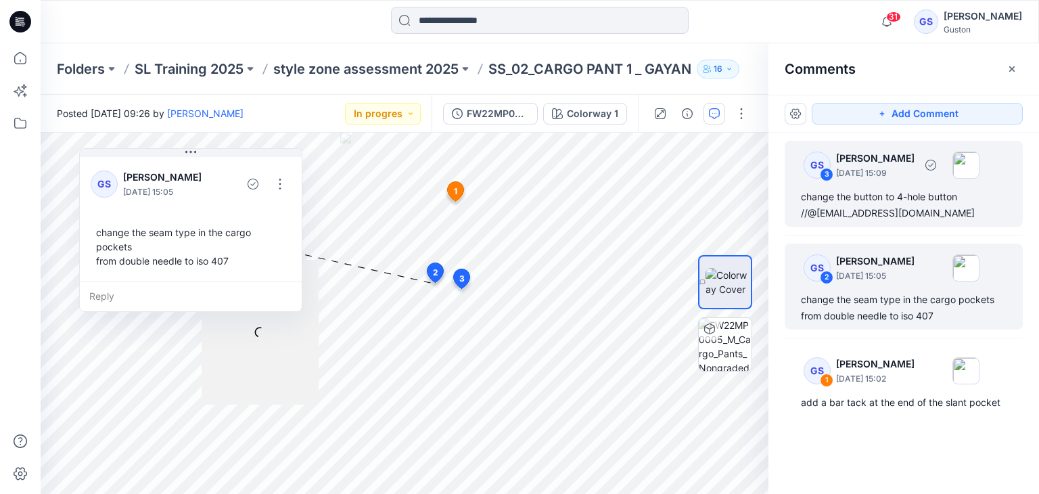
click at [979, 212] on div "change the button to 4-hole button //@[EMAIL_ADDRESS][DOMAIN_NAME]" at bounding box center [904, 205] width 206 height 32
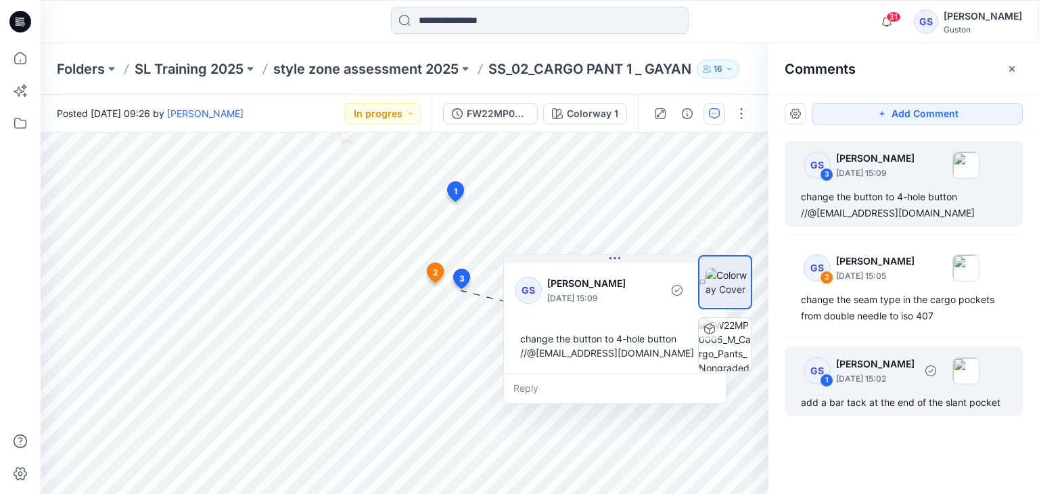
click at [924, 286] on div "GS 1 Gayan Sandaruwan August 21, 2025 15:02" at bounding box center [886, 267] width 187 height 37
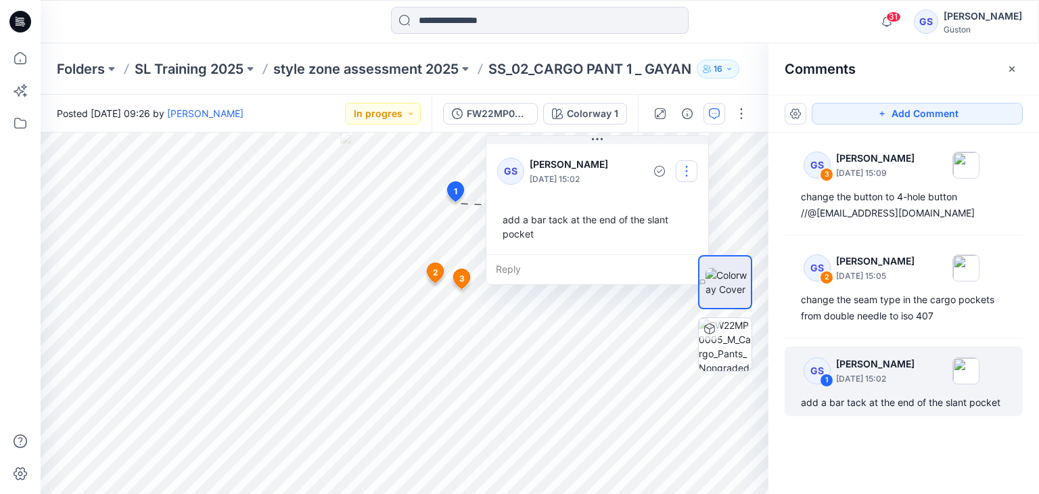
click at [688, 166] on button "button" at bounding box center [687, 171] width 22 height 22
click at [686, 201] on p "Edit comment" at bounding box center [689, 202] width 61 height 14
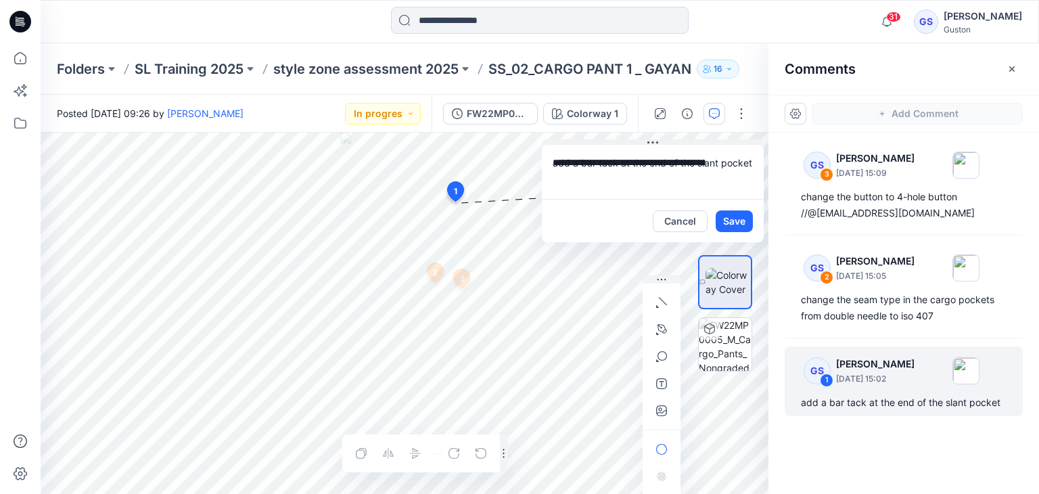
drag, startPoint x: 599, startPoint y: 136, endPoint x: 655, endPoint y: 140, distance: 56.3
click at [655, 140] on icon at bounding box center [652, 142] width 11 height 11
click at [660, 303] on icon "button" at bounding box center [661, 302] width 11 height 11
click at [589, 296] on icon "button" at bounding box center [588, 299] width 11 height 11
click at [461, 201] on div "**********" at bounding box center [405, 313] width 728 height 361
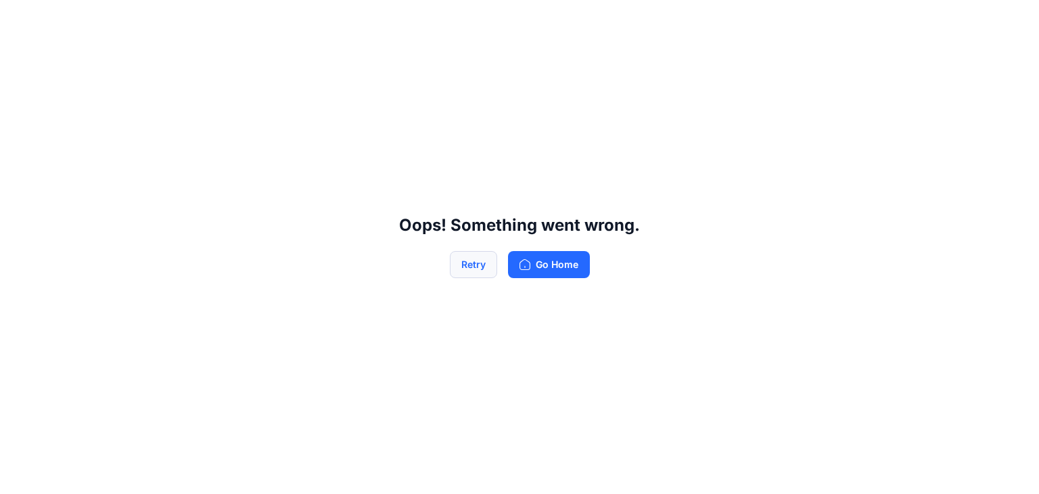
click at [482, 266] on button "Retry" at bounding box center [473, 264] width 47 height 27
click at [477, 263] on button "Retry" at bounding box center [473, 264] width 47 height 27
click at [478, 262] on button "Retry" at bounding box center [473, 264] width 47 height 27
click at [478, 261] on button "Retry" at bounding box center [473, 264] width 47 height 27
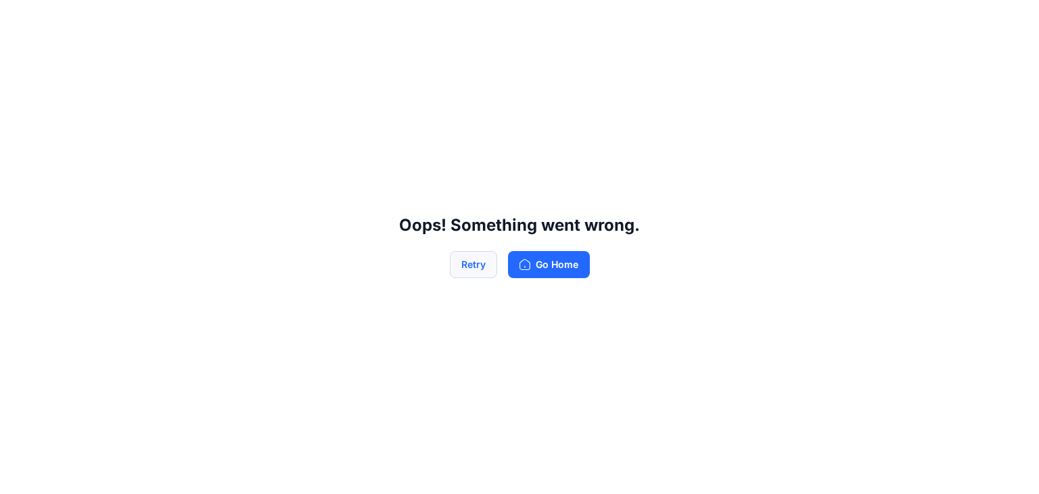
click at [472, 259] on button "Retry" at bounding box center [473, 264] width 47 height 27
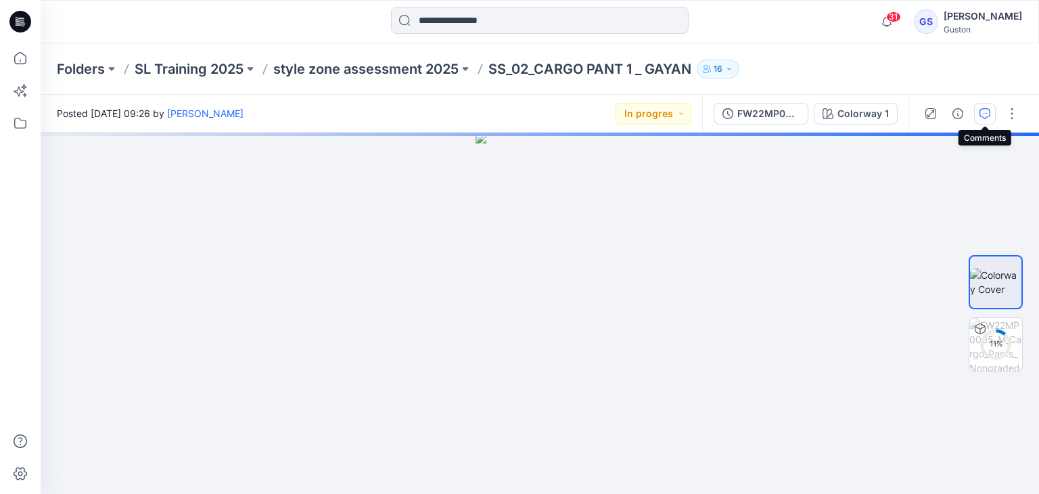
click at [989, 114] on icon "button" at bounding box center [984, 113] width 11 height 11
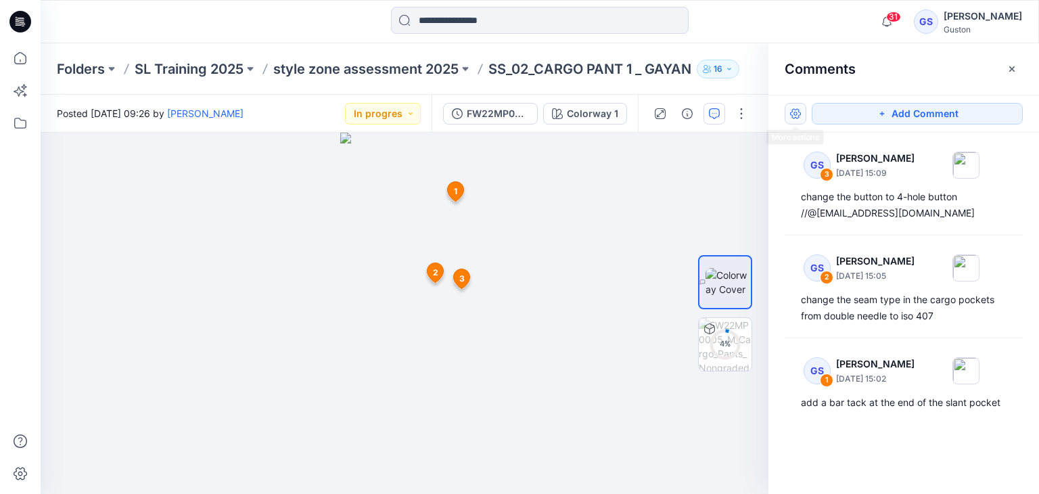
click at [793, 114] on button "button" at bounding box center [796, 114] width 22 height 22
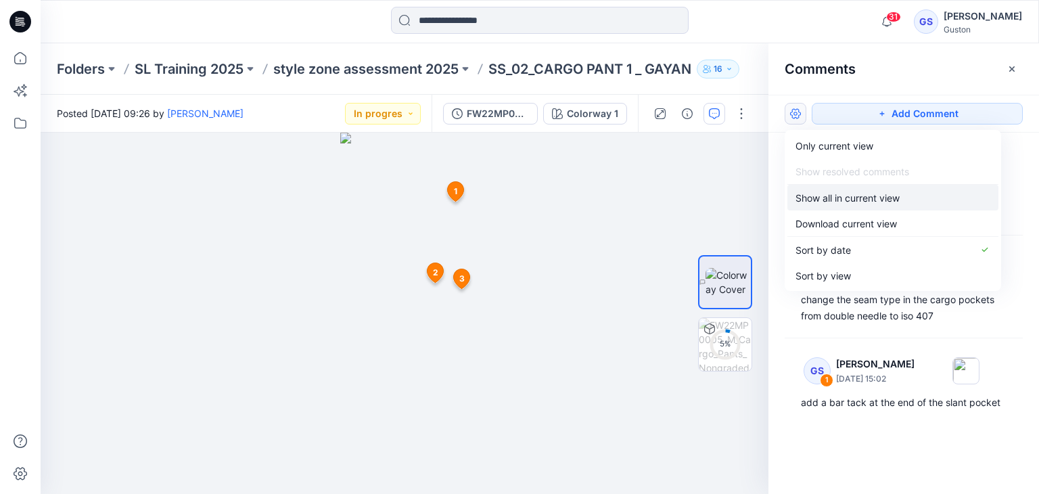
click at [833, 202] on p "Show all in current view" at bounding box center [847, 198] width 104 height 14
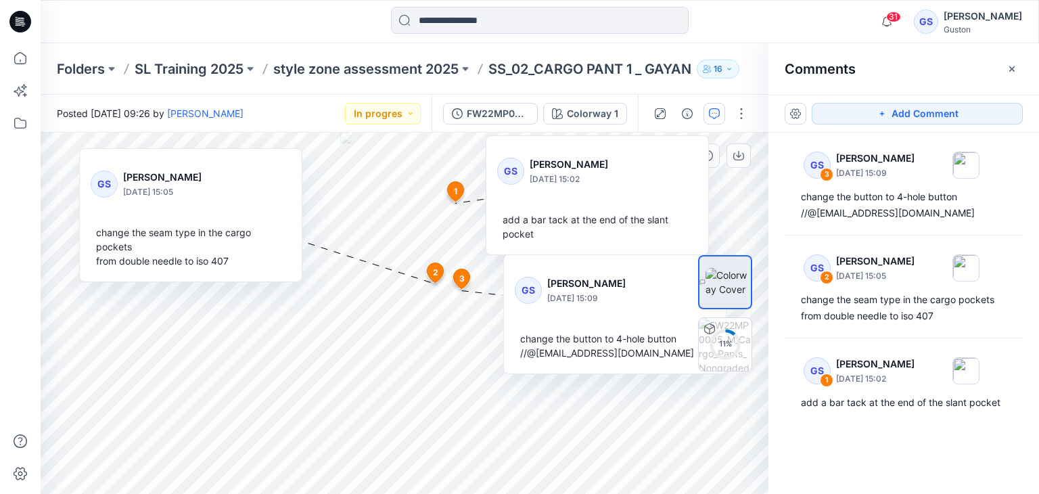
click at [276, 239] on div "change the seam type in the cargo pockets from double needle to iso 407" at bounding box center [191, 246] width 200 height 53
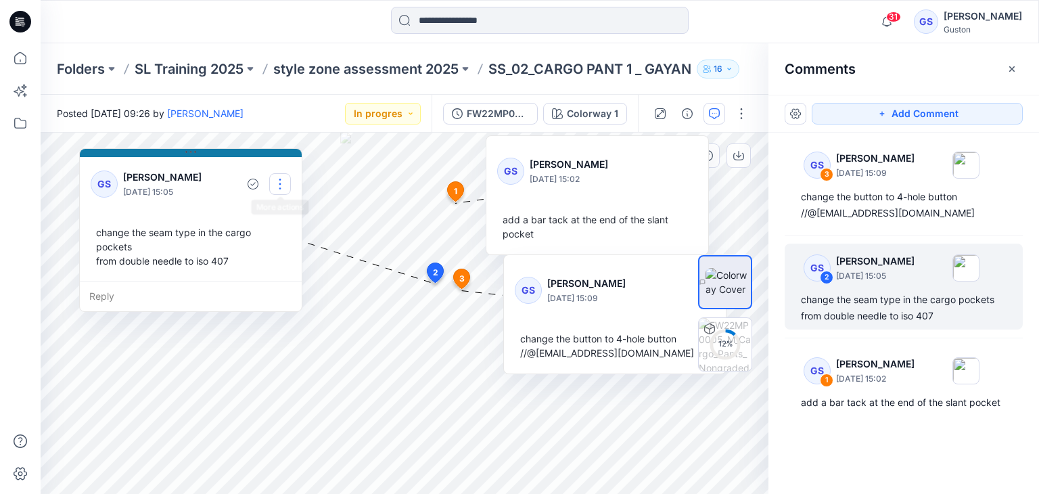
click at [281, 185] on button "button" at bounding box center [280, 184] width 22 height 22
click at [287, 216] on p "Edit comment" at bounding box center [283, 215] width 61 height 14
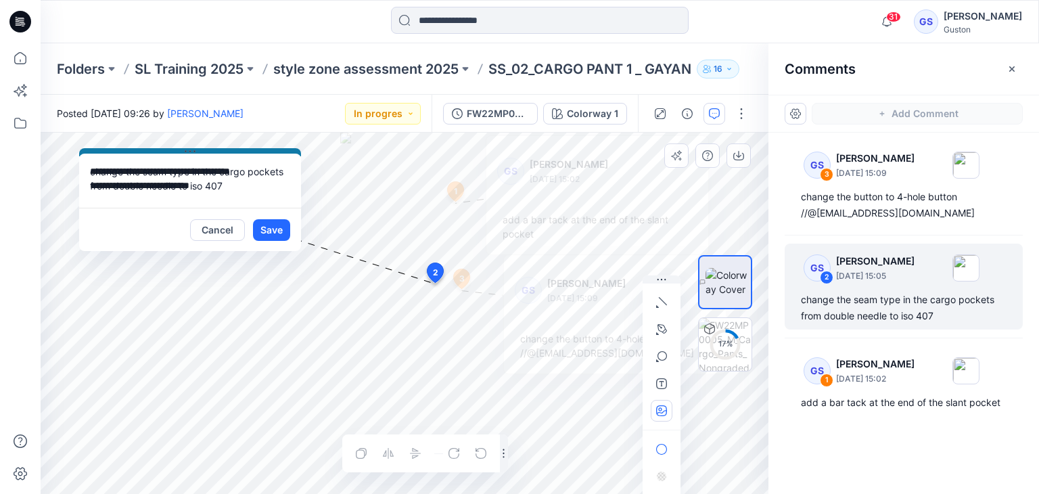
click at [661, 419] on button "button" at bounding box center [662, 411] width 22 height 22
type input"] "**********"
click at [274, 226] on button "Save" at bounding box center [271, 230] width 37 height 22
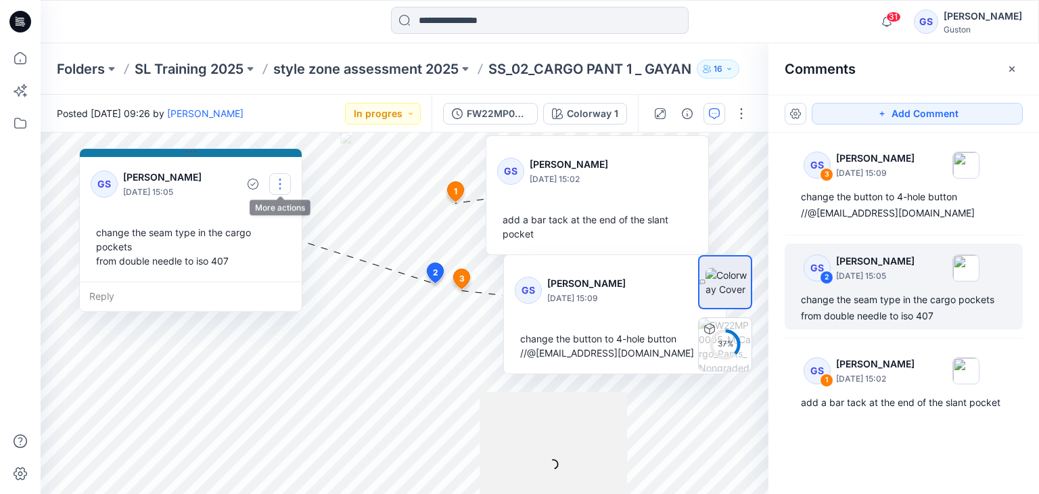
click at [281, 183] on button "button" at bounding box center [280, 184] width 22 height 22
click at [286, 219] on p "Edit comment" at bounding box center [283, 215] width 61 height 14
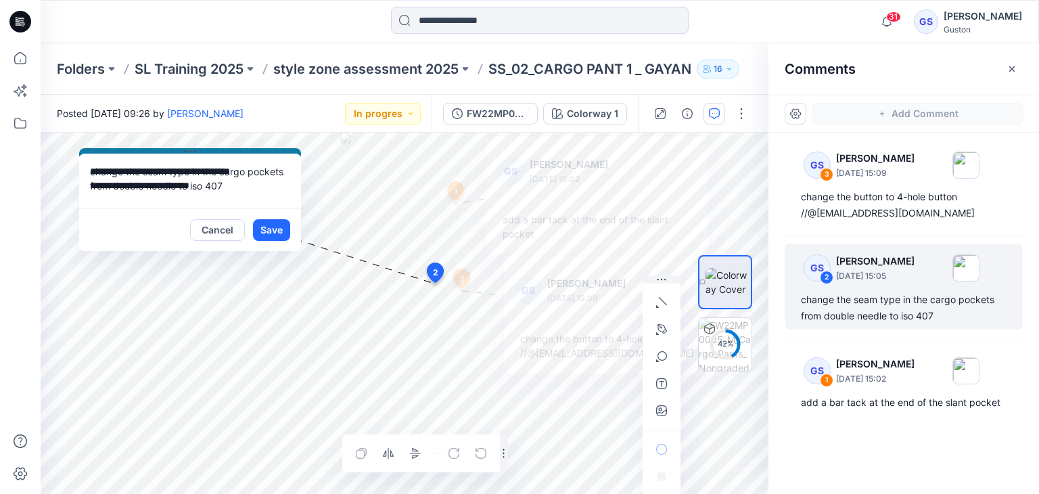
click at [273, 227] on button "Save" at bounding box center [271, 230] width 37 height 22
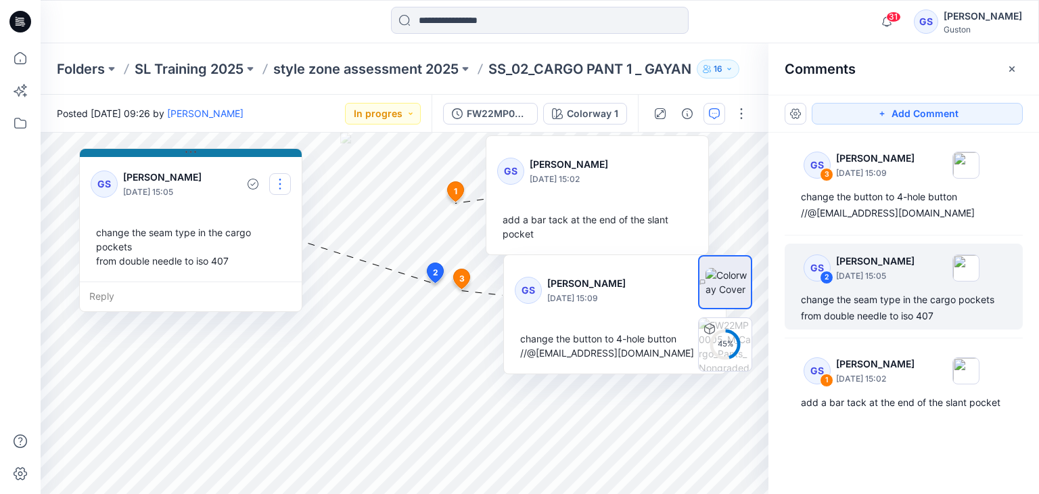
click at [283, 187] on button "button" at bounding box center [280, 184] width 22 height 22
click at [303, 216] on p "Edit comment" at bounding box center [283, 215] width 61 height 14
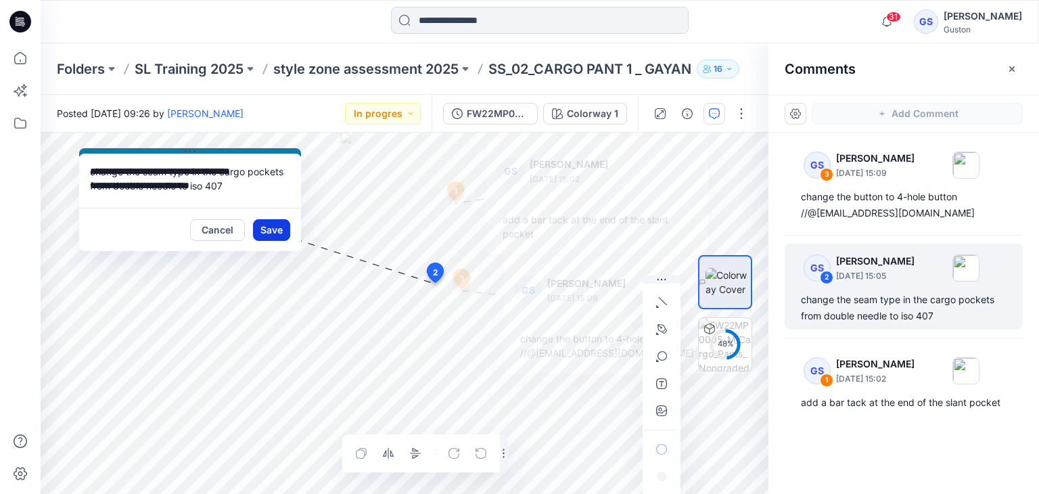
click at [267, 225] on button "Save" at bounding box center [271, 230] width 37 height 22
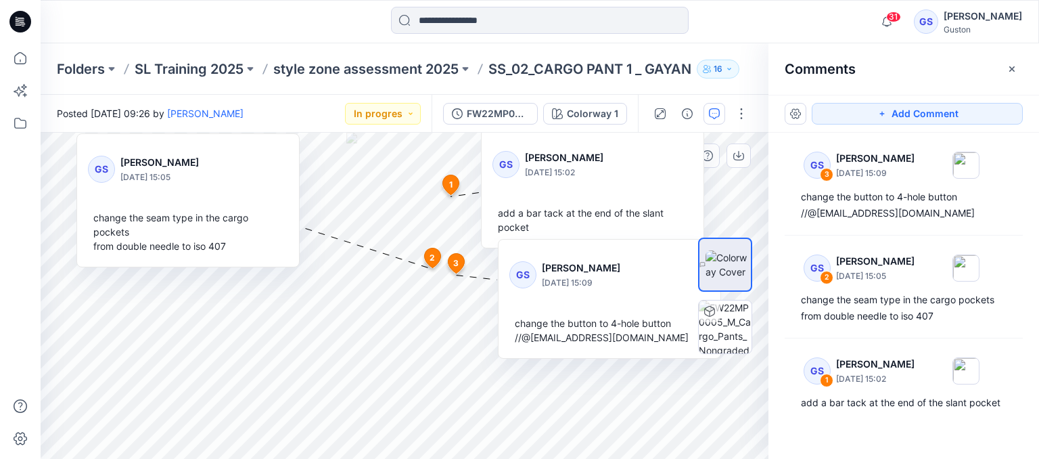
click at [664, 162] on div at bounding box center [650, 163] width 73 height 37
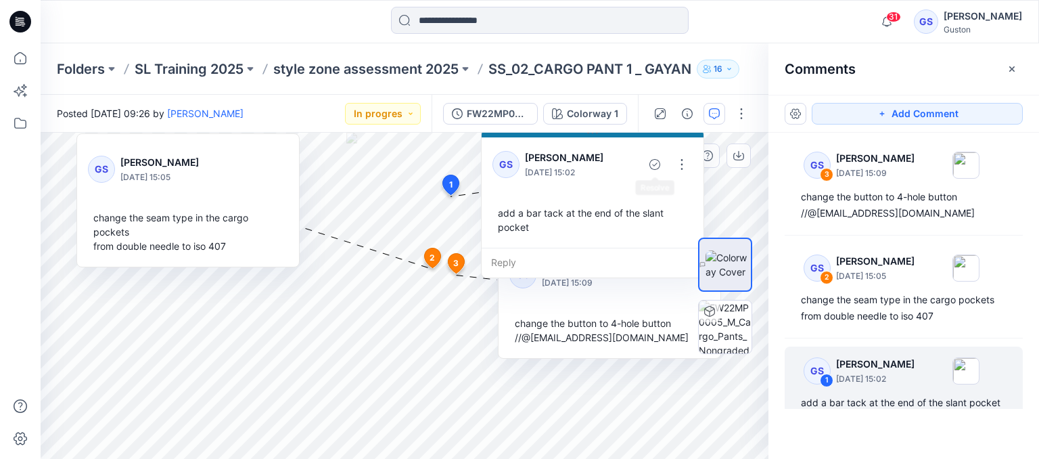
scroll to position [24, 0]
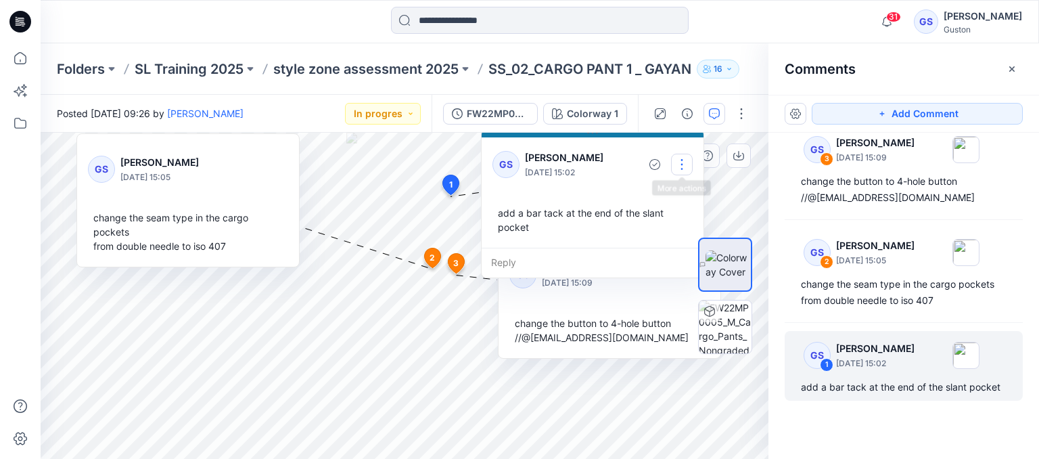
click at [684, 160] on button "button" at bounding box center [682, 165] width 22 height 22
click at [693, 195] on p "Edit comment" at bounding box center [685, 195] width 61 height 14
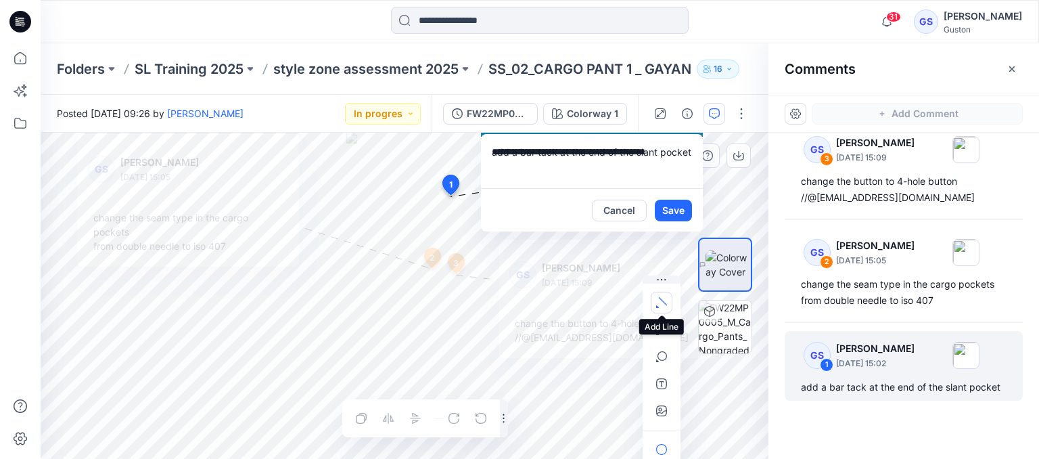
click at [657, 305] on icon "button" at bounding box center [661, 302] width 11 height 11
click at [593, 298] on icon "button" at bounding box center [588, 299] width 11 height 11
click at [445, 190] on div "**********" at bounding box center [405, 296] width 728 height 326
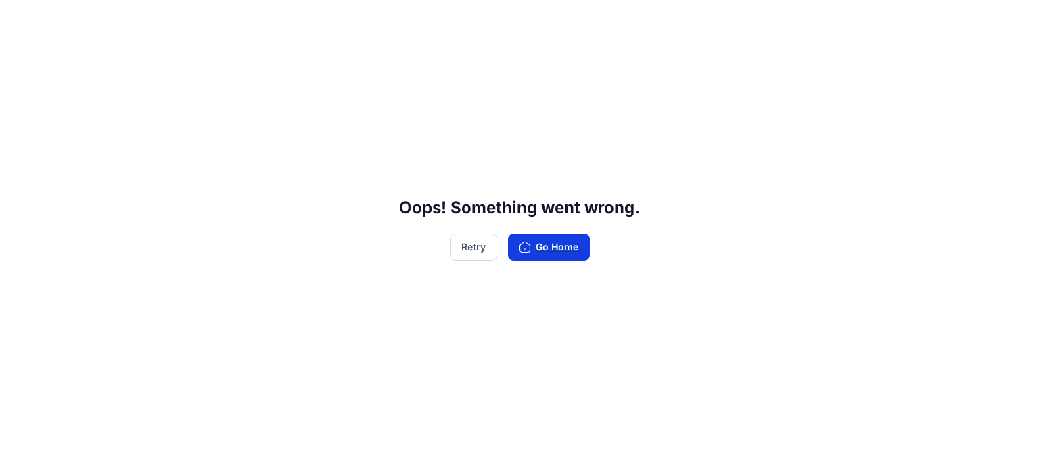
click at [564, 245] on button "Go Home" at bounding box center [549, 246] width 82 height 27
click at [538, 244] on button "Go Home" at bounding box center [549, 246] width 82 height 27
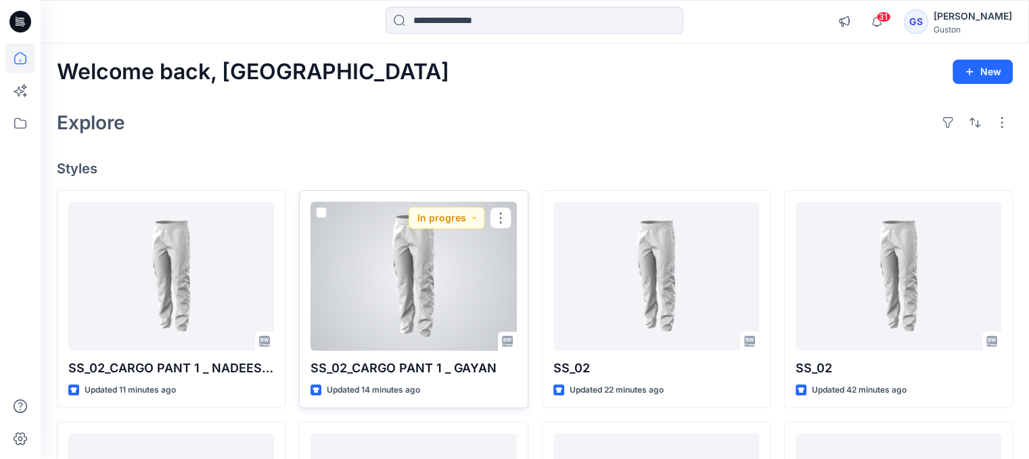
click at [469, 269] on div at bounding box center [413, 276] width 206 height 149
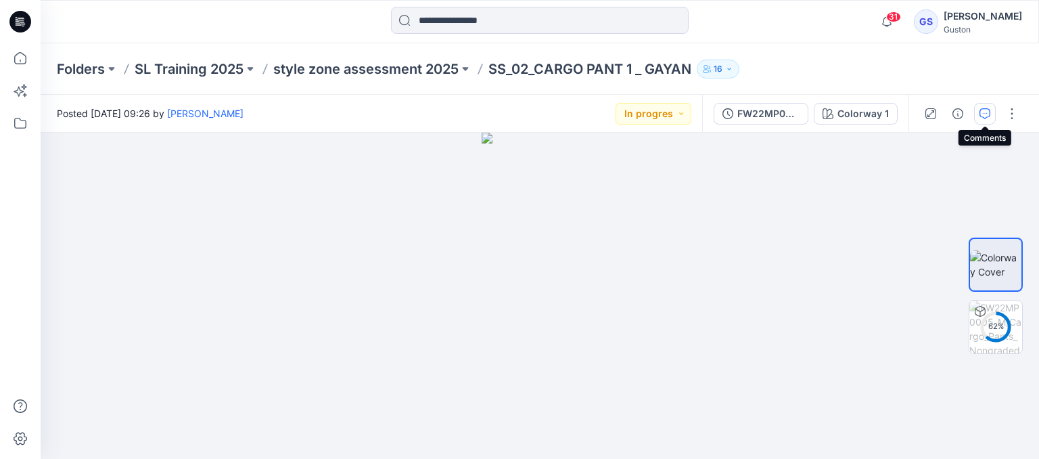
click at [981, 116] on icon "button" at bounding box center [984, 113] width 11 height 11
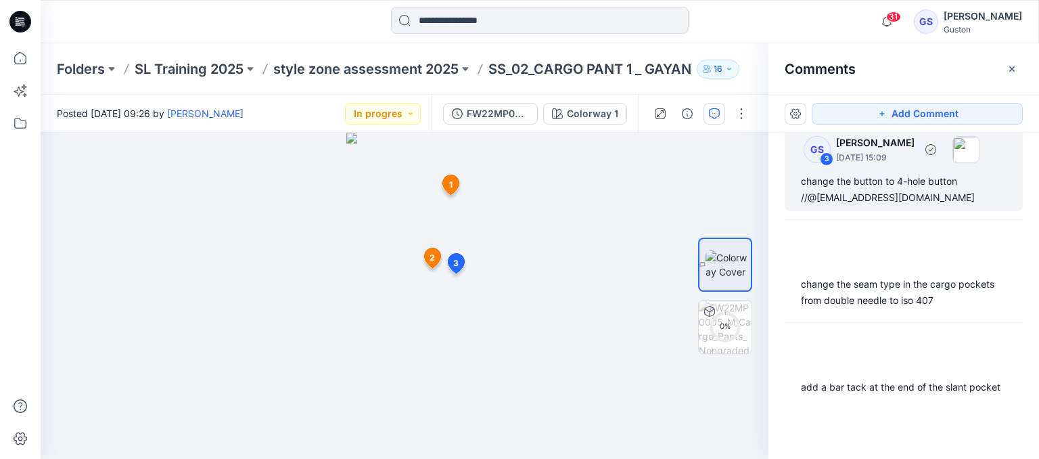
scroll to position [31, 0]
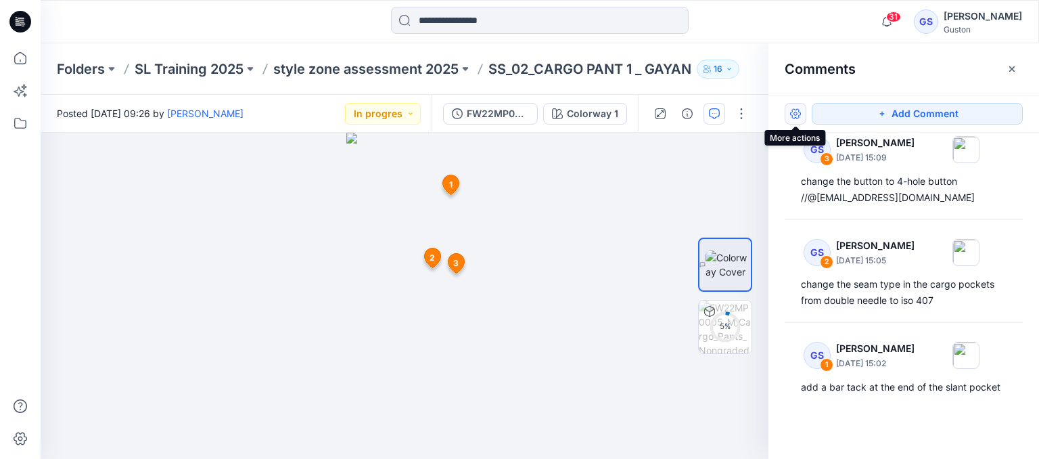
click at [796, 117] on button "button" at bounding box center [796, 114] width 22 height 22
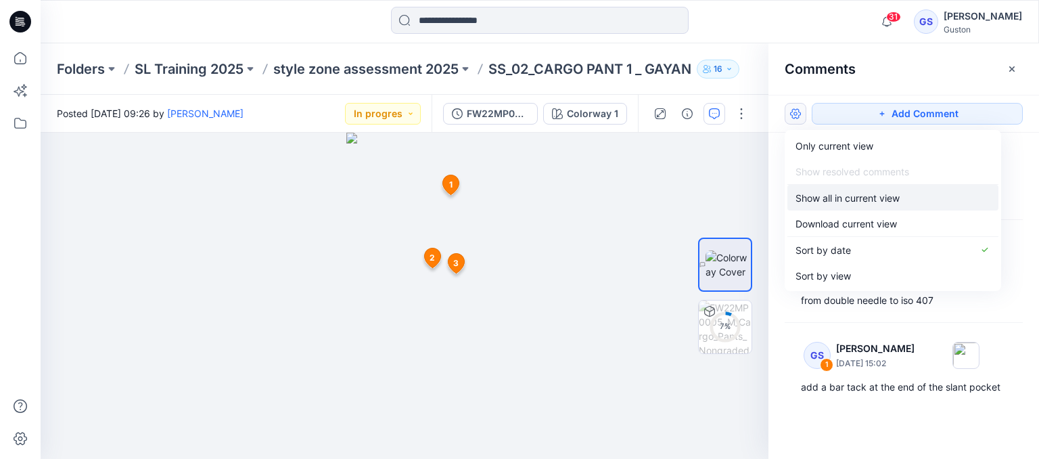
click at [831, 197] on p "Show all in current view" at bounding box center [847, 198] width 104 height 14
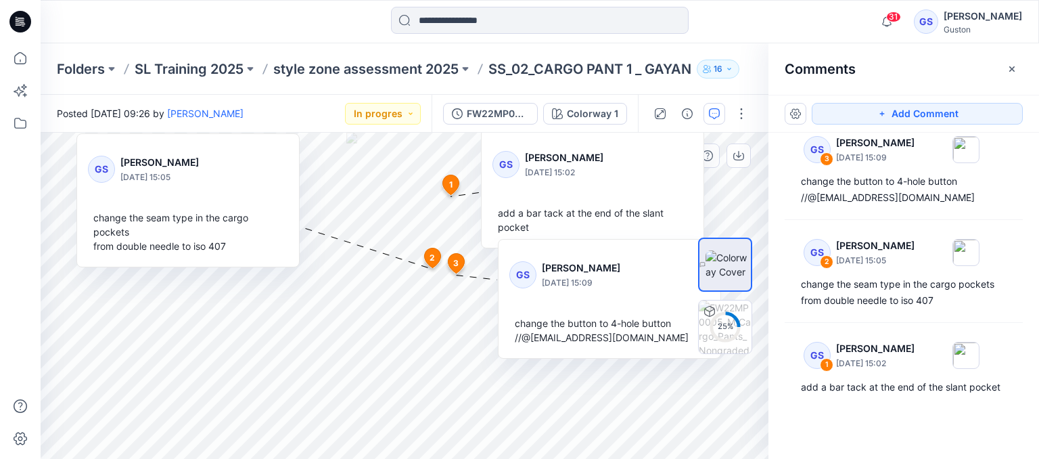
click at [651, 177] on div at bounding box center [650, 163] width 73 height 37
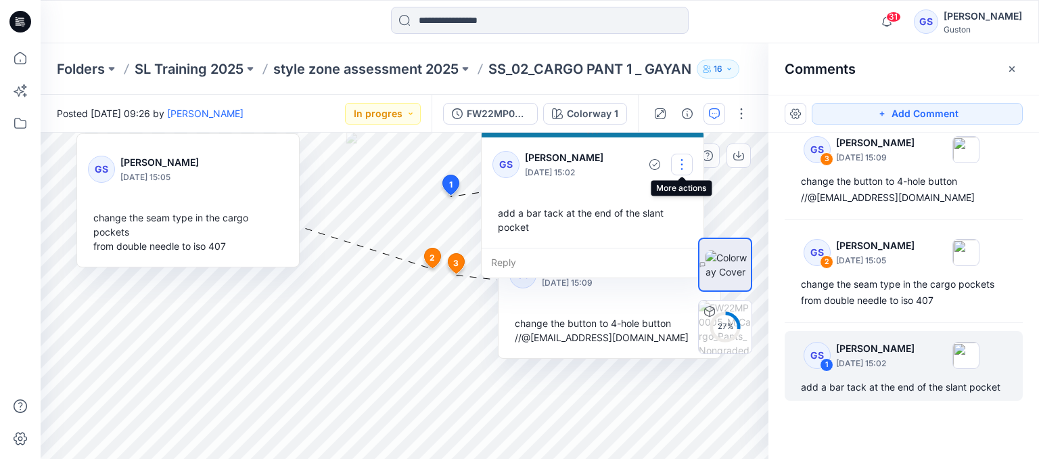
click at [682, 161] on button "button" at bounding box center [682, 165] width 22 height 22
click at [686, 198] on p "Edit comment" at bounding box center [685, 195] width 61 height 14
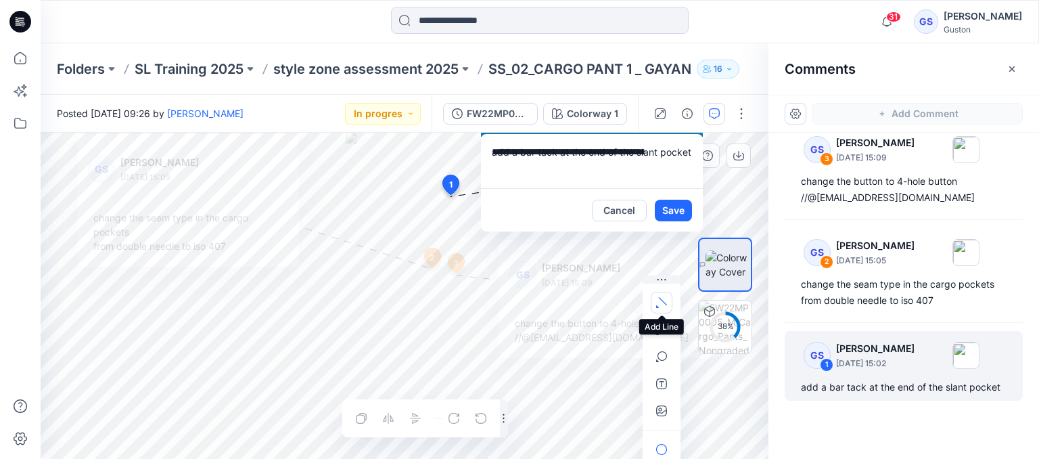
click at [661, 304] on icon "button" at bounding box center [661, 302] width 11 height 11
click at [450, 196] on div "**********" at bounding box center [405, 296] width 728 height 326
click at [451, 196] on icon at bounding box center [451, 187] width 22 height 26
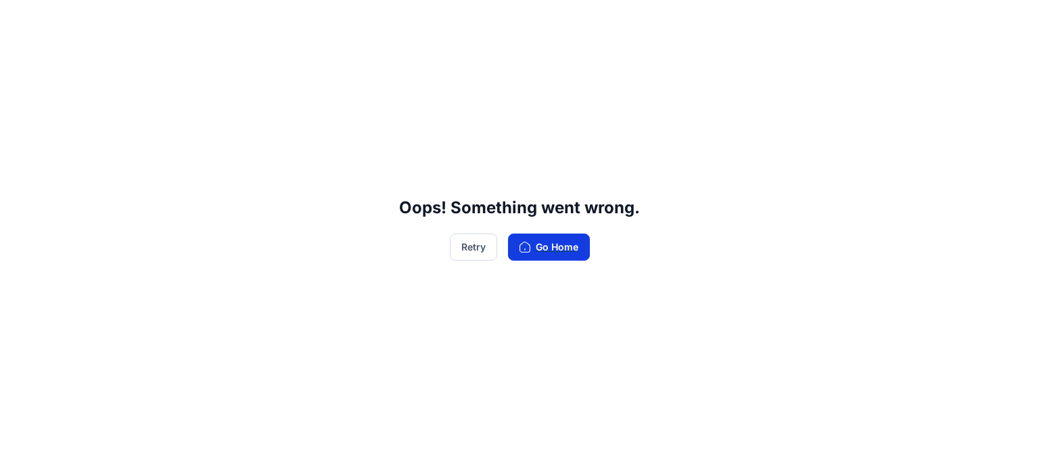
click at [561, 243] on button "Go Home" at bounding box center [549, 246] width 82 height 27
click at [546, 251] on button "Go Home" at bounding box center [549, 246] width 82 height 27
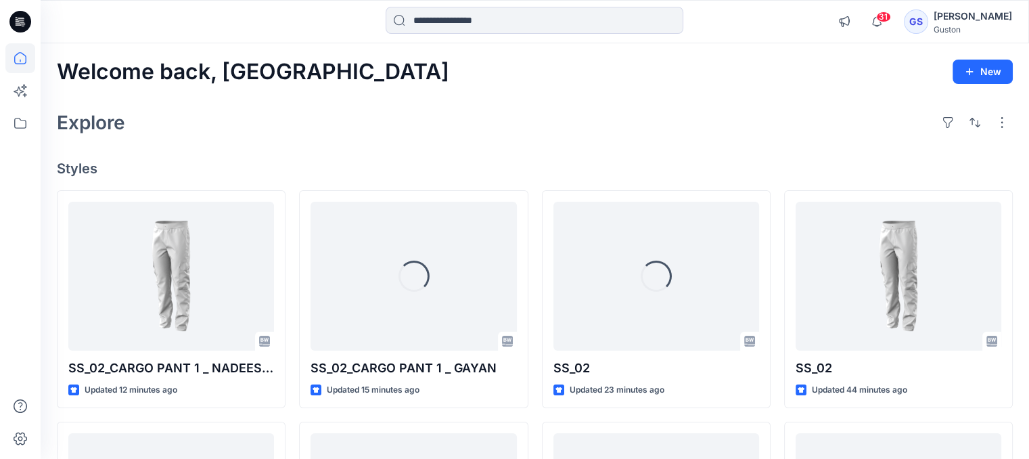
click at [961, 14] on div "[PERSON_NAME]" at bounding box center [972, 16] width 78 height 16
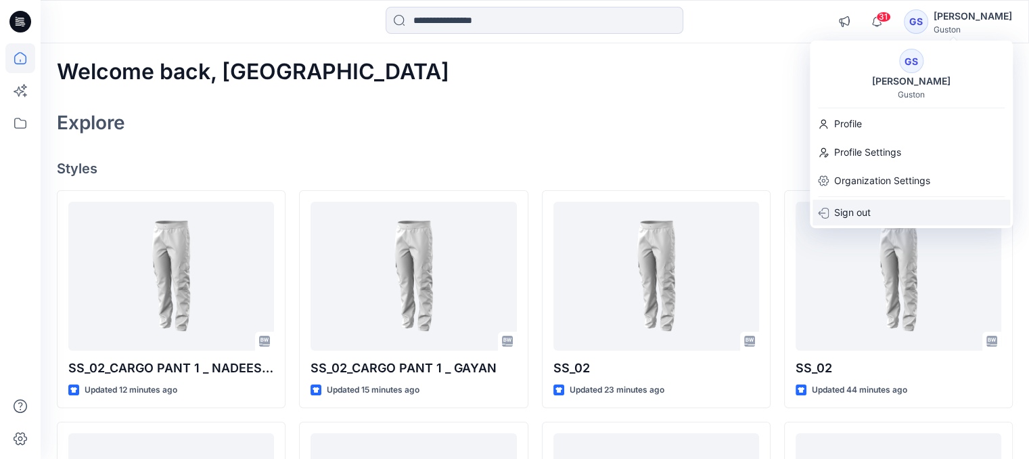
click at [858, 212] on p "Sign out" at bounding box center [852, 213] width 37 height 26
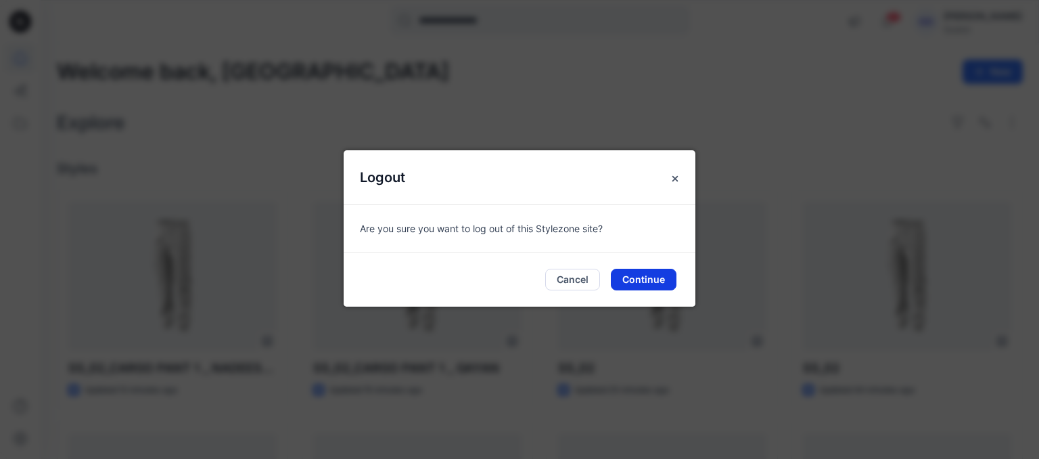
click at [617, 277] on button "Continue" at bounding box center [644, 280] width 66 height 22
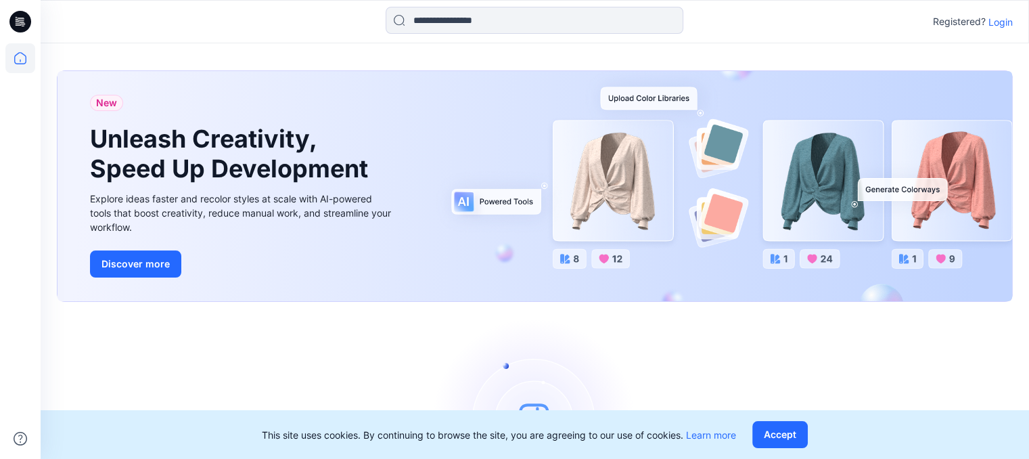
click at [994, 25] on p "Login" at bounding box center [1000, 22] width 24 height 14
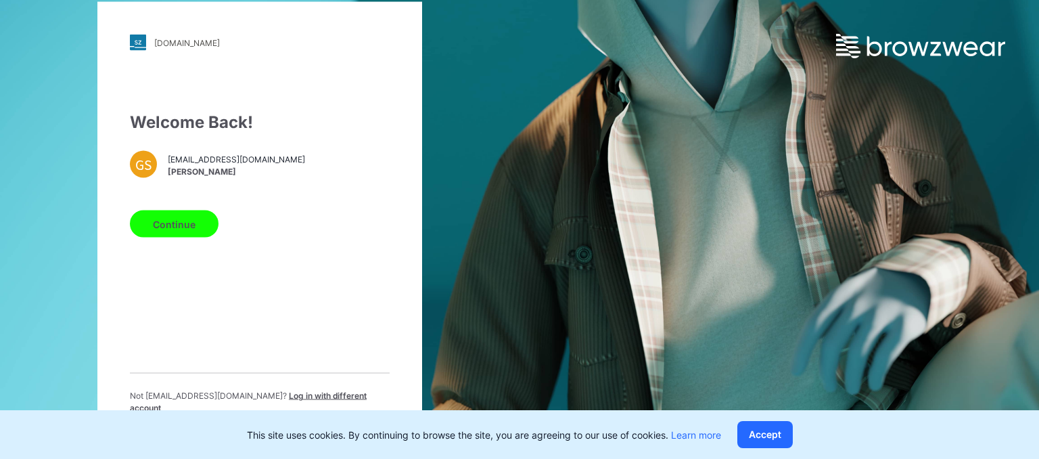
click at [195, 232] on button "Continue" at bounding box center [174, 223] width 89 height 27
click at [178, 228] on button "Continue" at bounding box center [174, 223] width 89 height 27
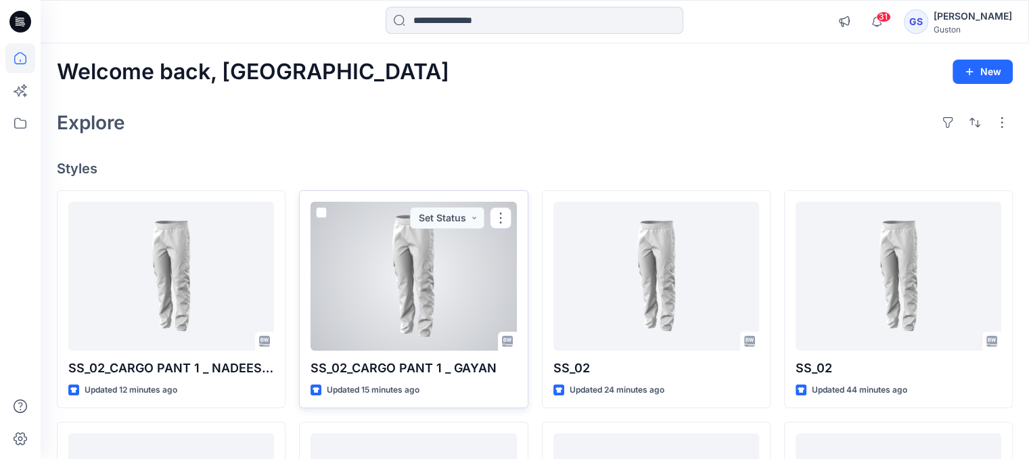
click at [388, 271] on div at bounding box center [413, 276] width 206 height 149
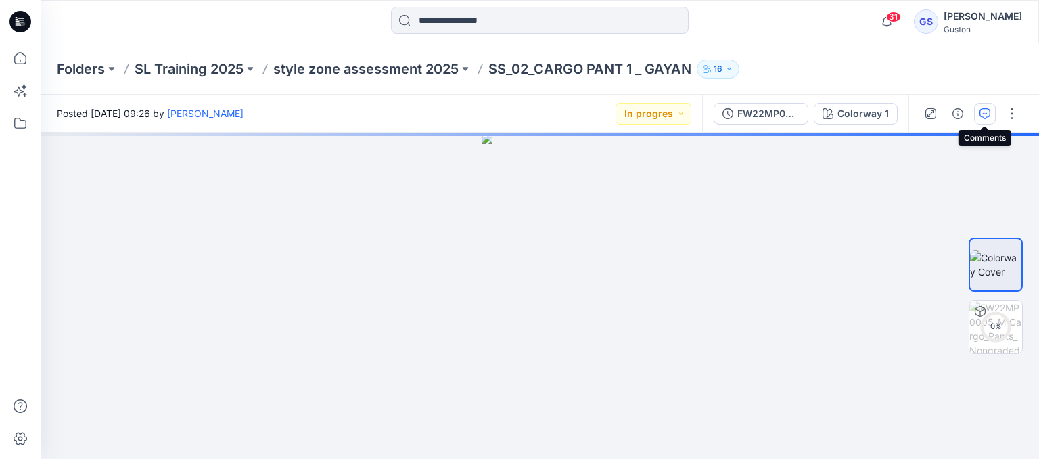
click at [984, 113] on icon "button" at bounding box center [984, 113] width 11 height 11
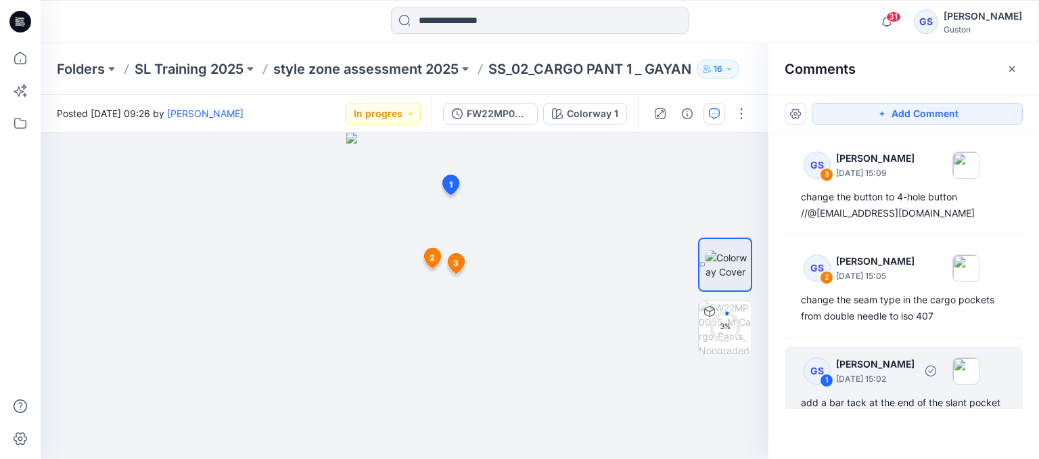
click at [877, 180] on p "August 21, 2025 15:02" at bounding box center [875, 173] width 78 height 14
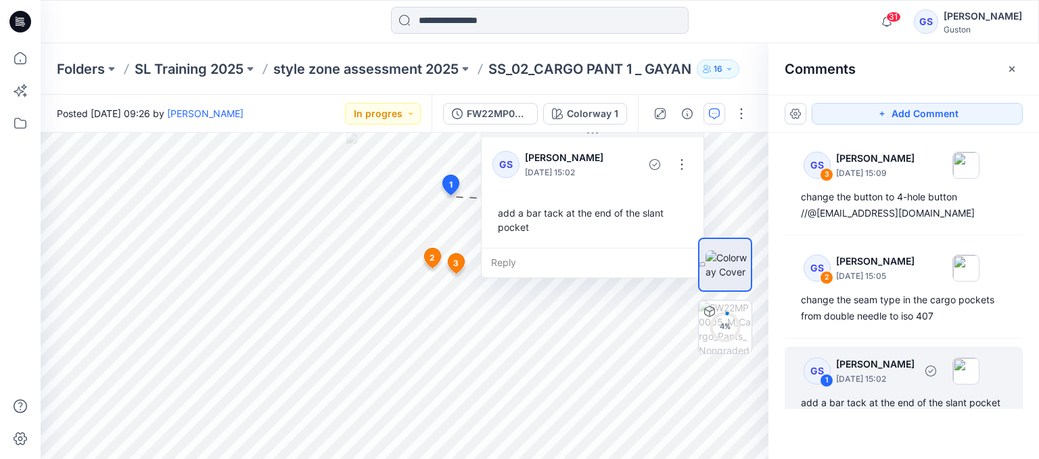
scroll to position [24, 0]
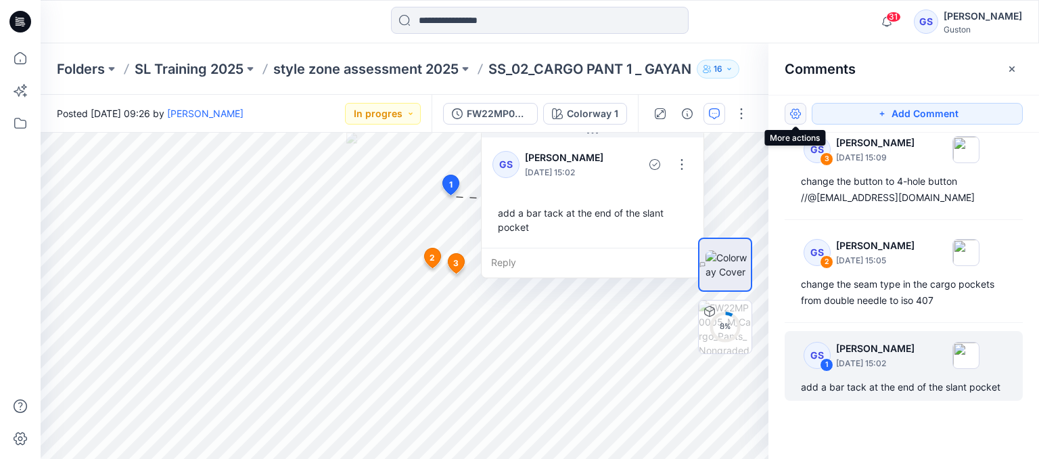
click at [790, 115] on button "button" at bounding box center [796, 114] width 22 height 22
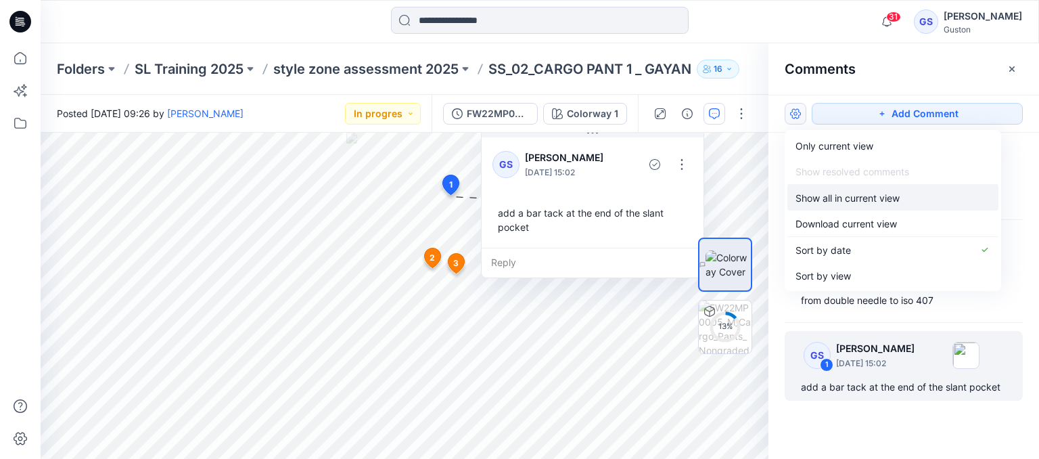
click at [819, 200] on p "Show all in current view" at bounding box center [847, 198] width 104 height 14
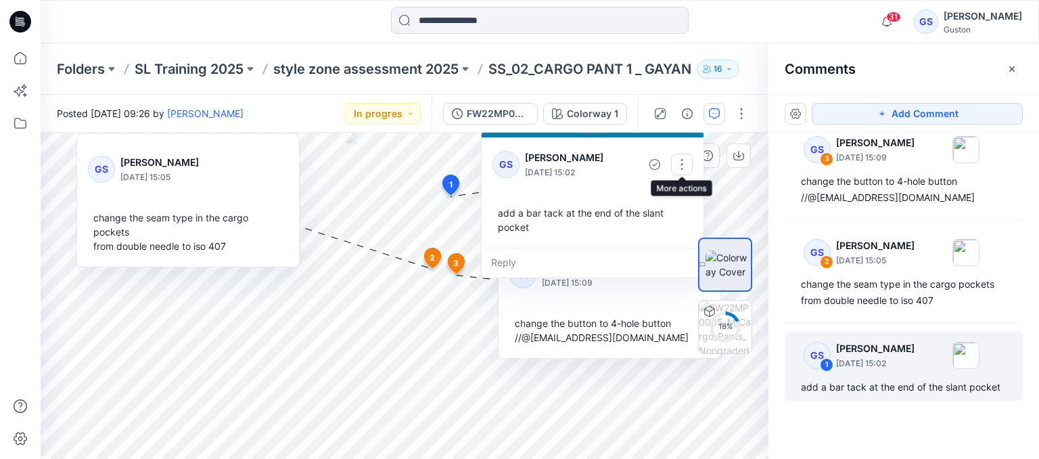
click at [682, 166] on button "button" at bounding box center [682, 165] width 22 height 22
click at [668, 196] on p "Edit comment" at bounding box center [685, 195] width 61 height 14
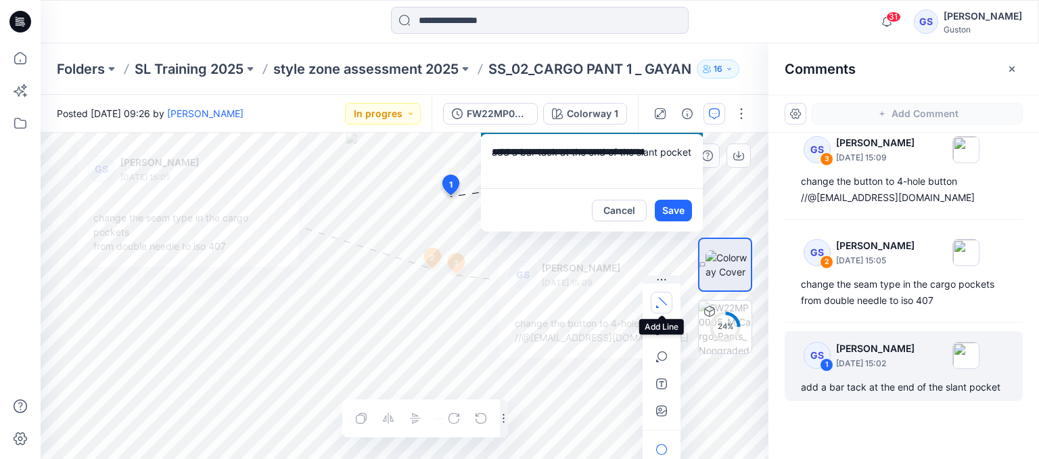
click at [659, 308] on button "button" at bounding box center [662, 303] width 22 height 22
click at [592, 293] on button "button" at bounding box center [589, 299] width 22 height 22
click at [454, 198] on div "**********" at bounding box center [405, 296] width 728 height 326
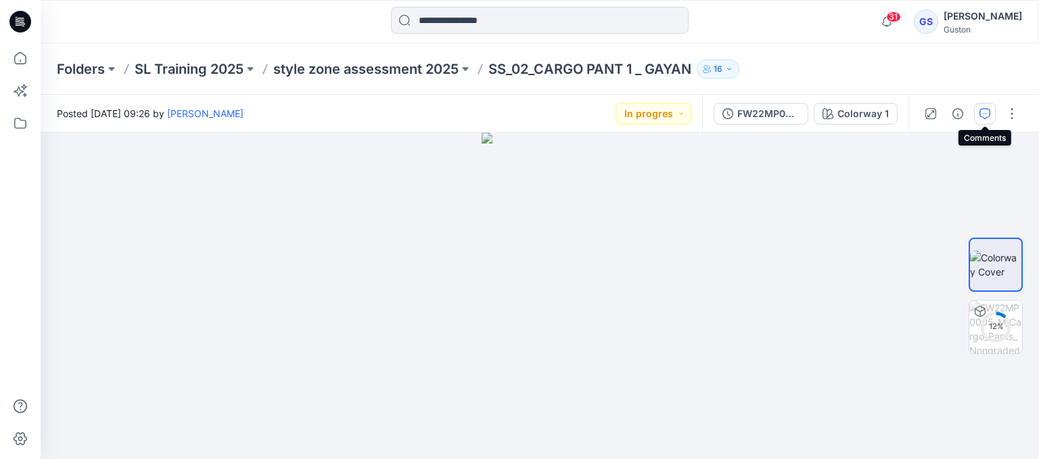
click at [982, 109] on icon "button" at bounding box center [984, 113] width 11 height 11
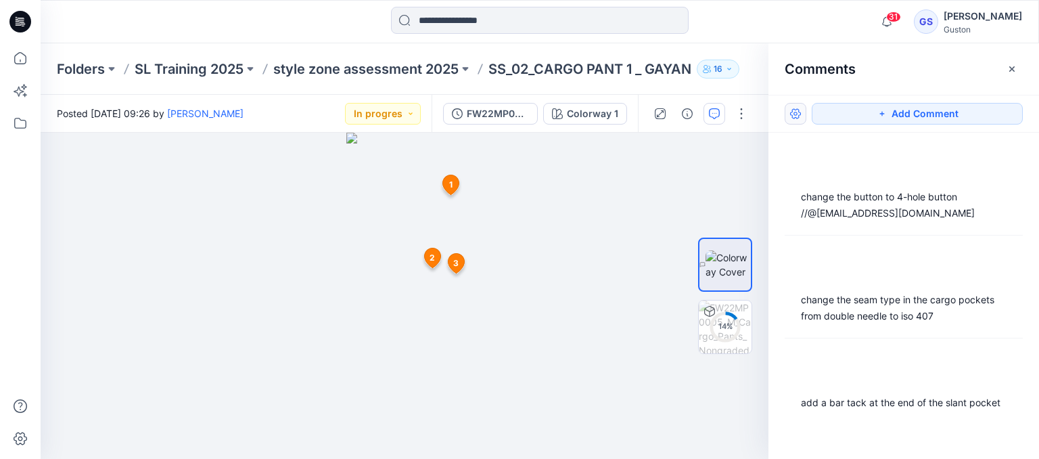
click at [803, 114] on button "button" at bounding box center [796, 114] width 22 height 22
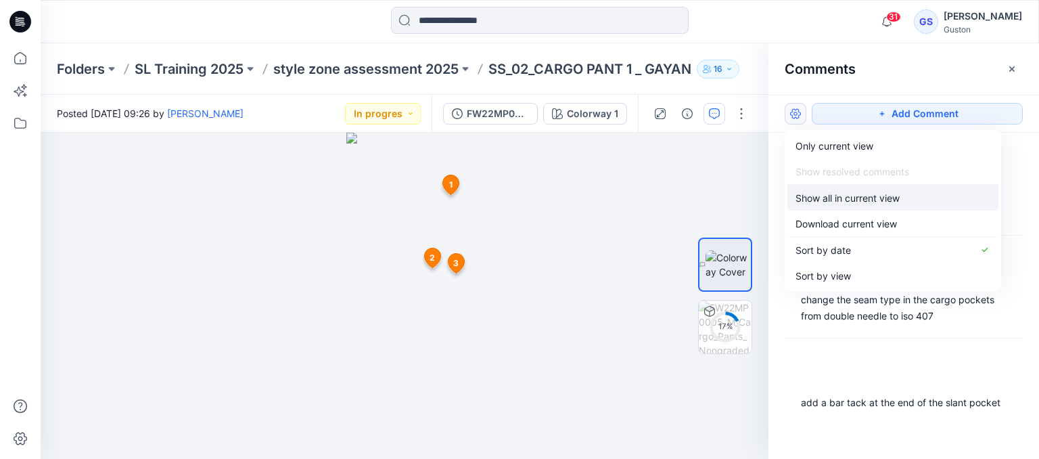
click at [833, 202] on p "Show all in current view" at bounding box center [847, 198] width 104 height 14
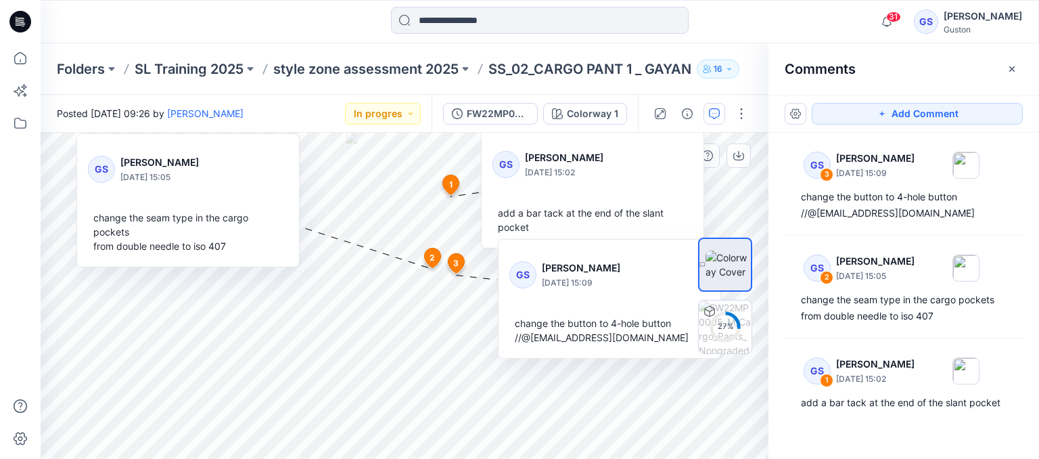
click at [614, 164] on div at bounding box center [650, 163] width 73 height 37
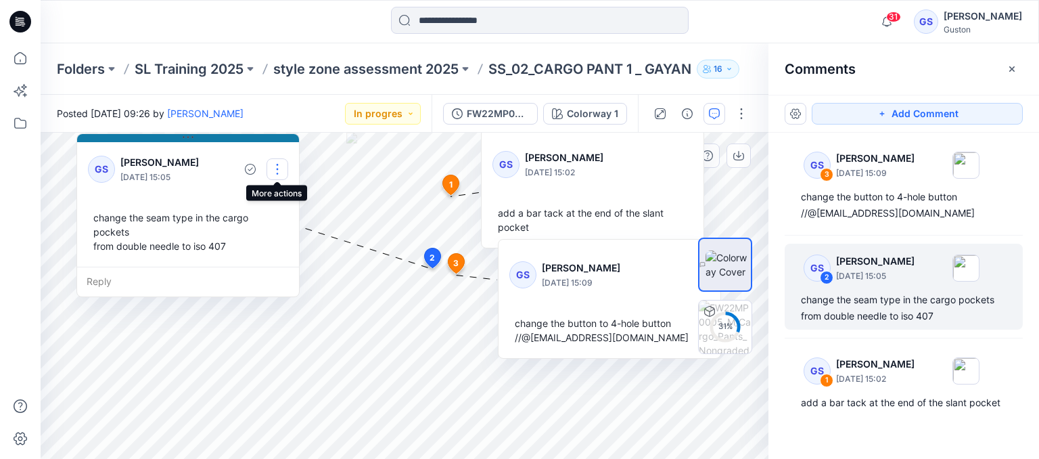
click at [279, 166] on button "button" at bounding box center [277, 169] width 22 height 22
click at [277, 201] on p "Edit comment" at bounding box center [280, 200] width 61 height 14
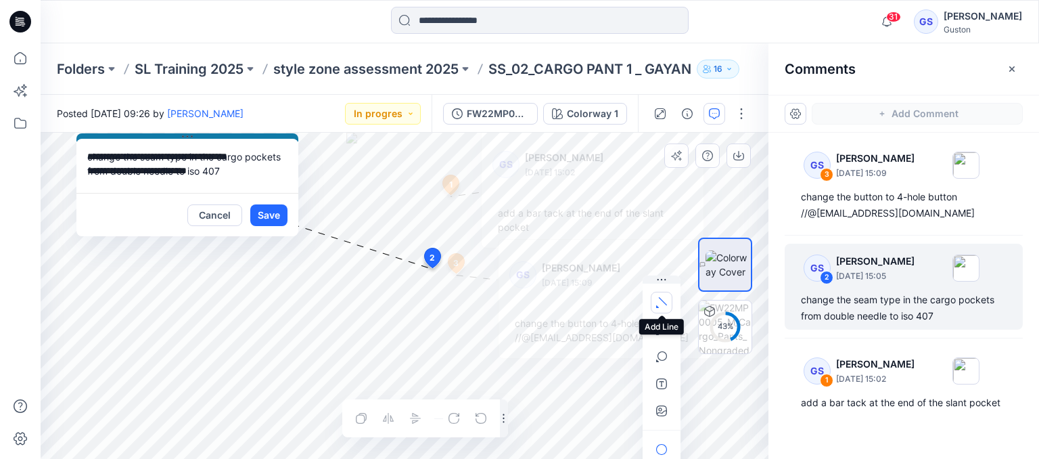
click at [659, 306] on icon "button" at bounding box center [661, 302] width 11 height 11
click at [589, 297] on icon "button" at bounding box center [588, 299] width 11 height 11
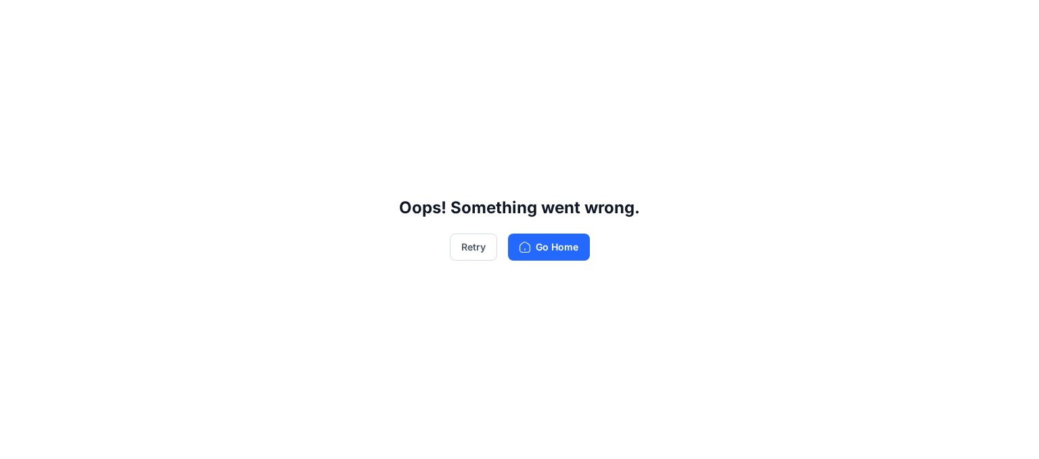
drag, startPoint x: 391, startPoint y: 256, endPoint x: 422, endPoint y: 339, distance: 88.8
click at [422, 339] on div "Oops! Something went wrong. Retry Go Home" at bounding box center [519, 229] width 1039 height 459
click at [536, 246] on button "Go Home" at bounding box center [549, 246] width 82 height 27
click at [463, 248] on button "Retry" at bounding box center [473, 246] width 47 height 27
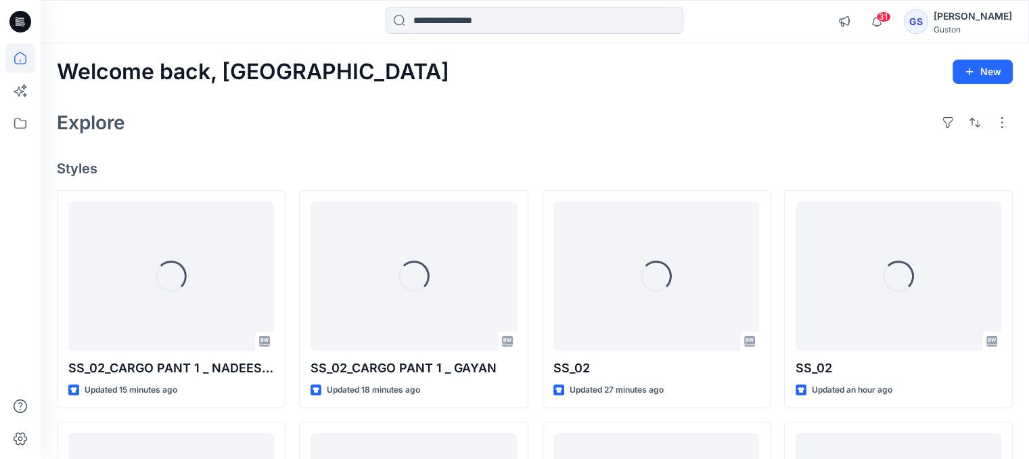
click at [964, 16] on div "[PERSON_NAME]" at bounding box center [972, 16] width 78 height 16
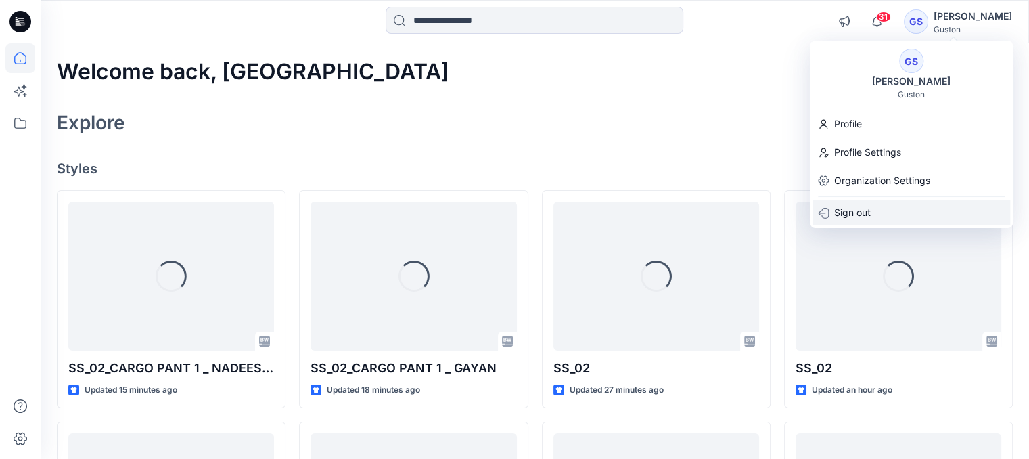
click at [866, 217] on p "Sign out" at bounding box center [852, 213] width 37 height 26
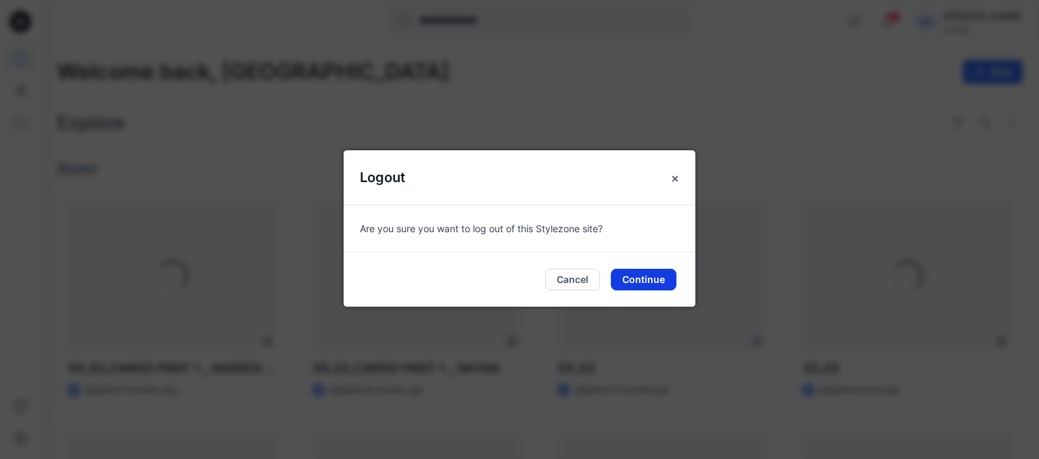
click at [649, 281] on button "Continue" at bounding box center [644, 280] width 66 height 22
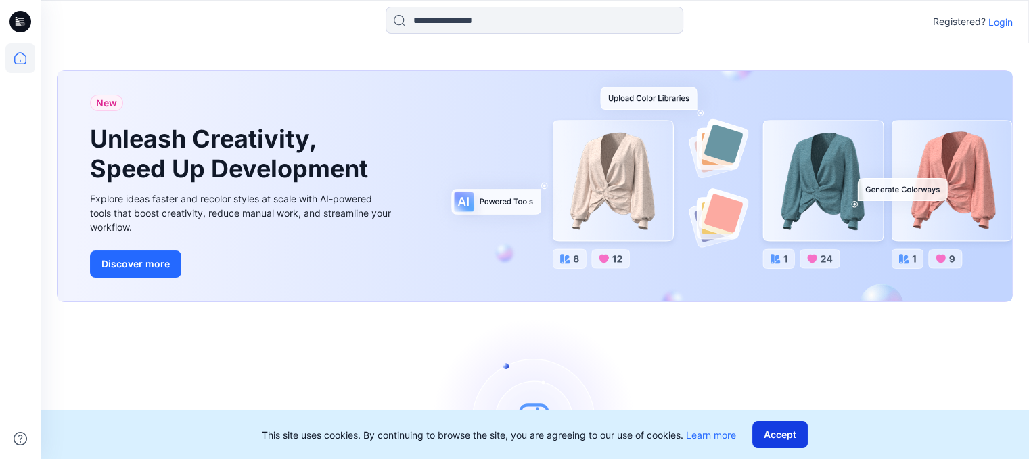
click at [774, 435] on button "Accept" at bounding box center [779, 434] width 55 height 27
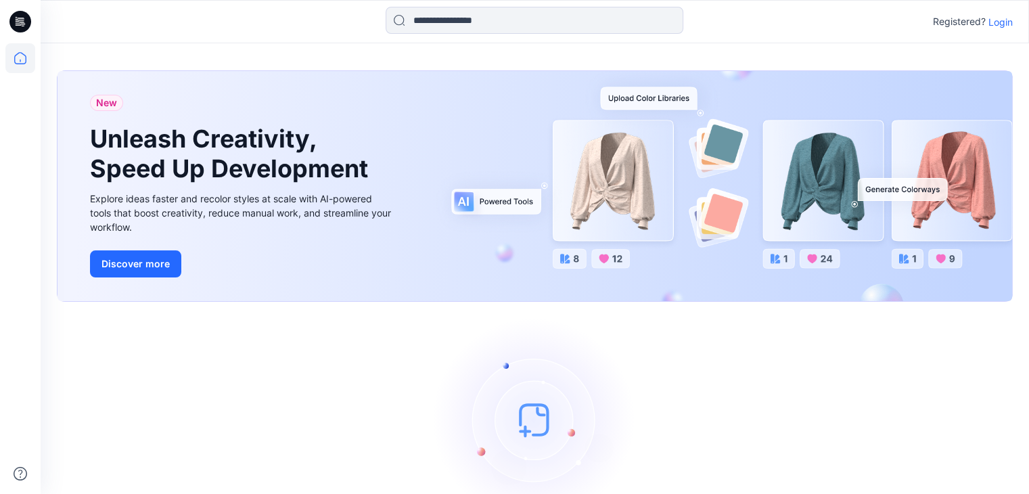
click at [999, 20] on p "Login" at bounding box center [1000, 22] width 24 height 14
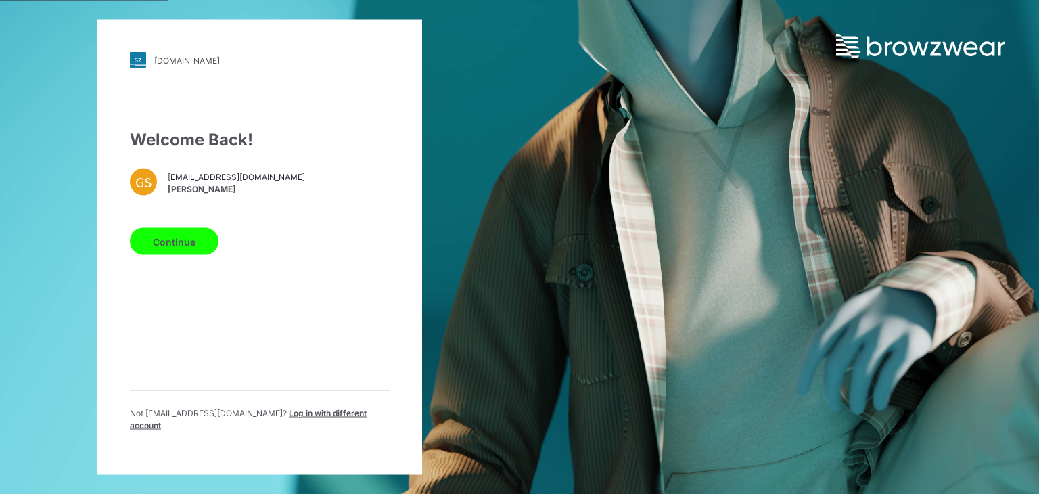
click at [310, 427] on div "Not [EMAIL_ADDRESS][DOMAIN_NAME] ? Log in with different account" at bounding box center [260, 424] width 260 height 35
click at [310, 423] on span "Log in with different account" at bounding box center [248, 419] width 237 height 22
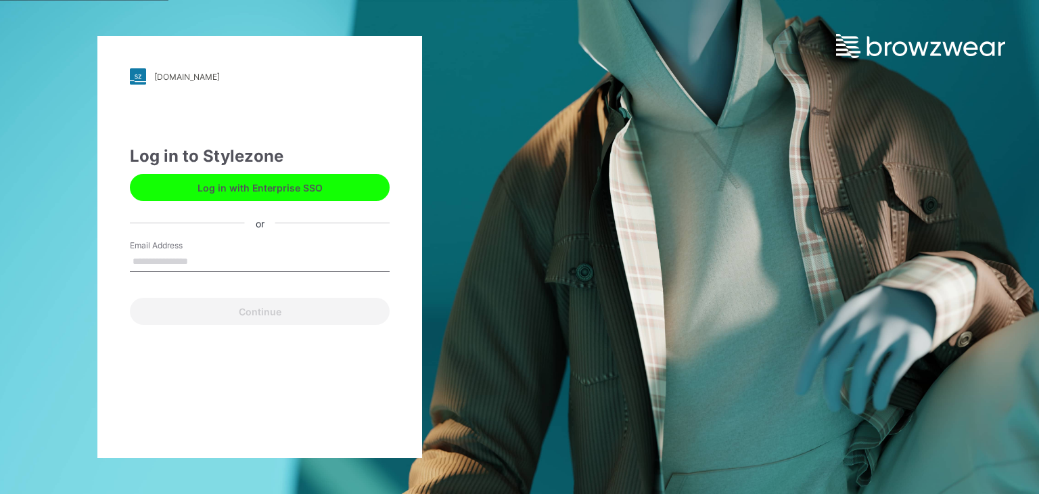
click at [208, 271] on input "Email Address" at bounding box center [260, 262] width 260 height 20
type input "**********"
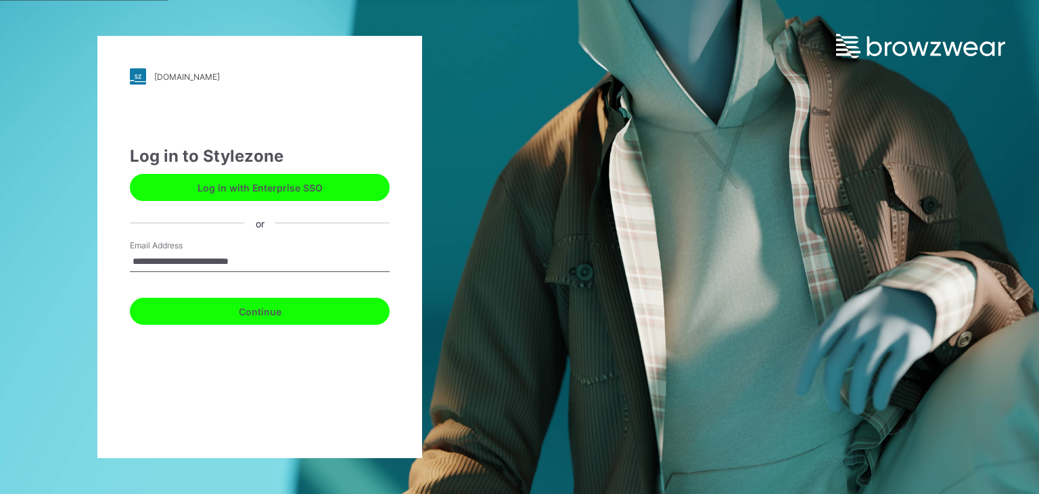
click at [228, 313] on button "Continue" at bounding box center [260, 311] width 260 height 27
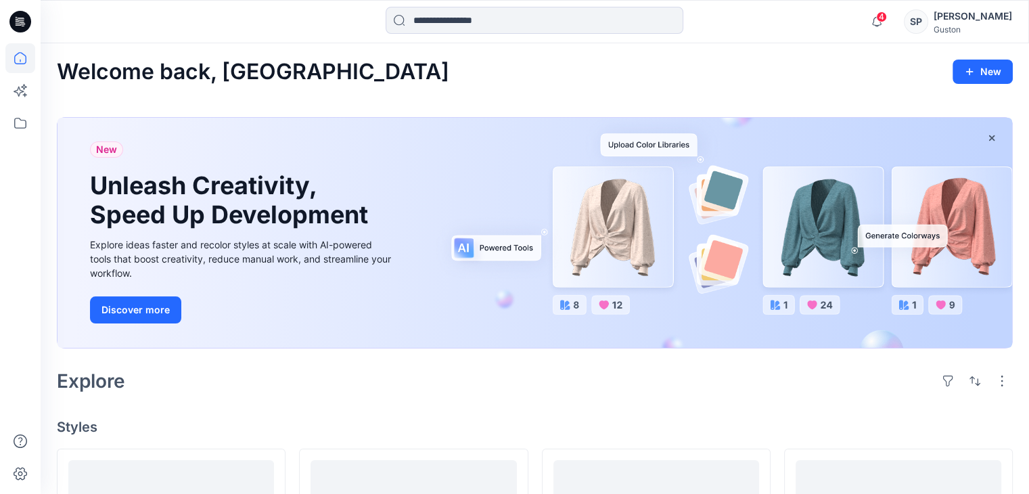
click at [962, 21] on div "[PERSON_NAME]" at bounding box center [972, 16] width 78 height 16
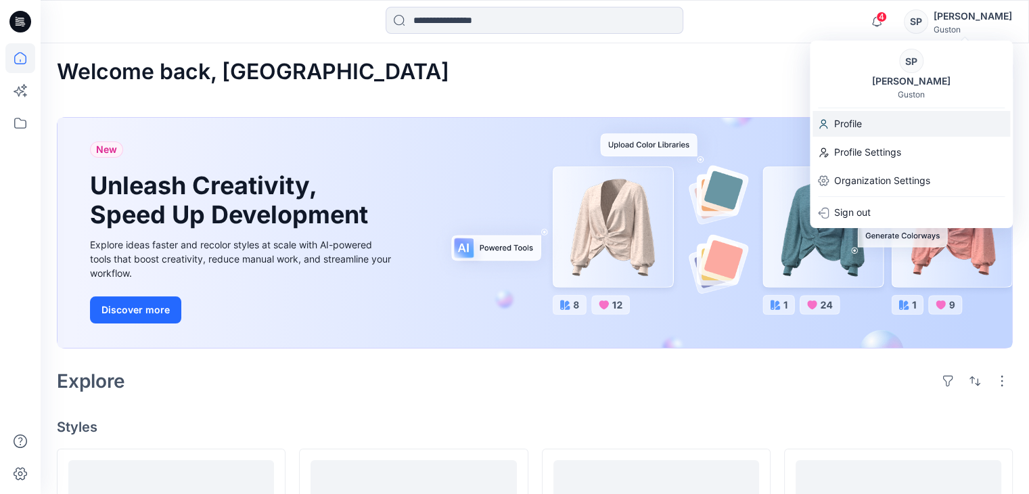
click at [849, 131] on p "Profile" at bounding box center [848, 124] width 28 height 26
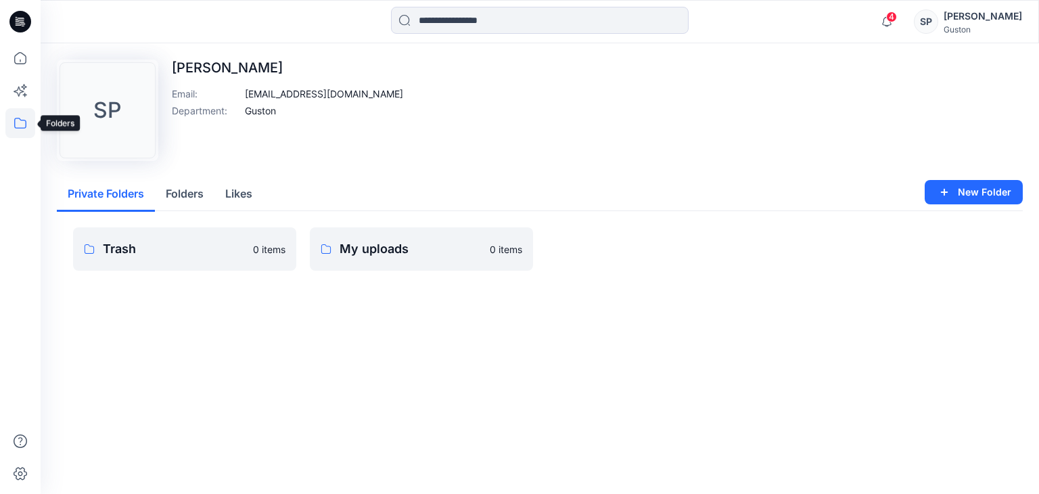
click at [11, 122] on icon at bounding box center [20, 123] width 30 height 30
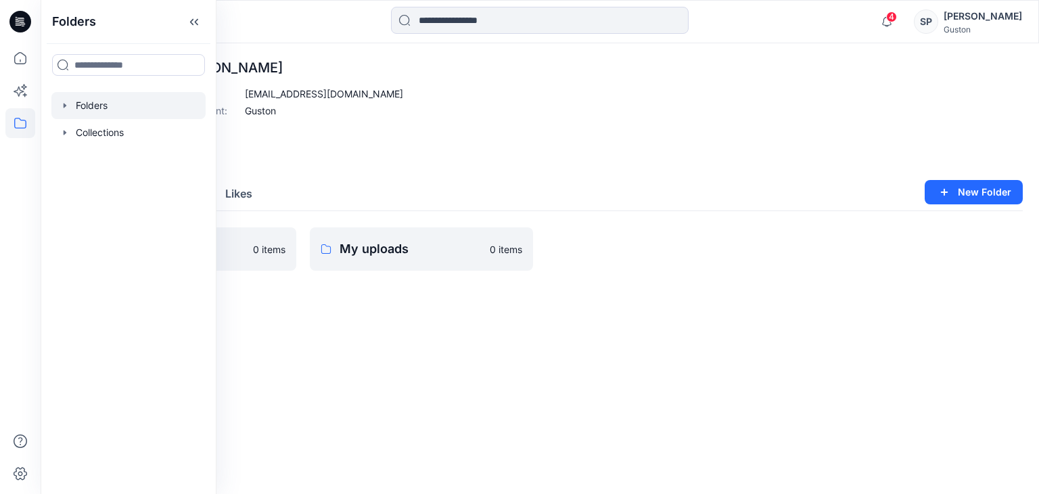
click at [71, 106] on div at bounding box center [128, 105] width 154 height 27
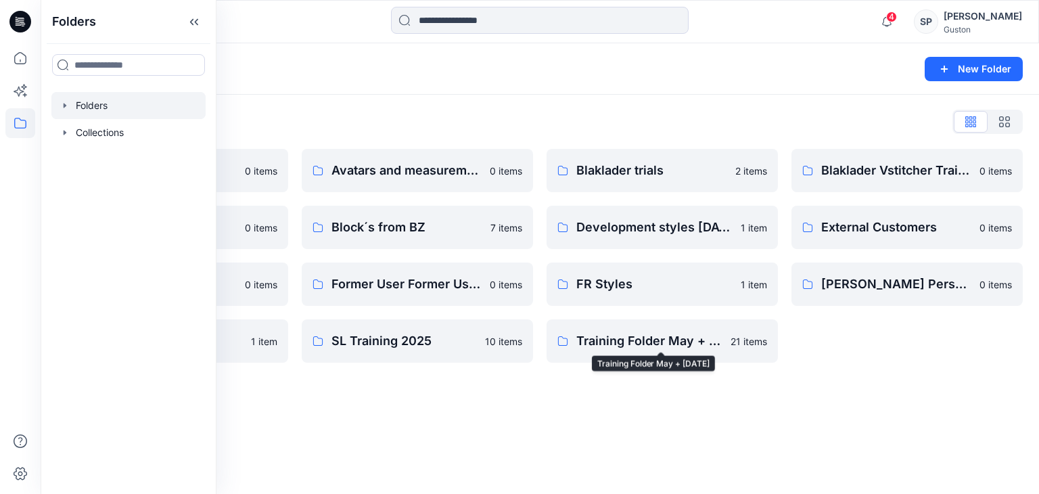
click at [650, 396] on div "Folders New Folder Folders List Avatar 0 items Block review 0 items Fabrics Pil…" at bounding box center [540, 268] width 998 height 450
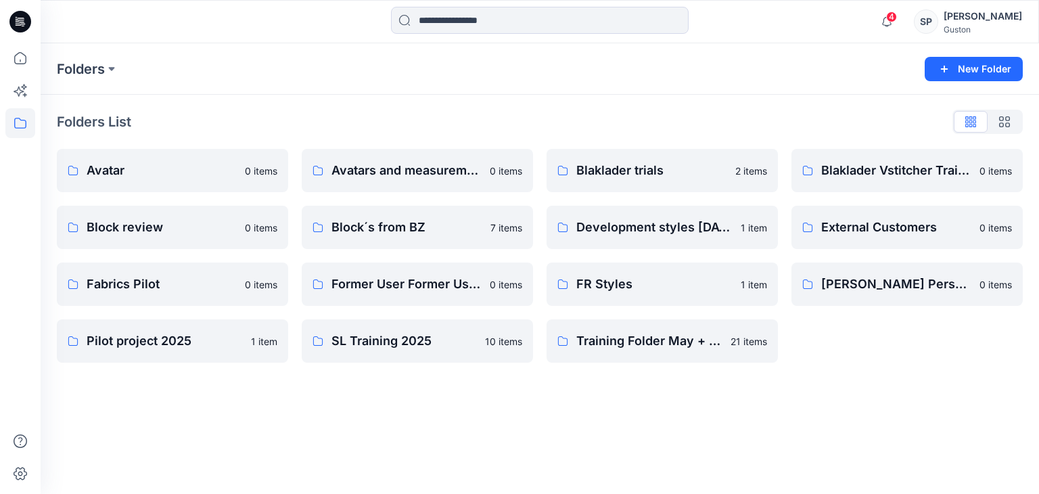
click at [712, 383] on div "Folders New Folder Folders List Avatar 0 items Block review 0 items Fabrics Pil…" at bounding box center [540, 268] width 998 height 450
click at [839, 218] on p "External Customers" at bounding box center [905, 227] width 169 height 19
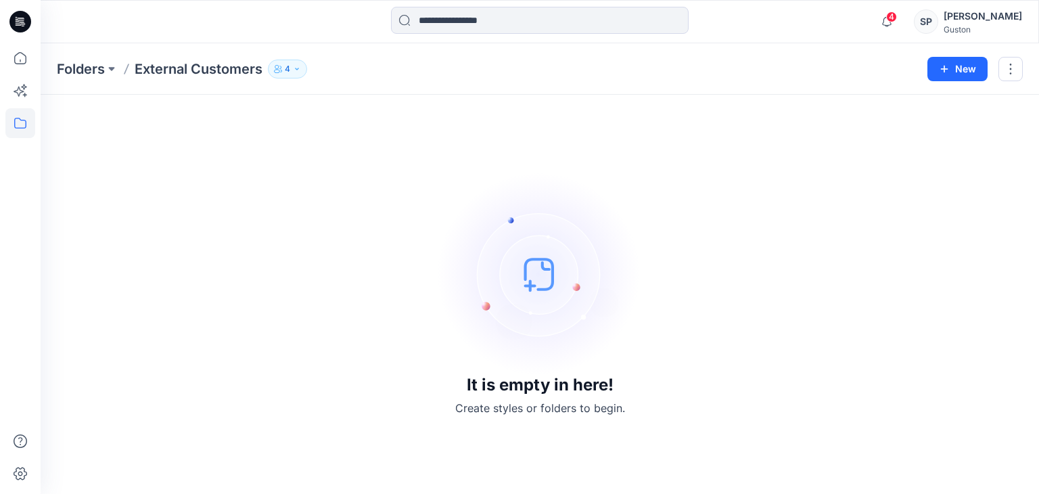
click at [287, 69] on p "4" at bounding box center [287, 69] width 5 height 15
click at [572, 217] on img at bounding box center [539, 273] width 203 height 203
click at [897, 14] on span "4" at bounding box center [891, 16] width 11 height 11
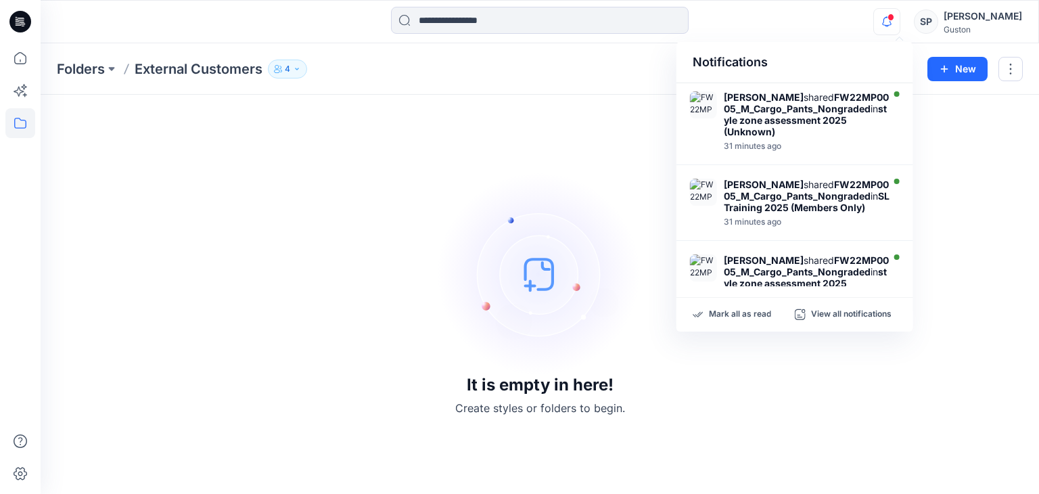
click at [529, 187] on img at bounding box center [539, 273] width 203 height 203
